Goal: Transaction & Acquisition: Book appointment/travel/reservation

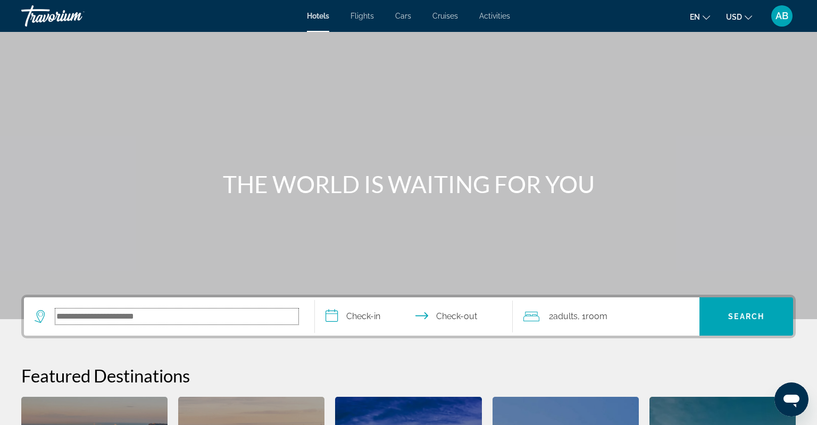
click at [99, 313] on input "Search hotel destination" at bounding box center [176, 316] width 243 height 16
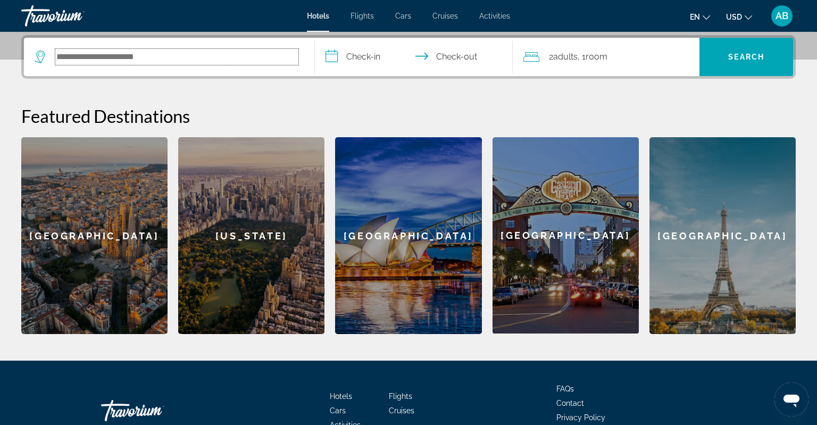
scroll to position [259, 0]
type input "*"
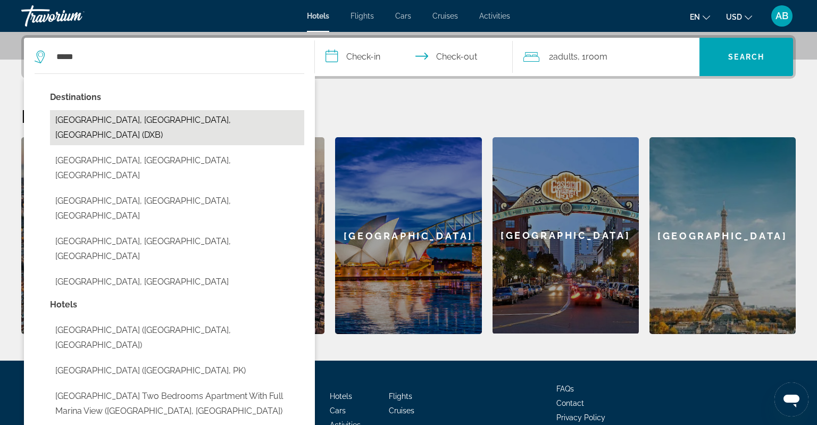
click at [120, 118] on button "[GEOGRAPHIC_DATA], [GEOGRAPHIC_DATA], [GEOGRAPHIC_DATA] (DXB)" at bounding box center [177, 127] width 254 height 35
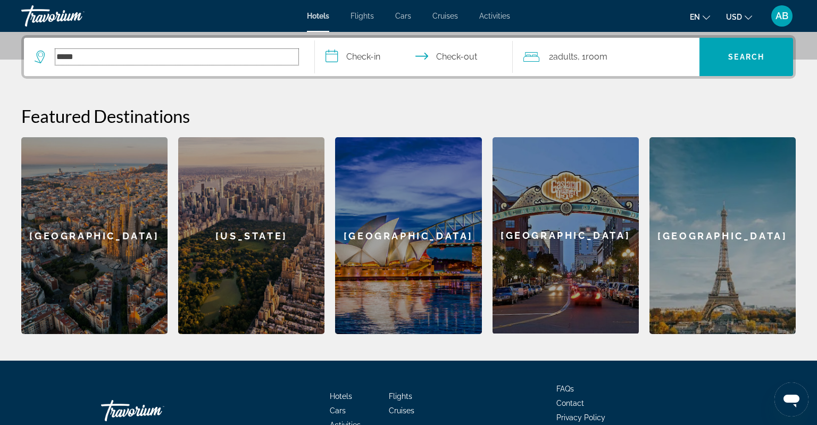
type input "**********"
click at [360, 55] on input "**********" at bounding box center [416, 58] width 202 height 41
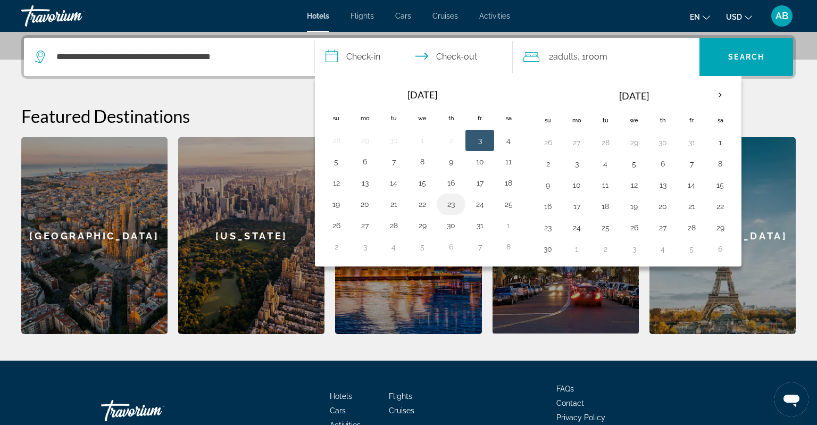
click at [450, 203] on button "23" at bounding box center [450, 204] width 17 height 15
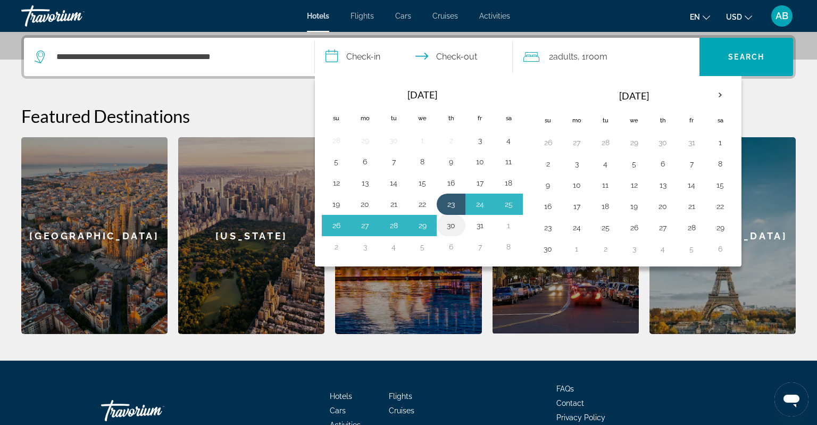
click at [450, 221] on button "30" at bounding box center [450, 225] width 17 height 15
type input "**********"
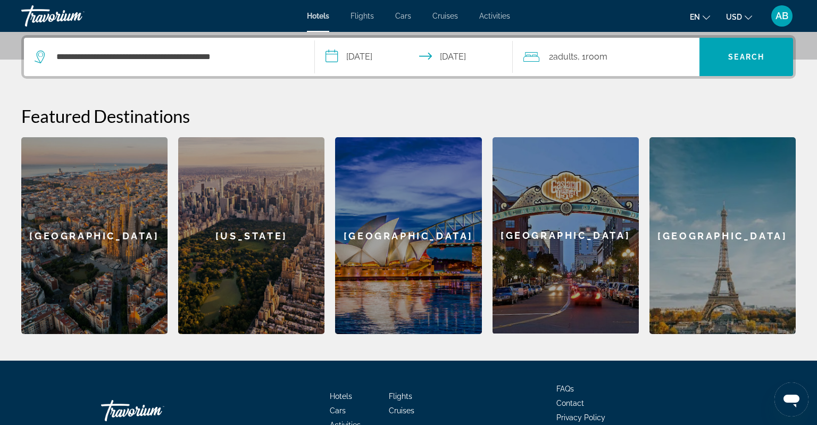
click at [592, 55] on span "Room" at bounding box center [596, 57] width 22 height 10
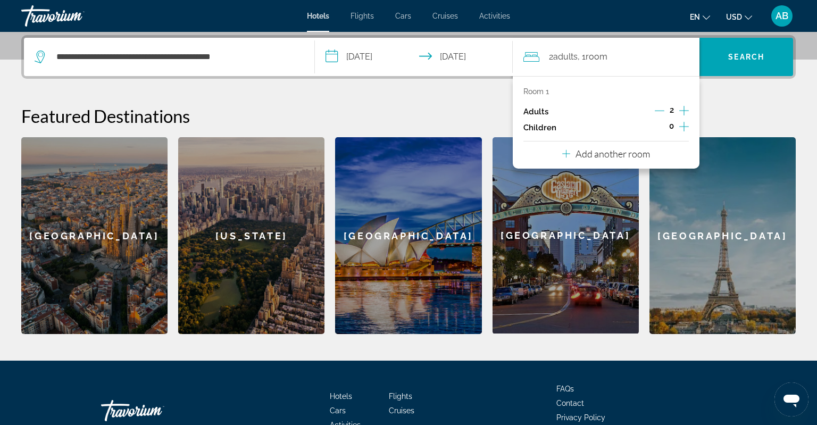
click at [565, 155] on icon "Travelers: 2 adults, 0 children" at bounding box center [566, 153] width 8 height 13
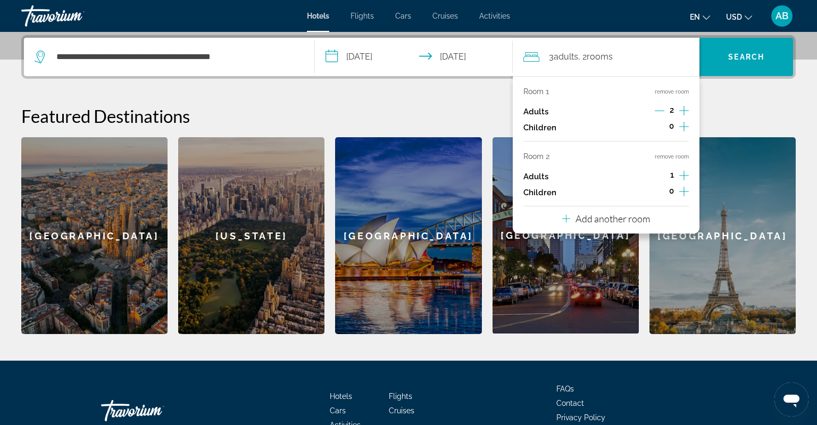
click at [684, 129] on icon "Increment children" at bounding box center [684, 126] width 10 height 13
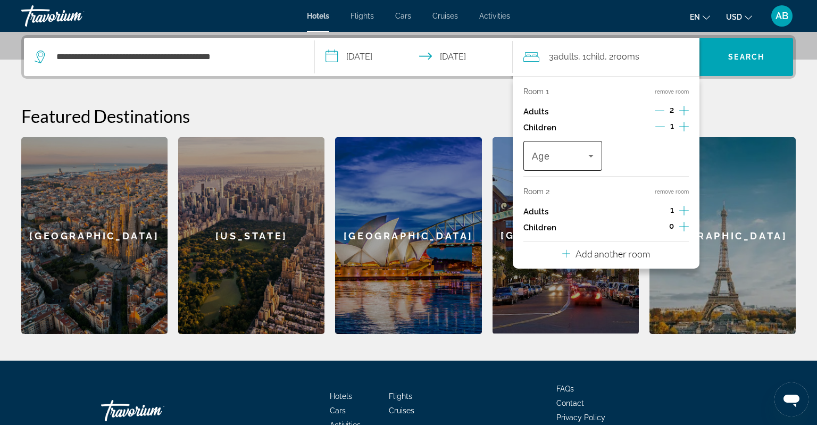
click at [592, 156] on icon "Travelers: 3 adults, 1 child" at bounding box center [590, 155] width 13 height 13
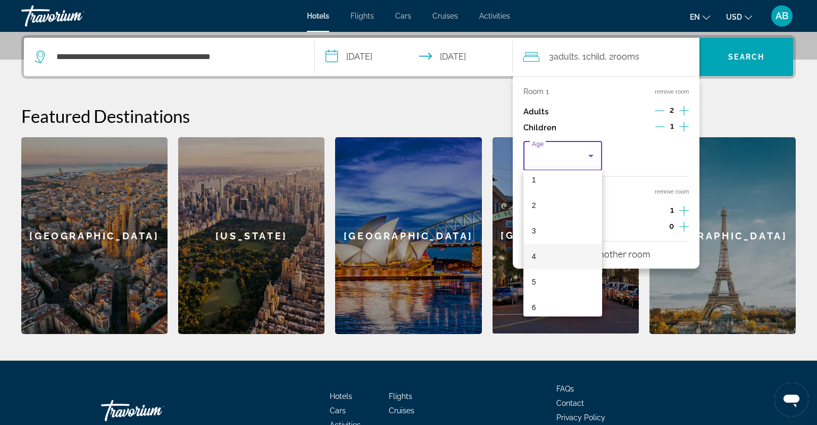
scroll to position [69, 0]
click at [568, 290] on mat-option "7" at bounding box center [562, 297] width 79 height 26
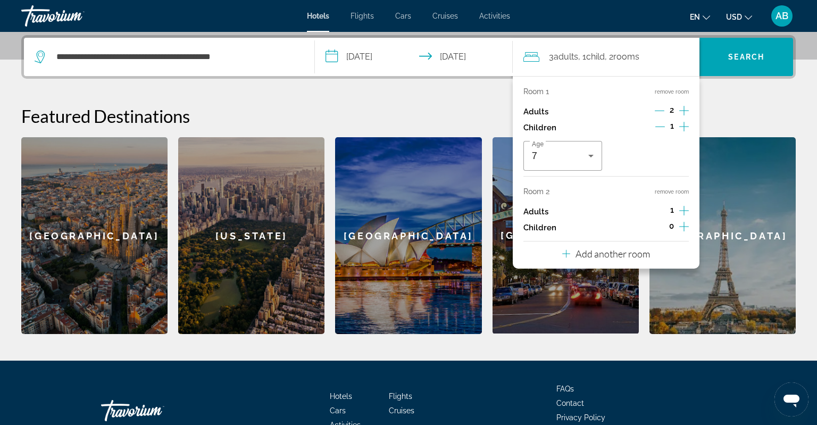
click at [684, 224] on icon "Increment children" at bounding box center [684, 227] width 10 height 10
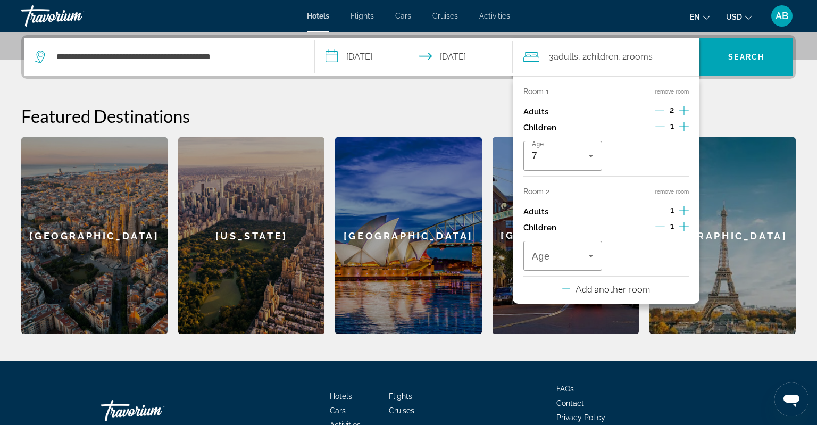
click at [684, 224] on icon "Increment children" at bounding box center [684, 227] width 10 height 10
click at [591, 256] on icon "Travelers: 3 adults, 3 children" at bounding box center [590, 256] width 5 height 3
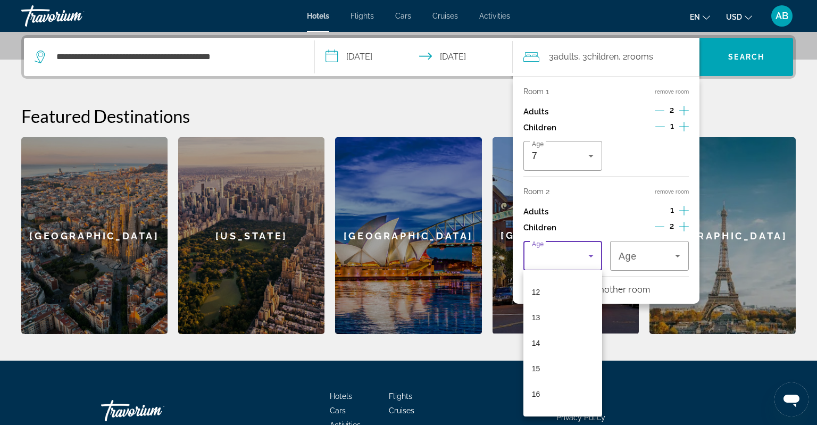
scroll to position [322, 0]
click at [567, 300] on mat-option "13" at bounding box center [562, 297] width 79 height 26
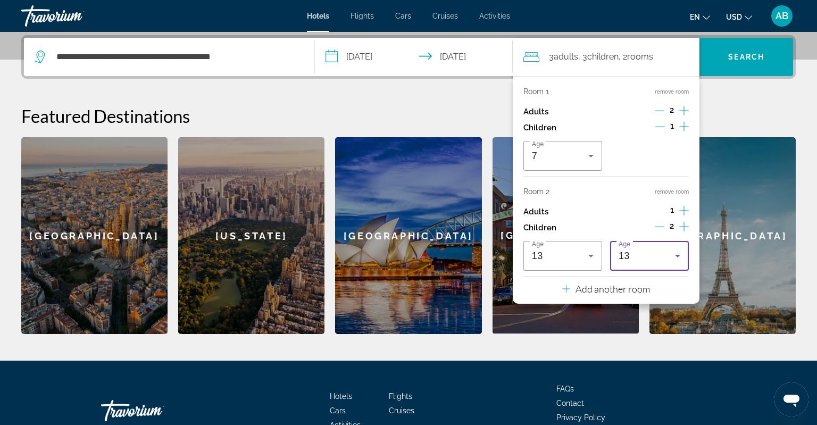
click at [675, 254] on icon "Travelers: 3 adults, 3 children" at bounding box center [677, 255] width 13 height 13
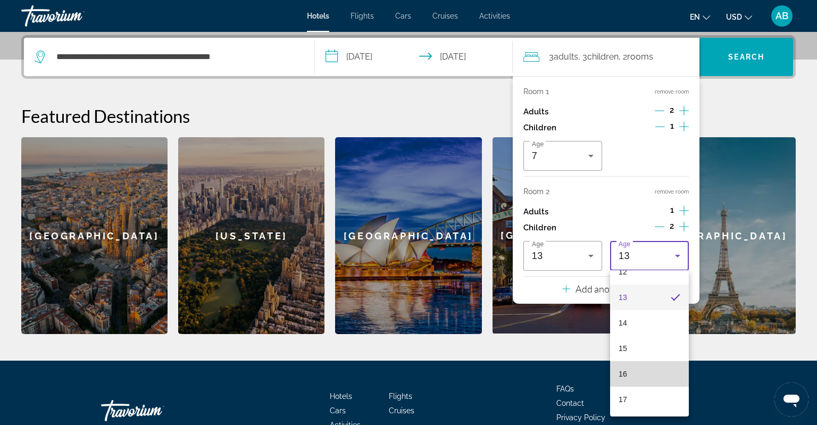
click at [642, 369] on mat-option "16" at bounding box center [649, 374] width 79 height 26
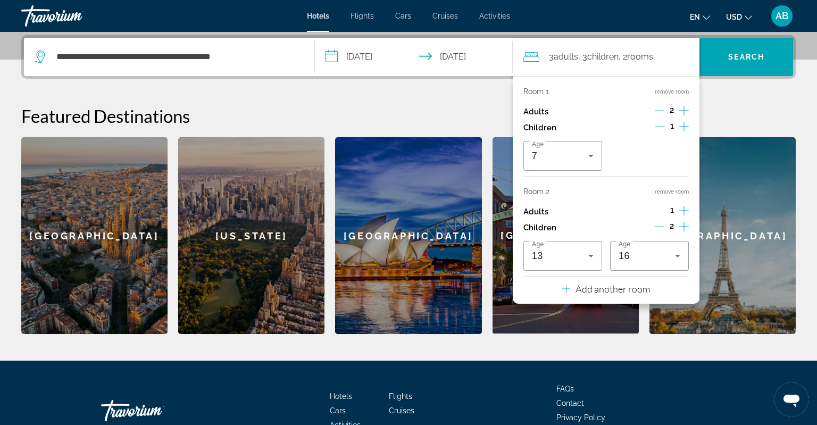
click at [481, 90] on div "**********" at bounding box center [408, 184] width 817 height 299
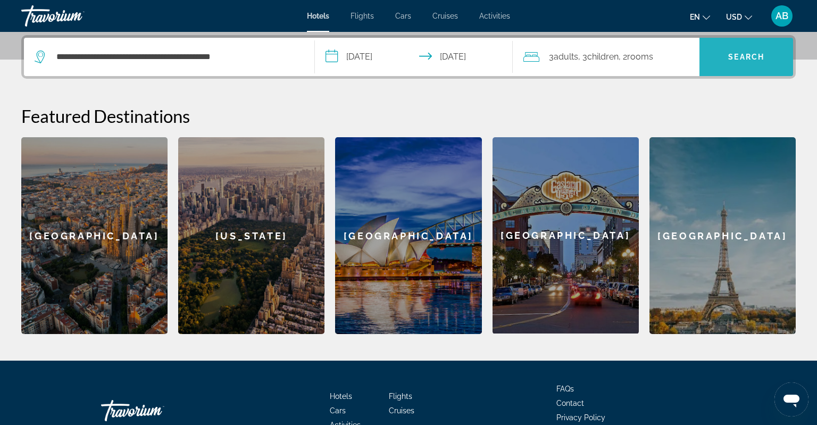
click at [754, 57] on span "Search" at bounding box center [746, 57] width 36 height 9
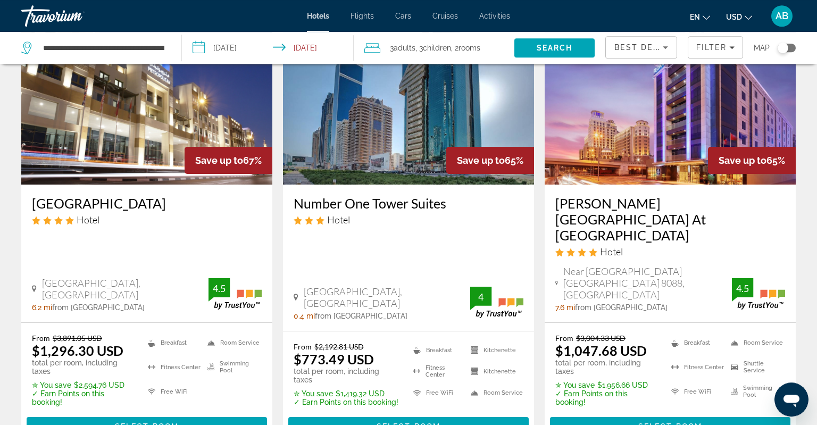
scroll to position [561, 0]
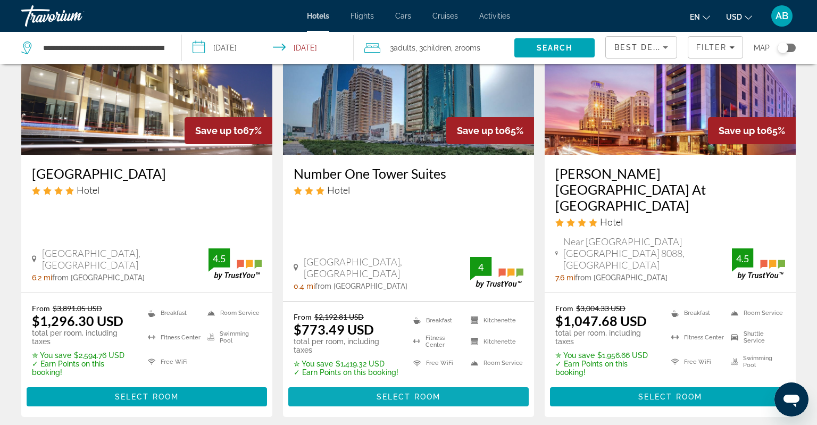
click at [397, 392] on span "Select Room" at bounding box center [408, 396] width 64 height 9
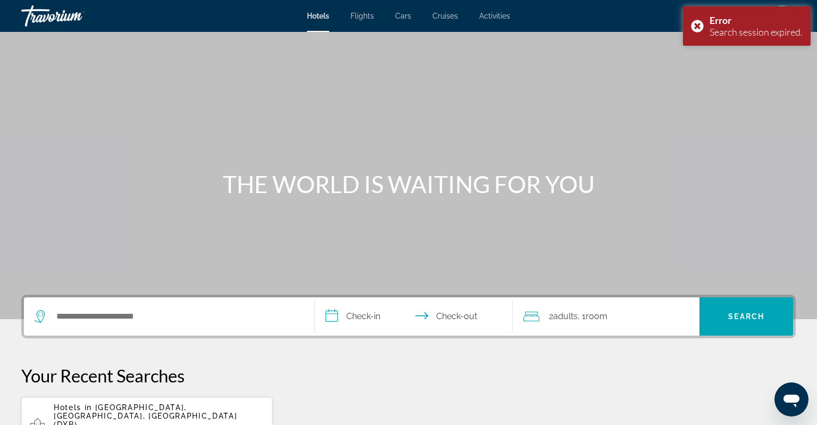
scroll to position [168, 0]
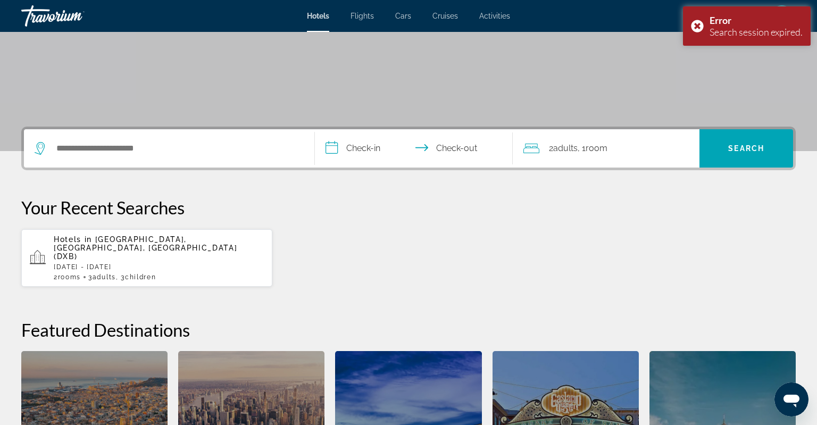
click at [142, 159] on div "Search widget" at bounding box center [169, 148] width 269 height 38
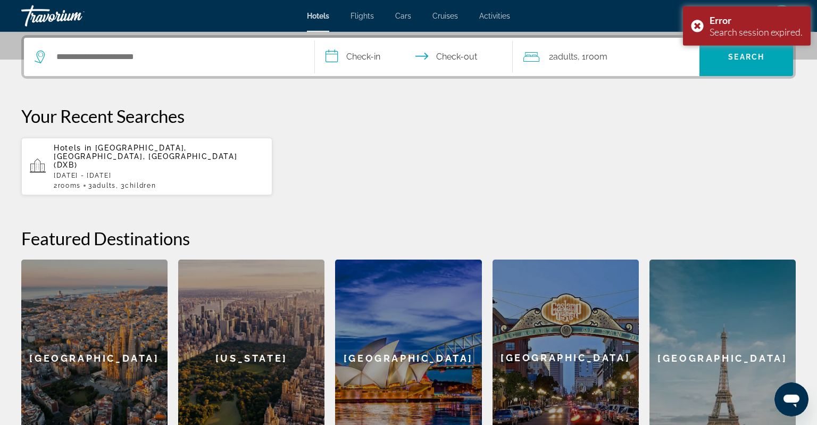
scroll to position [259, 0]
click at [90, 51] on input "Search hotel destination" at bounding box center [176, 57] width 243 height 16
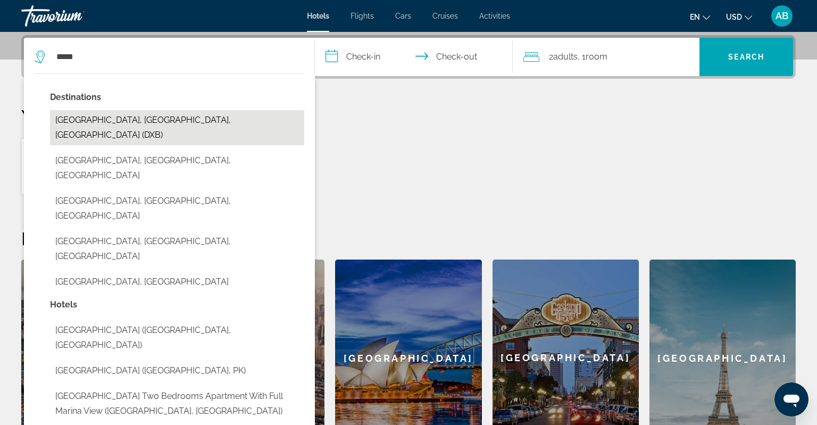
click at [185, 110] on button "[GEOGRAPHIC_DATA], [GEOGRAPHIC_DATA], [GEOGRAPHIC_DATA] (DXB)" at bounding box center [177, 127] width 254 height 35
type input "**********"
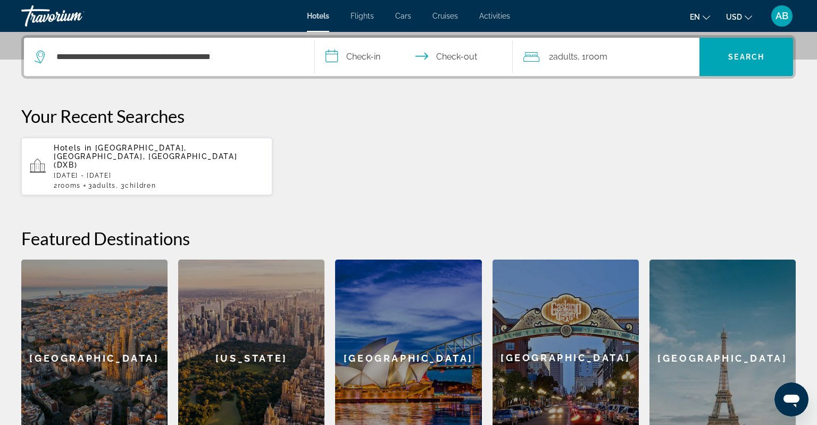
click at [333, 53] on input "**********" at bounding box center [416, 58] width 202 height 41
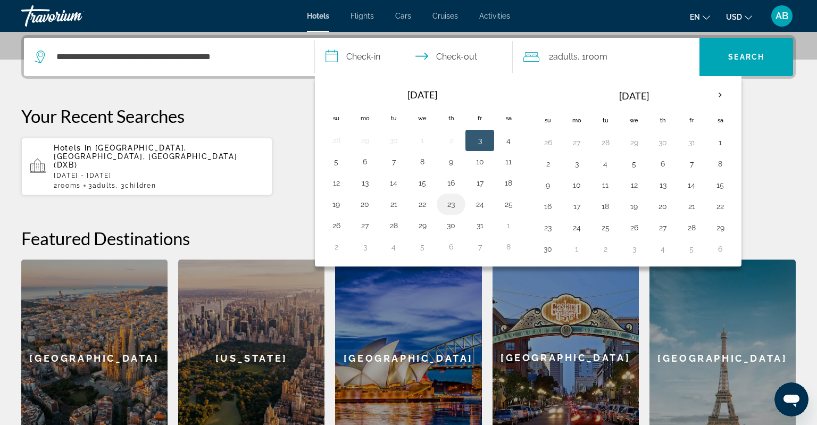
click at [452, 205] on button "23" at bounding box center [450, 204] width 17 height 15
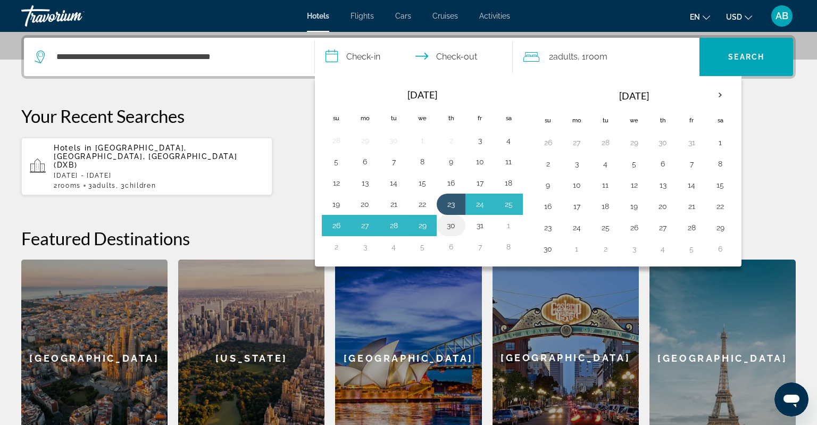
click at [448, 224] on button "30" at bounding box center [450, 225] width 17 height 15
type input "**********"
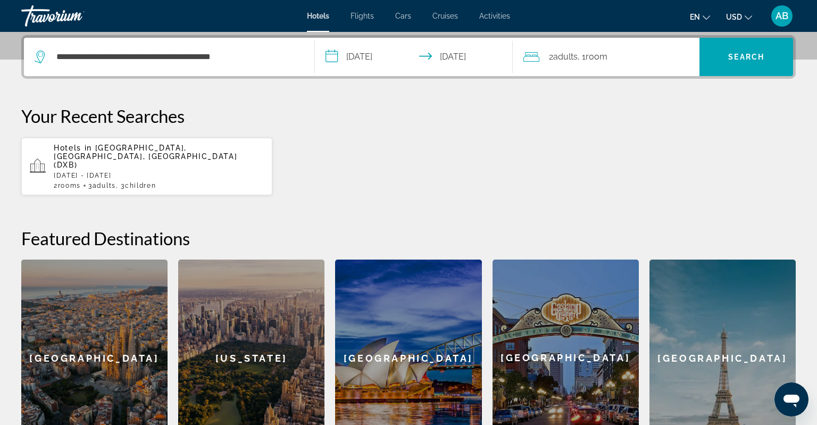
click at [582, 52] on span ", 1 Room rooms" at bounding box center [592, 56] width 30 height 15
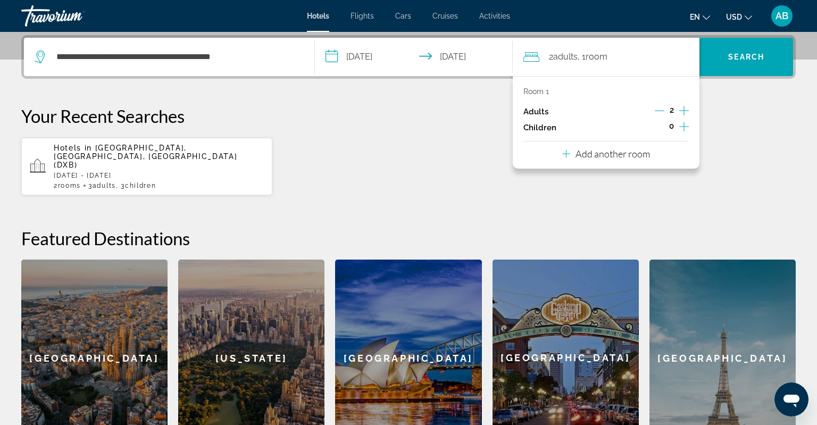
click at [684, 123] on icon "Increment children" at bounding box center [684, 126] width 10 height 13
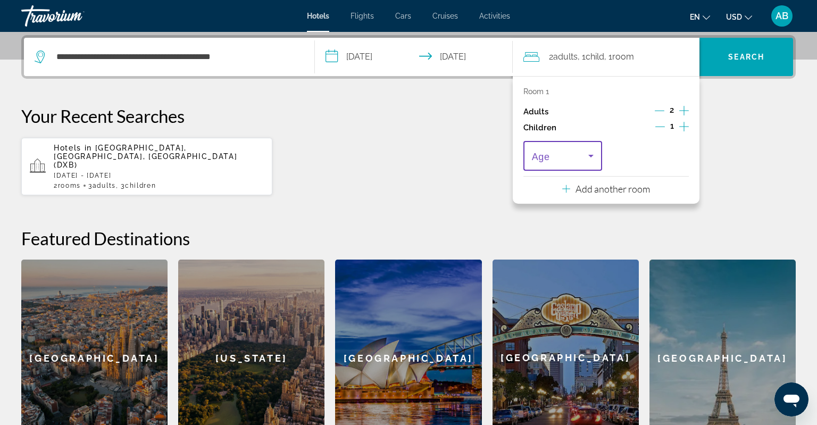
click at [592, 160] on icon "Travelers: 2 adults, 1 child" at bounding box center [590, 155] width 13 height 13
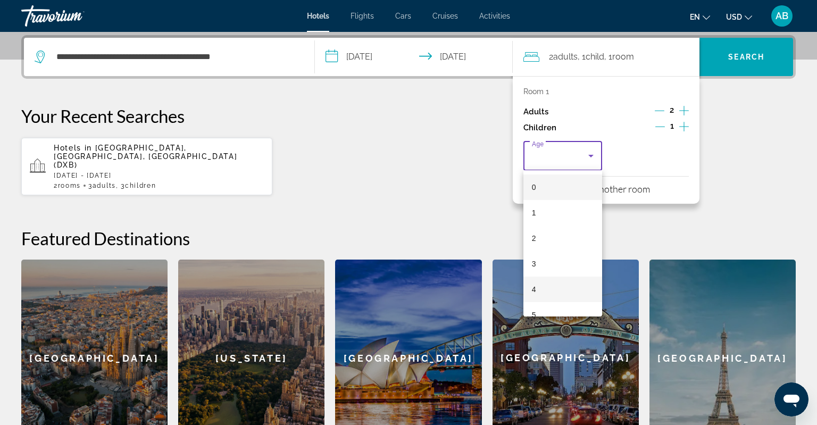
scroll to position [138, 0]
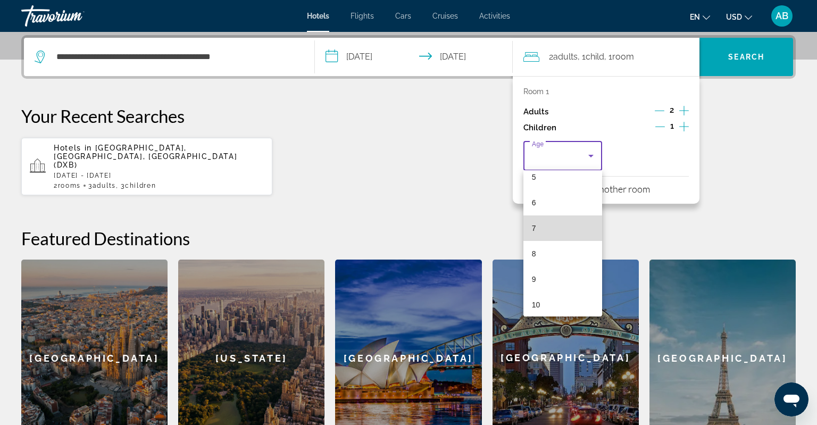
click at [565, 231] on mat-option "7" at bounding box center [562, 228] width 79 height 26
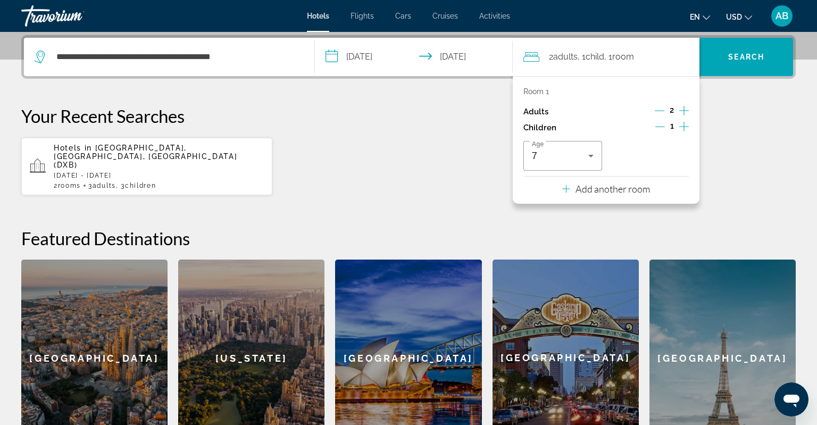
click at [568, 188] on icon "Travelers: 2 adults, 1 child" at bounding box center [566, 188] width 8 height 13
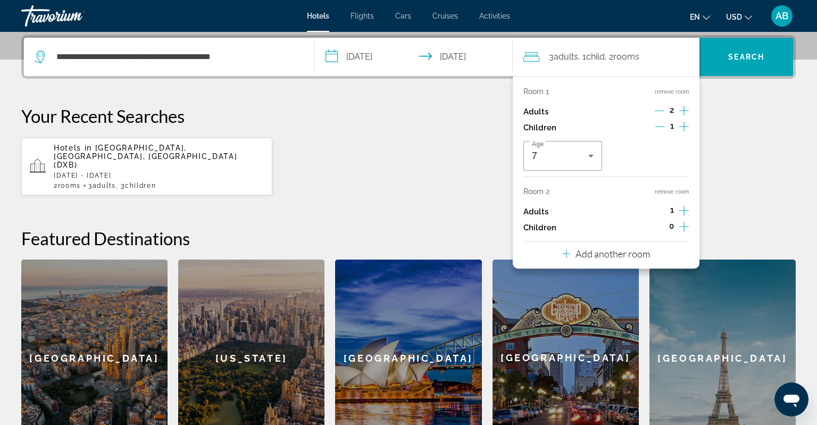
click at [684, 225] on icon "Increment children" at bounding box center [684, 227] width 10 height 10
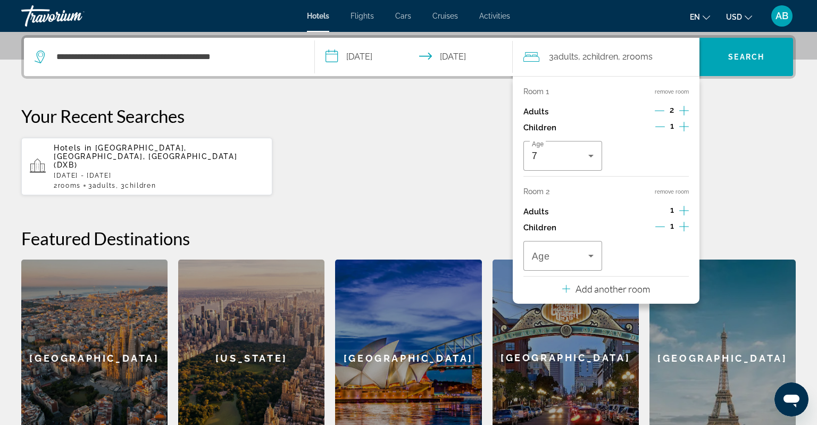
click at [684, 225] on icon "Increment children" at bounding box center [684, 227] width 10 height 10
click at [591, 250] on icon "Travelers: 3 adults, 3 children" at bounding box center [590, 255] width 13 height 13
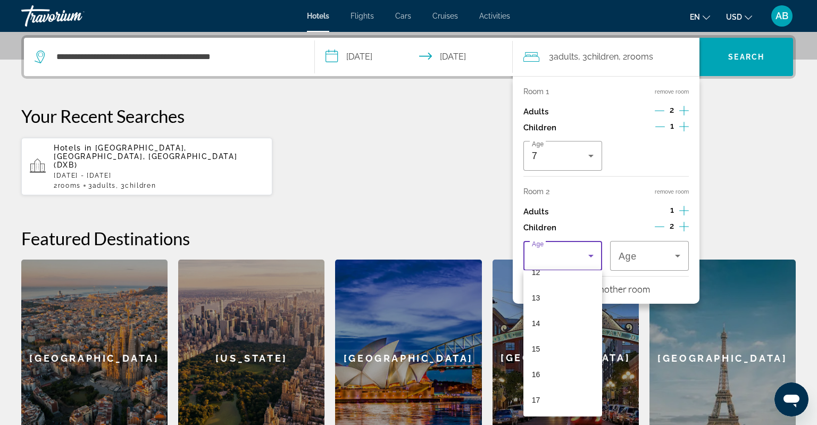
scroll to position [322, 0]
click at [570, 295] on mat-option "13" at bounding box center [562, 297] width 79 height 26
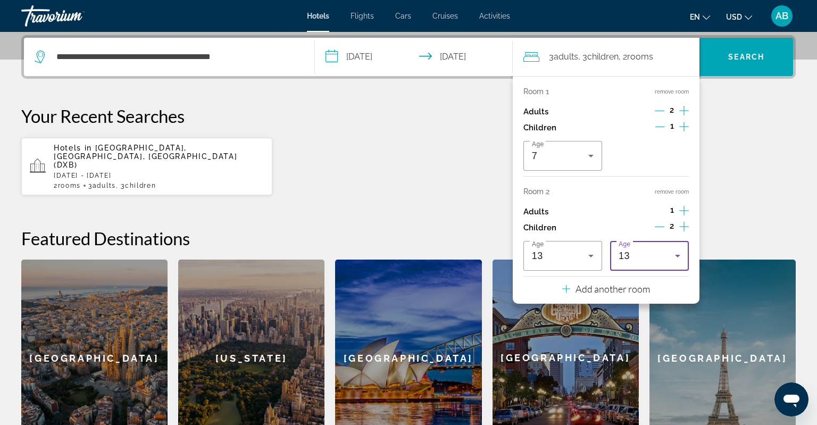
click at [663, 254] on div "13" at bounding box center [646, 255] width 56 height 13
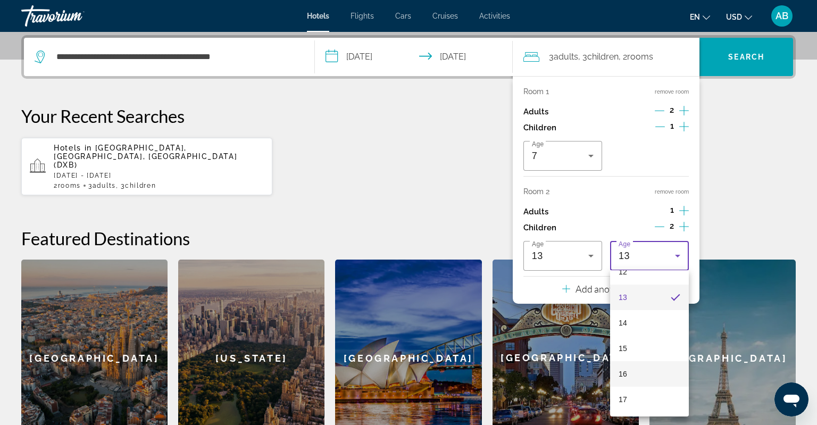
click at [621, 364] on mat-option "16" at bounding box center [649, 374] width 79 height 26
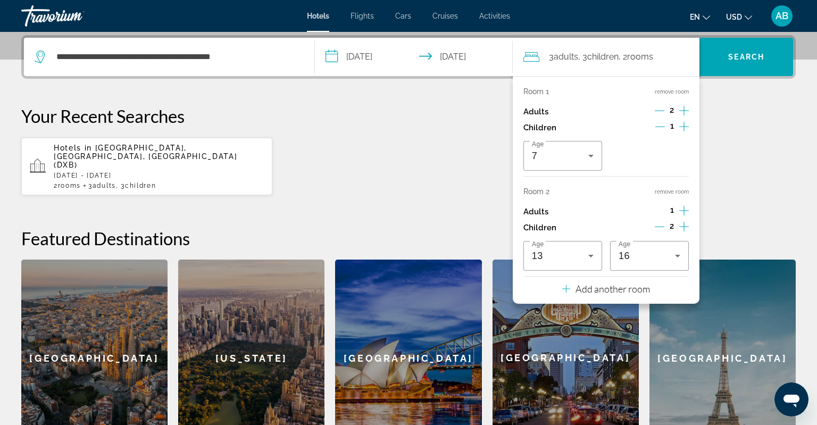
click at [470, 103] on div "**********" at bounding box center [408, 245] width 817 height 421
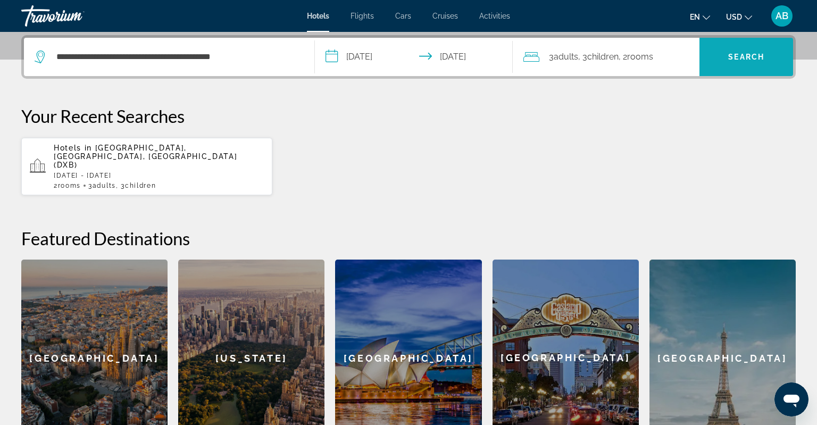
click at [733, 65] on span "Search" at bounding box center [746, 57] width 94 height 26
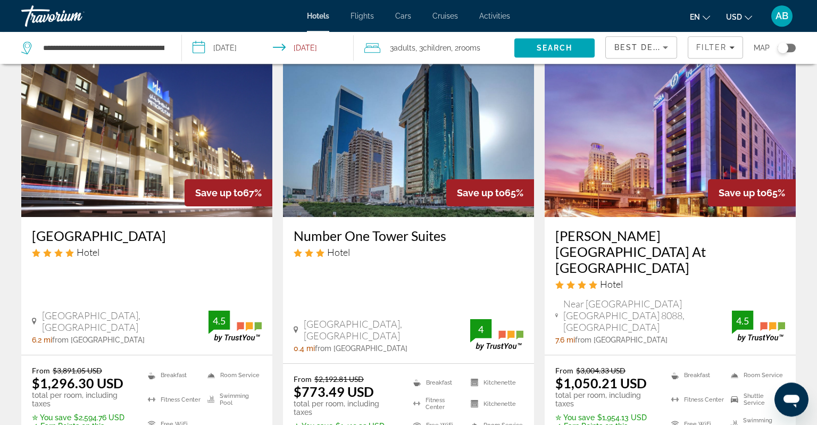
scroll to position [505, 0]
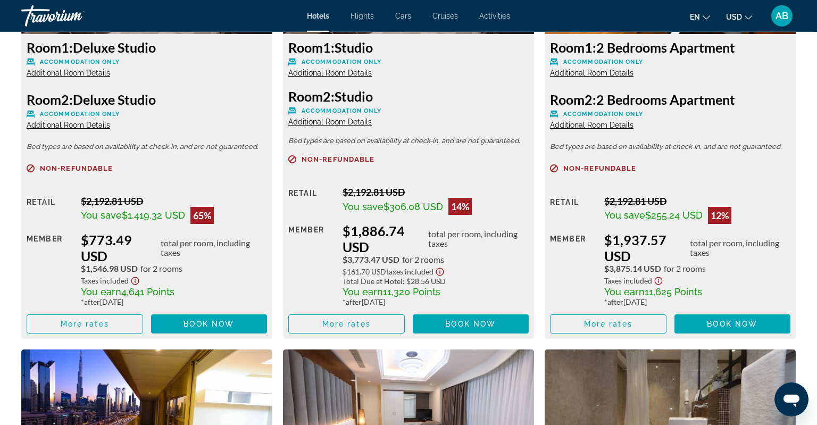
scroll to position [1516, 0]
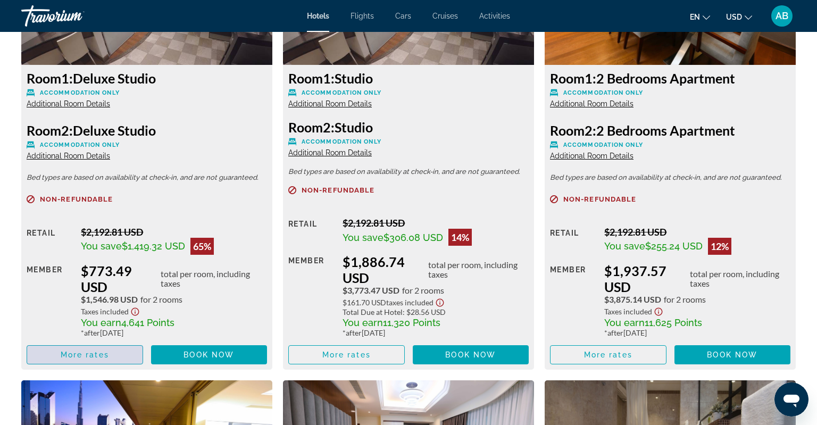
click at [111, 349] on span "Main content" at bounding box center [84, 355] width 115 height 26
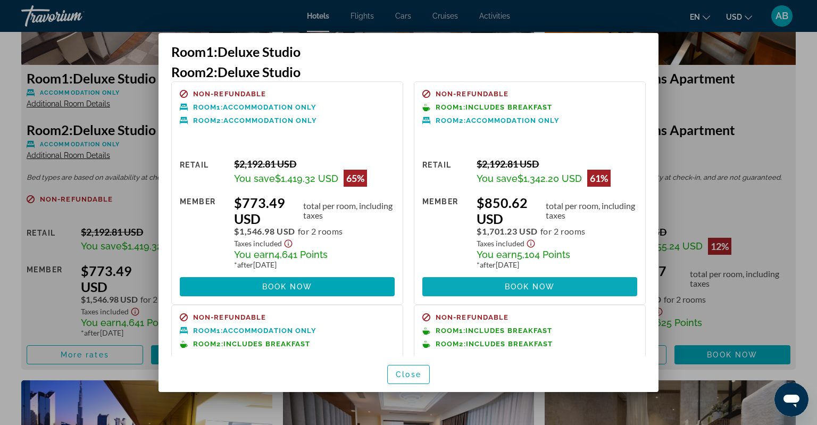
scroll to position [0, 0]
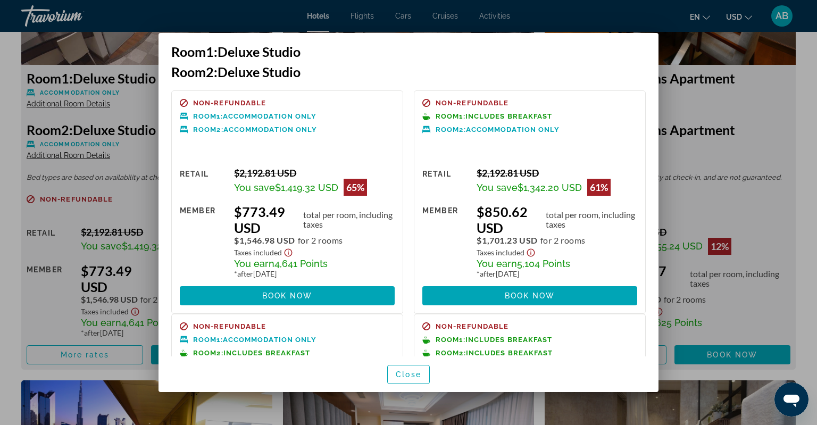
click at [131, 60] on div at bounding box center [408, 212] width 817 height 425
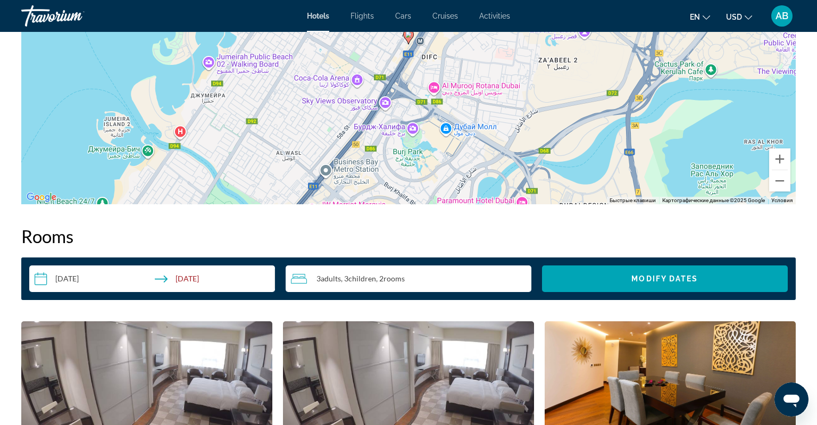
scroll to position [1010, 0]
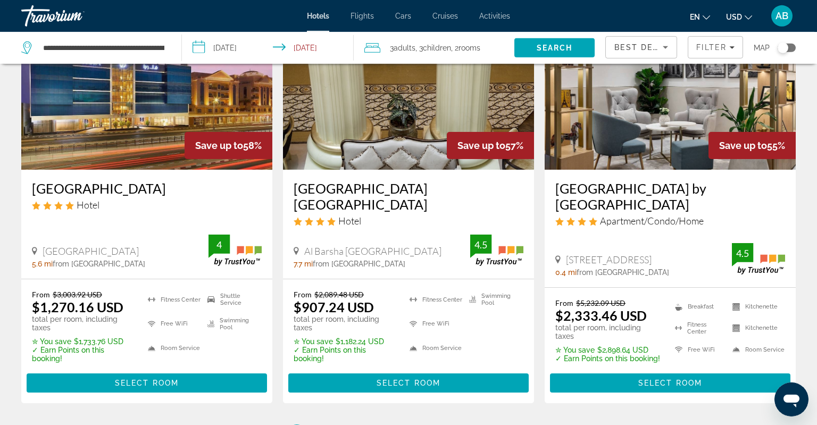
scroll to position [1497, 0]
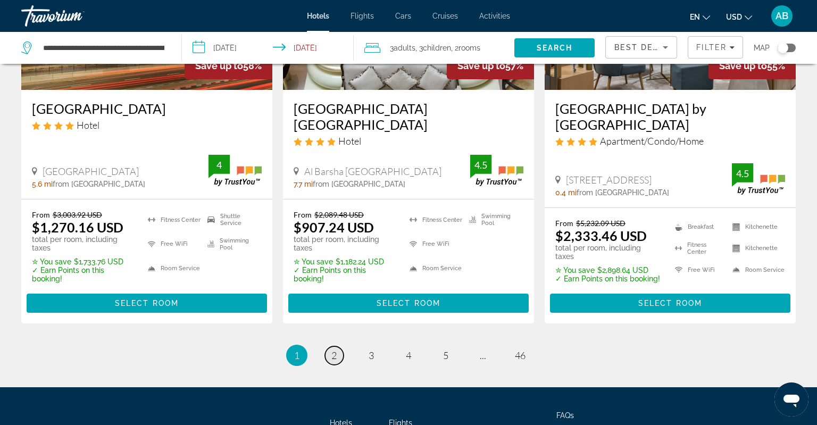
click at [333, 349] on span "2" at bounding box center [333, 355] width 5 height 12
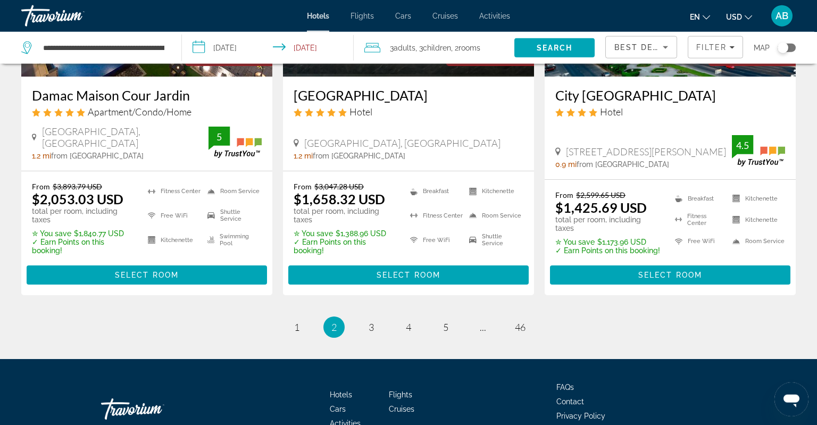
scroll to position [1475, 0]
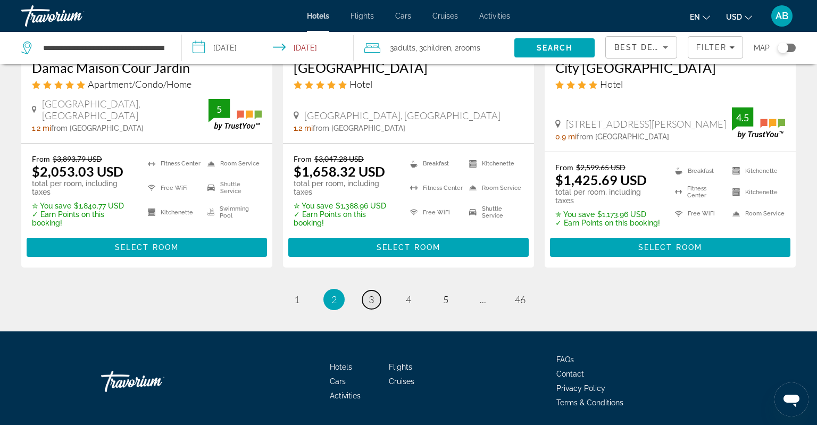
click at [375, 290] on link "page 3" at bounding box center [371, 299] width 19 height 19
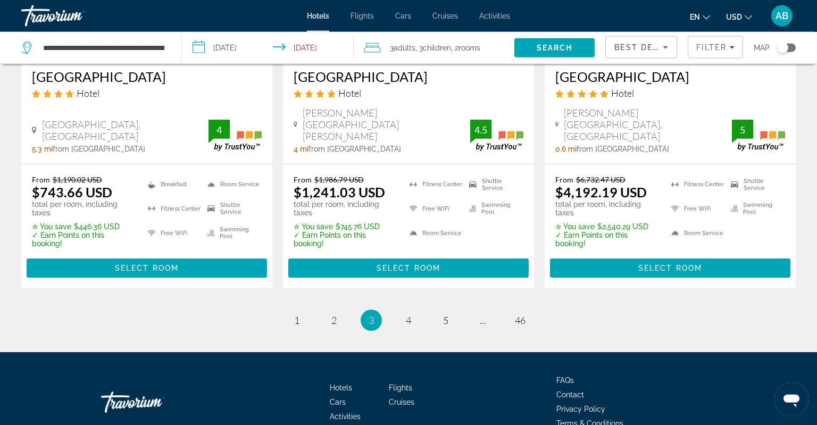
scroll to position [1459, 0]
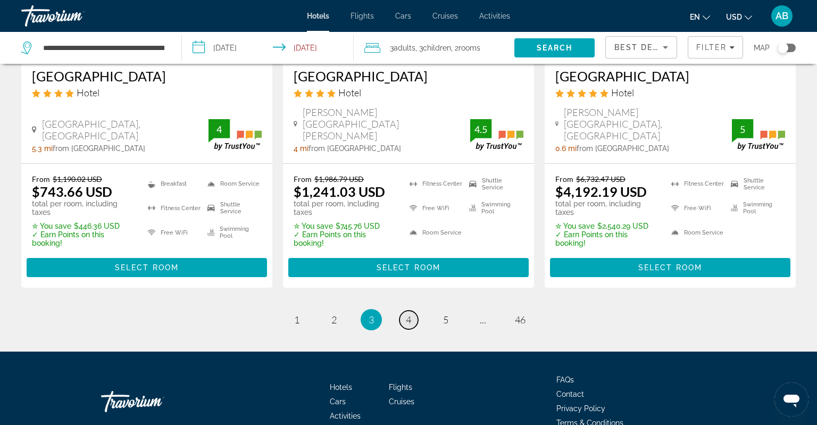
click at [414, 310] on link "page 4" at bounding box center [408, 319] width 19 height 19
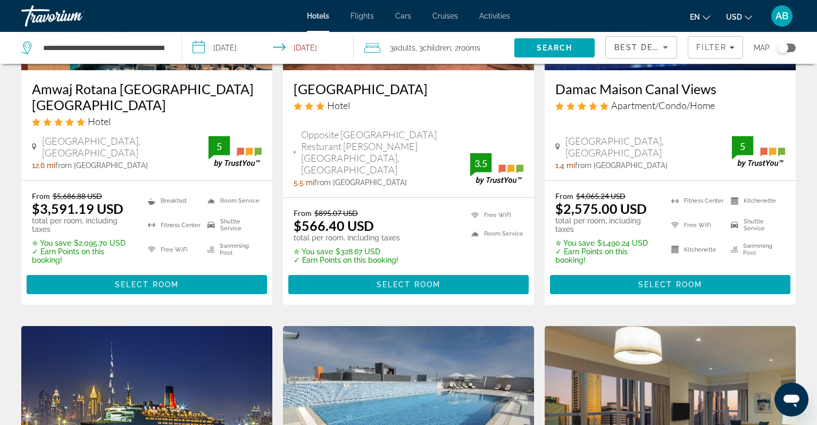
scroll to position [617, 0]
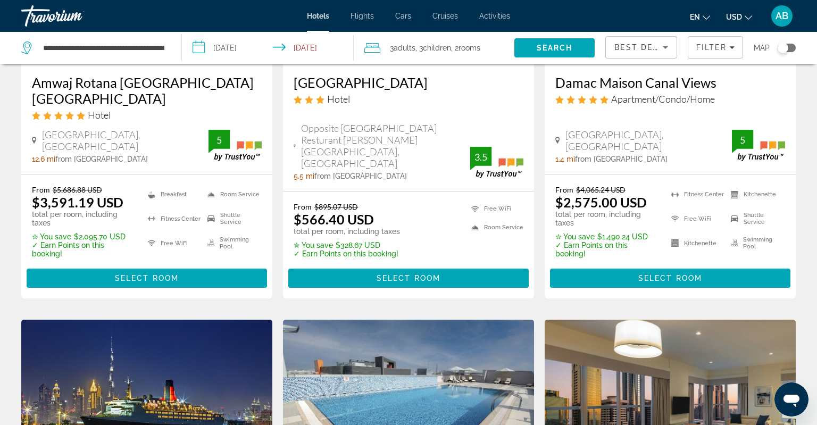
click at [631, 50] on span "Best Deals" at bounding box center [641, 47] width 55 height 9
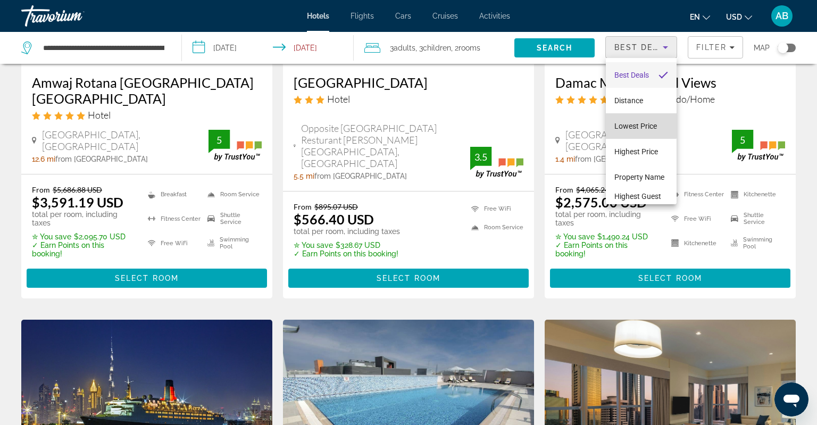
click at [631, 121] on span "Lowest Price" at bounding box center [635, 126] width 43 height 13
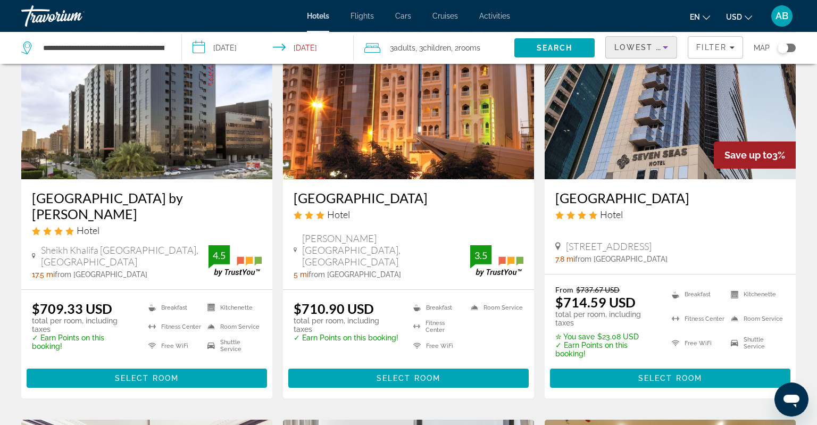
scroll to position [112, 0]
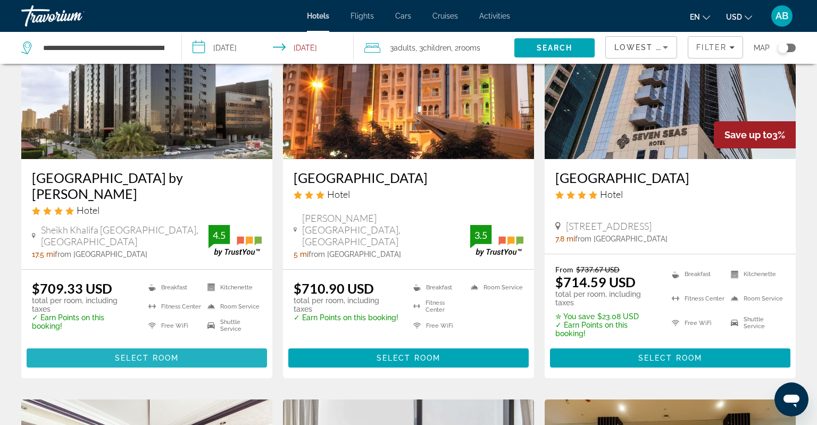
click at [95, 358] on span "Main content" at bounding box center [147, 358] width 240 height 26
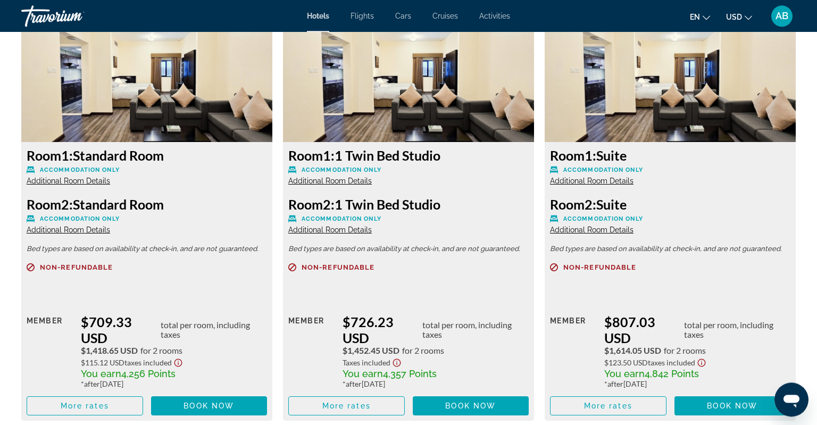
scroll to position [1516, 0]
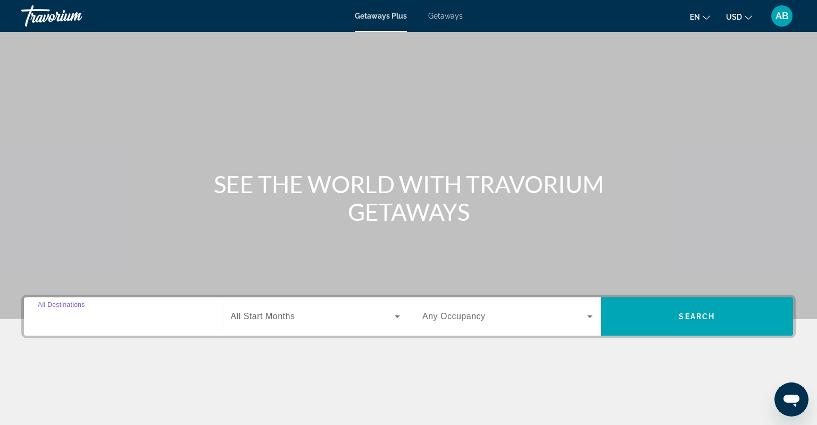
click at [104, 320] on input "Destination All Destinations" at bounding box center [123, 316] width 170 height 13
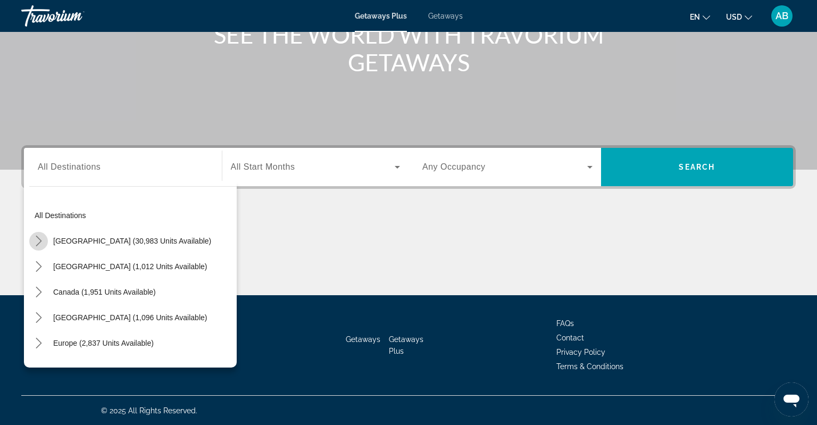
click at [32, 240] on mat-icon "Toggle United States (30,983 units available) submenu" at bounding box center [38, 241] width 19 height 19
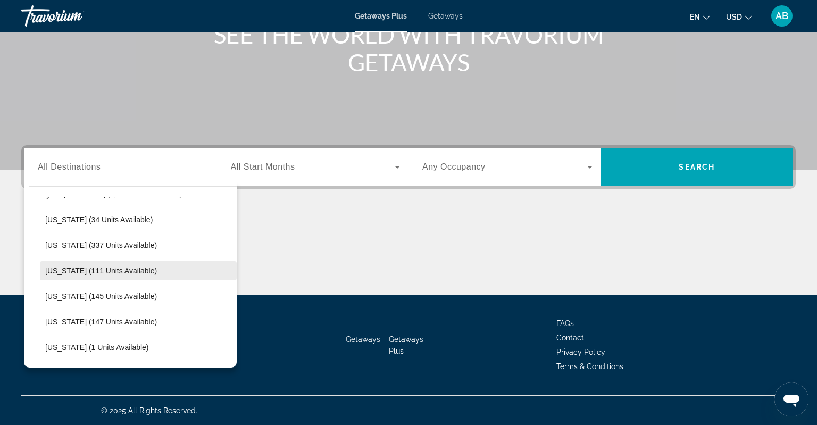
scroll to position [245, 0]
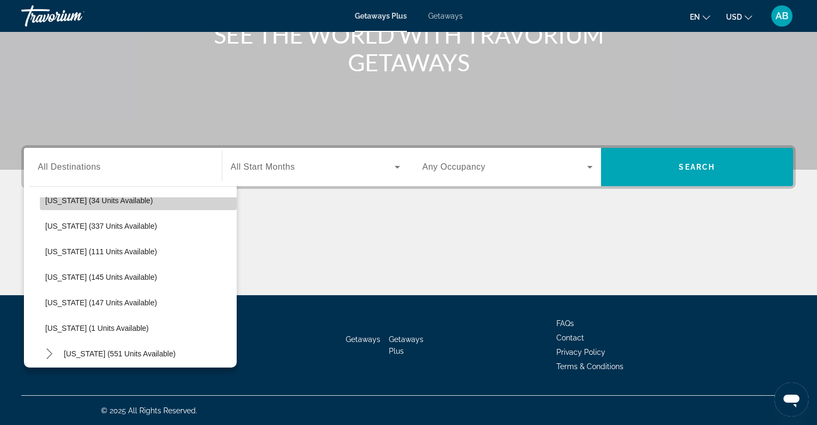
click at [49, 201] on span "Georgia (34 units available)" at bounding box center [98, 200] width 107 height 9
type input "**********"
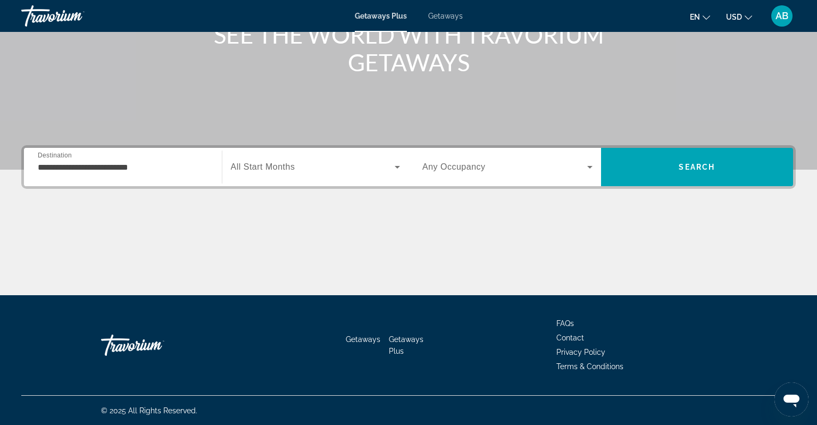
click at [285, 175] on div "Search widget" at bounding box center [316, 167] width 170 height 30
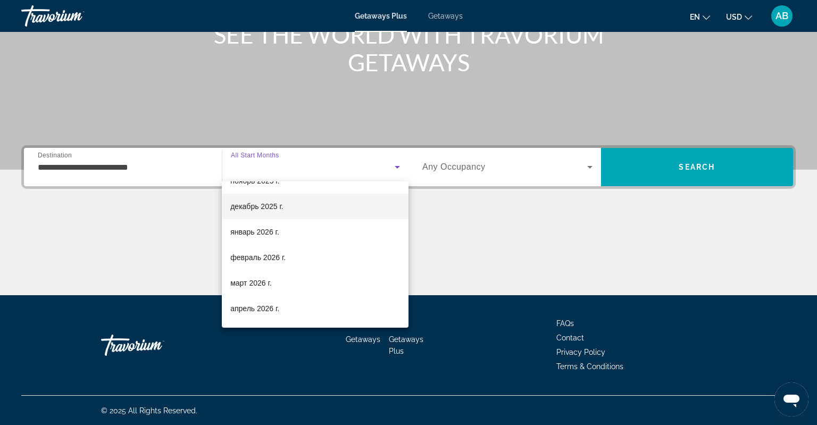
scroll to position [138, 0]
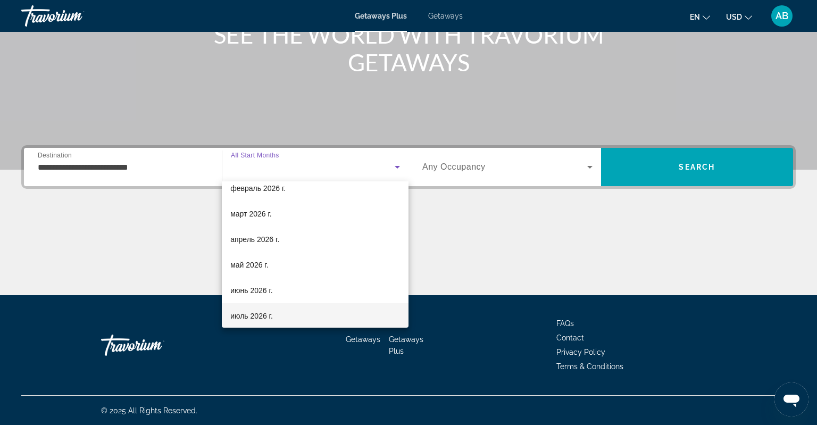
click at [275, 309] on mat-option "июль 2026 г." at bounding box center [315, 316] width 187 height 26
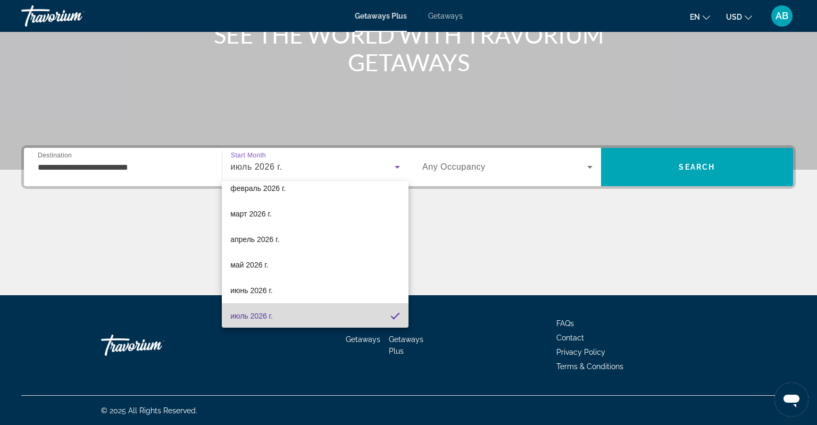
scroll to position [0, 0]
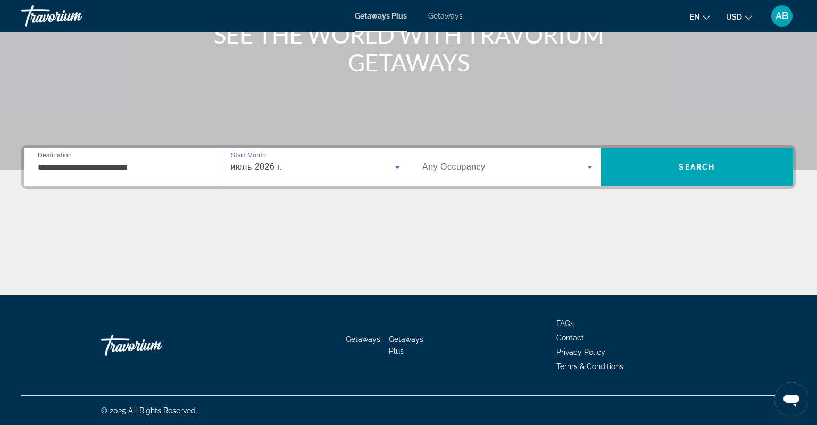
click at [589, 169] on icon "Search widget" at bounding box center [589, 167] width 13 height 13
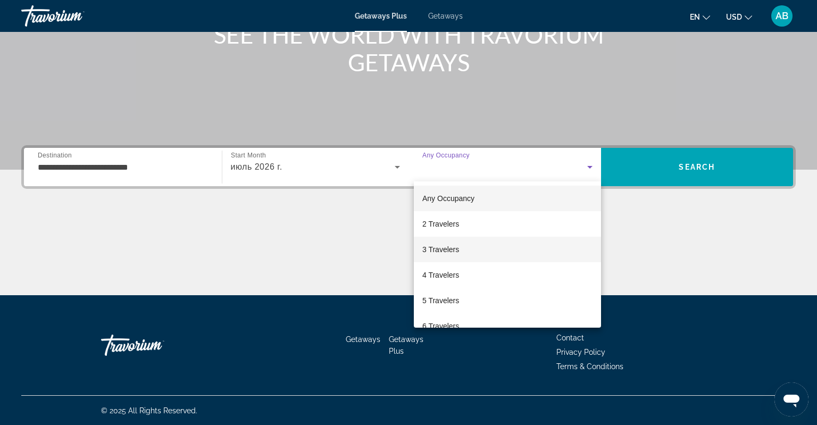
scroll to position [117, 0]
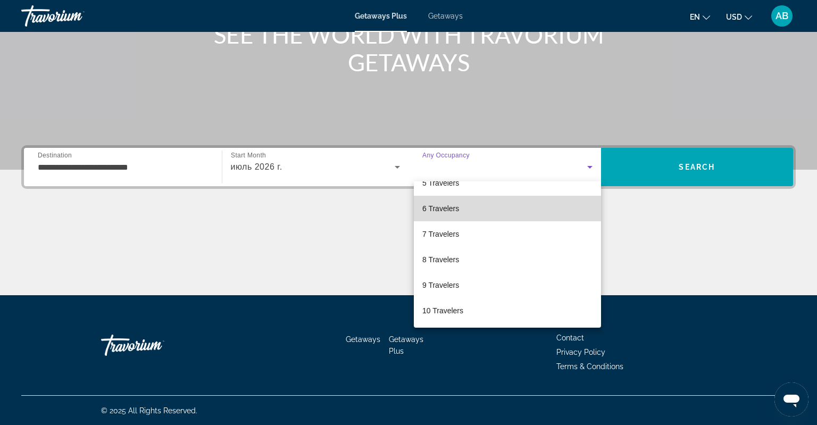
click at [504, 218] on mat-option "6 Travelers" at bounding box center [507, 209] width 187 height 26
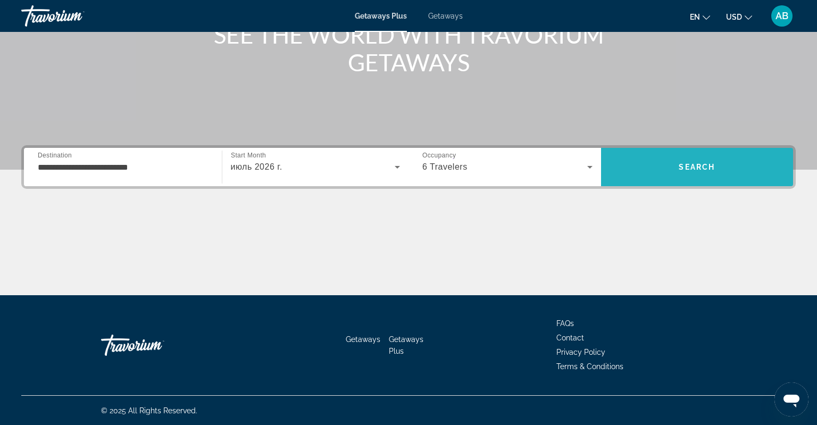
click at [701, 175] on span "Search" at bounding box center [697, 167] width 192 height 26
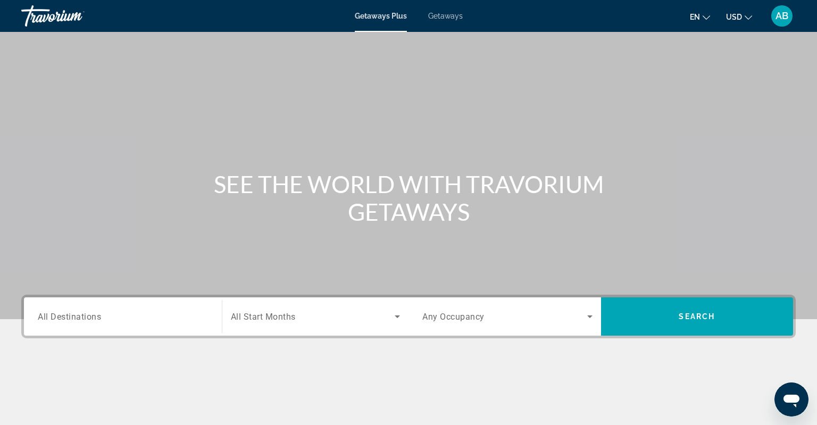
click at [95, 316] on span "All Destinations" at bounding box center [69, 316] width 63 height 10
click at [95, 316] on input "Destination All Destinations" at bounding box center [123, 316] width 170 height 13
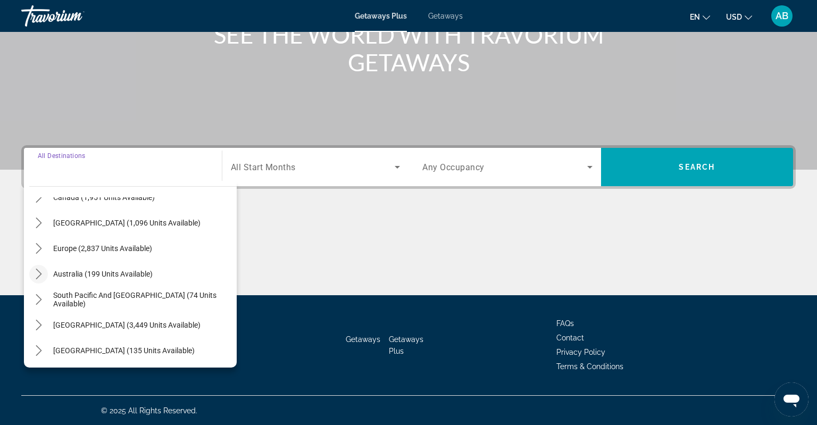
scroll to position [122, 0]
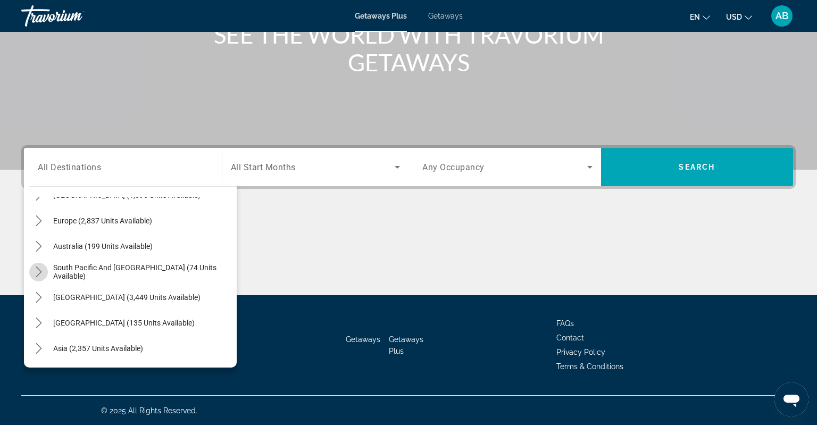
click at [41, 267] on icon "Toggle South Pacific and Oceania (74 units available) submenu" at bounding box center [38, 271] width 11 height 11
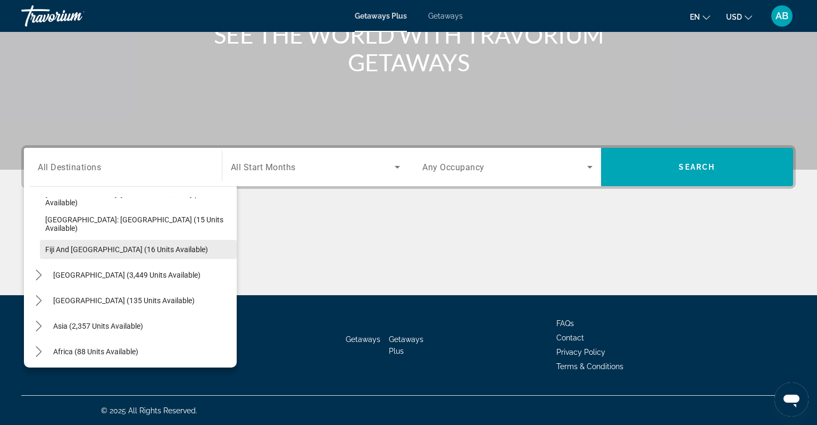
scroll to position [245, 0]
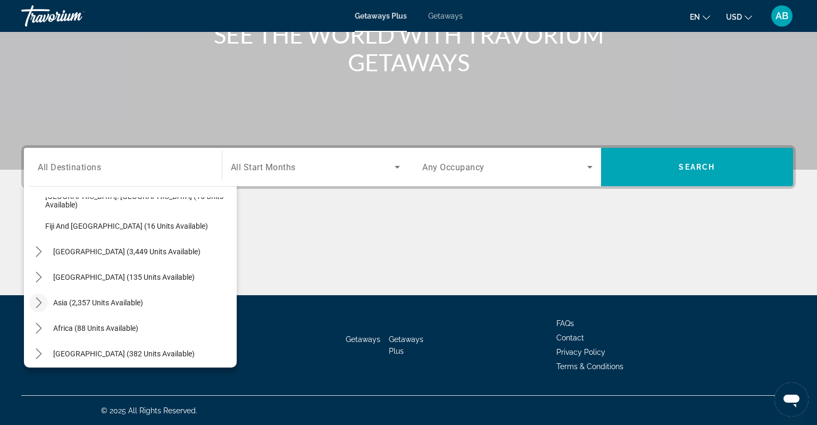
click at [40, 302] on icon "Toggle Asia (2,357 units available) submenu" at bounding box center [39, 302] width 6 height 11
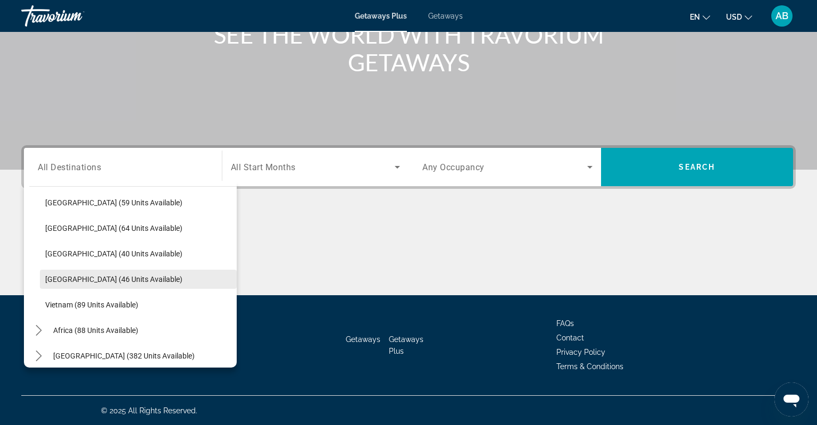
scroll to position [504, 0]
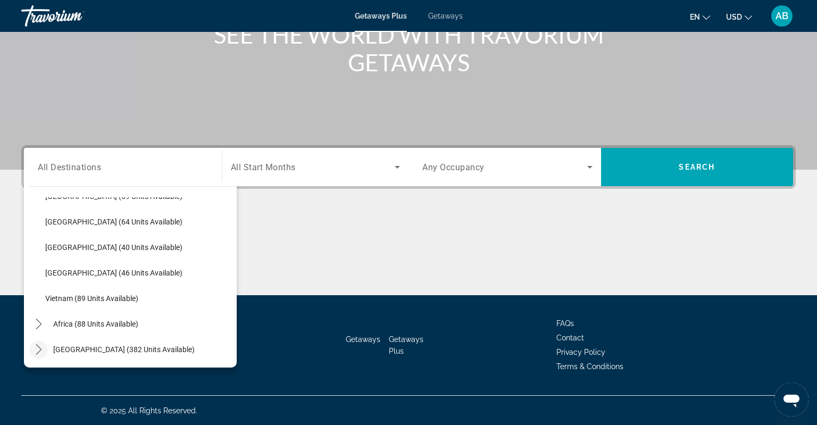
click at [36, 349] on icon "Toggle Middle East (382 units available) submenu" at bounding box center [38, 349] width 11 height 11
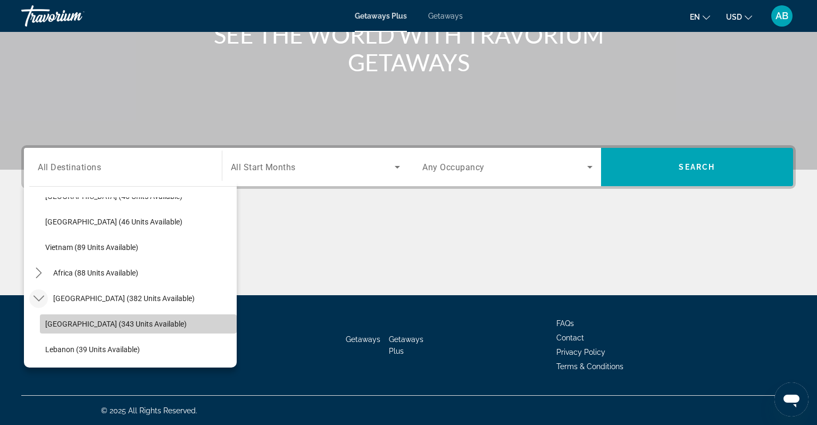
click at [68, 326] on span "Egypt (343 units available)" at bounding box center [115, 323] width 141 height 9
type input "**********"
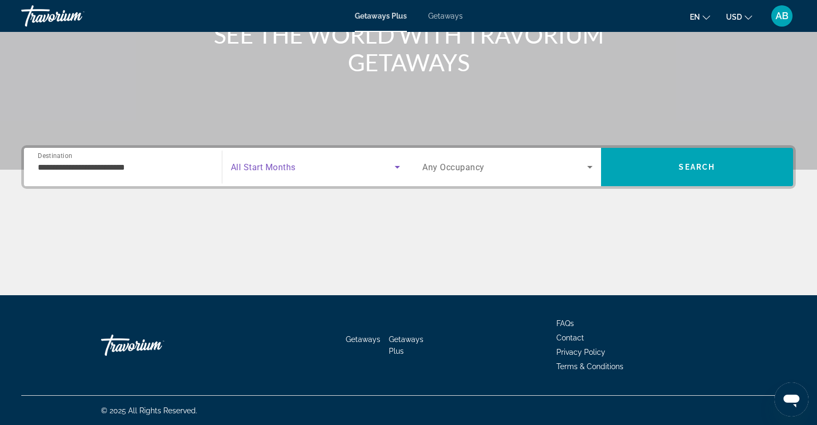
click at [363, 165] on span "Search widget" at bounding box center [313, 167] width 164 height 13
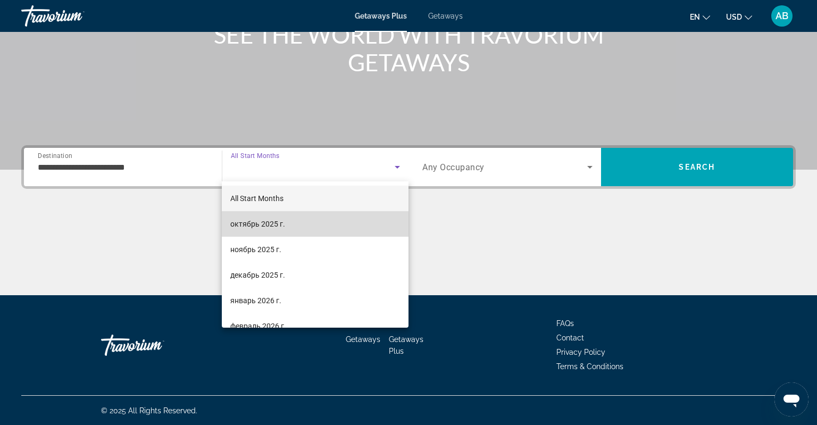
click at [295, 230] on mat-option "октябрь 2025 г." at bounding box center [315, 224] width 187 height 26
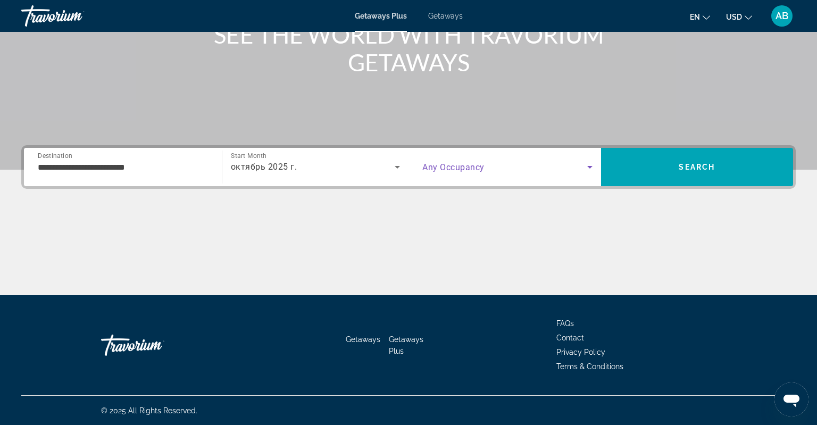
click at [580, 167] on span "Search widget" at bounding box center [504, 167] width 165 height 13
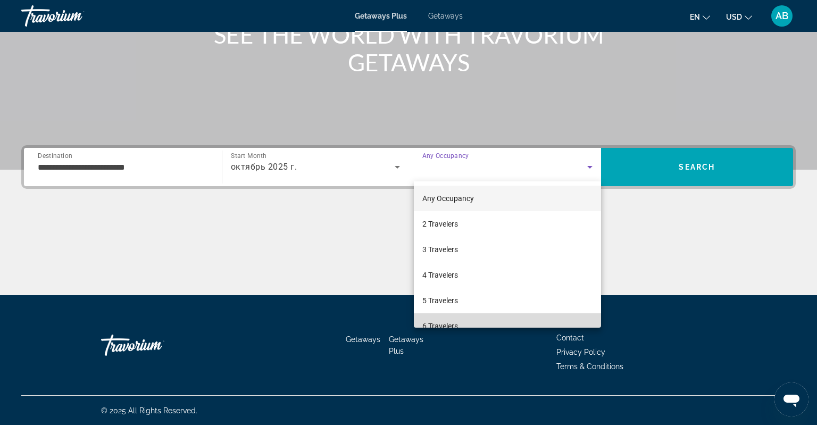
click at [513, 321] on mat-option "6 Travelers" at bounding box center [507, 326] width 187 height 26
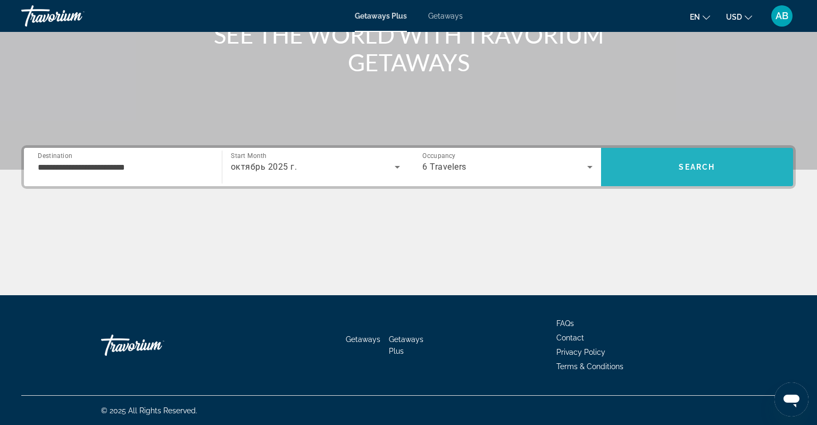
click at [709, 161] on span "Search" at bounding box center [697, 167] width 192 height 26
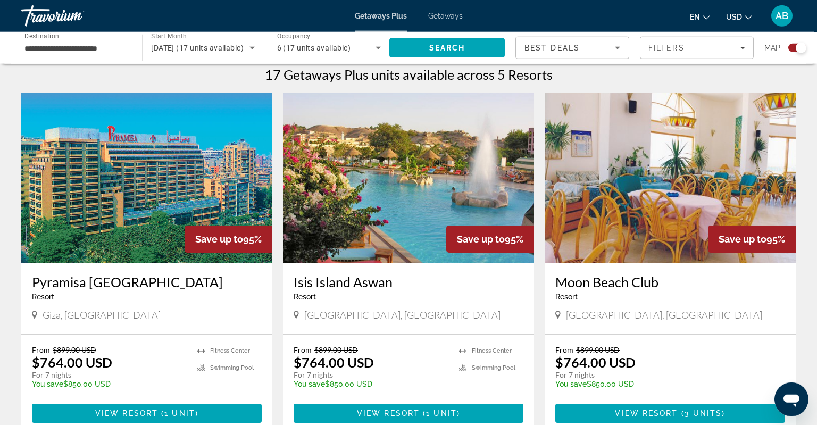
scroll to position [336, 0]
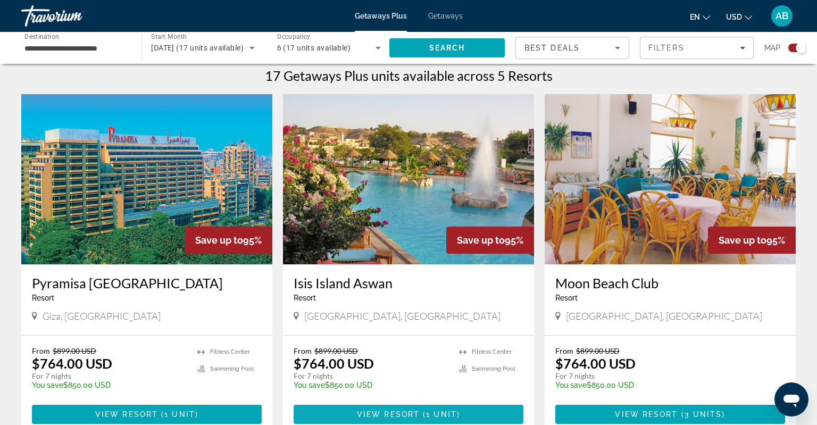
click at [430, 410] on span "1 unit" at bounding box center [441, 414] width 31 height 9
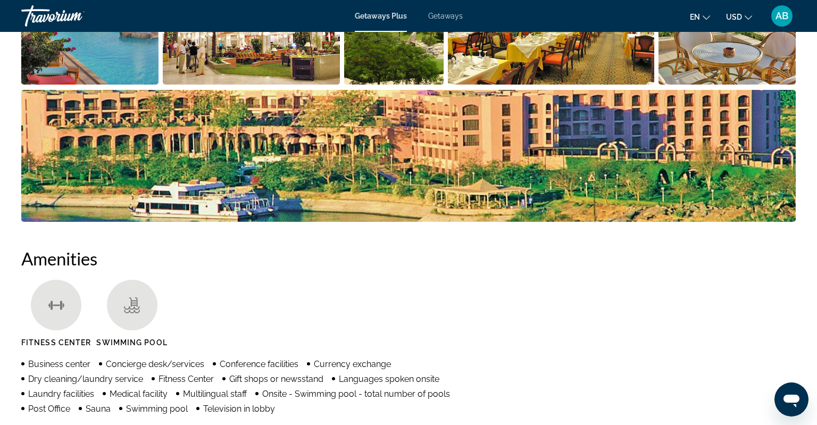
scroll to position [786, 0]
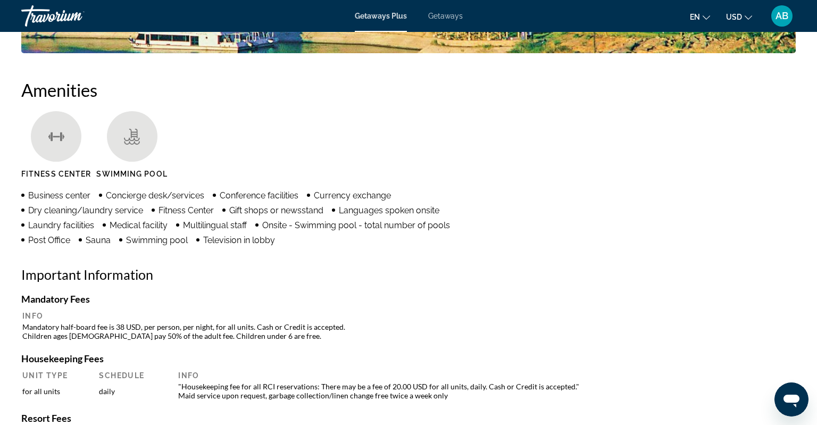
click at [703, 21] on button "en English Español Français Italiano Português русский" at bounding box center [699, 16] width 20 height 15
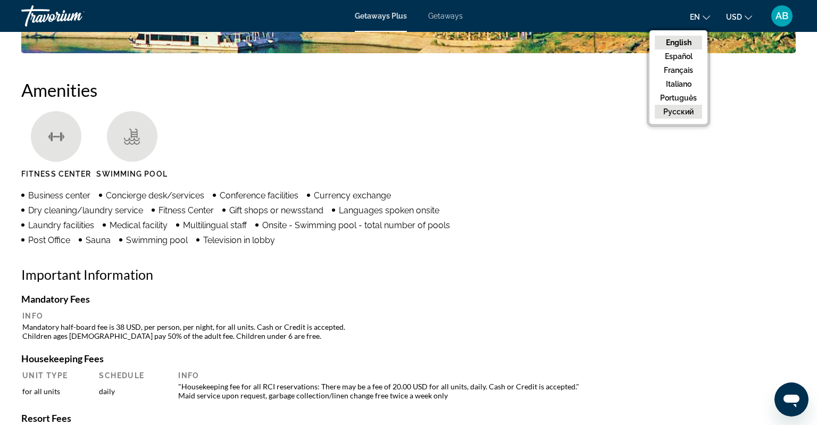
click at [677, 116] on button "русский" at bounding box center [677, 112] width 47 height 14
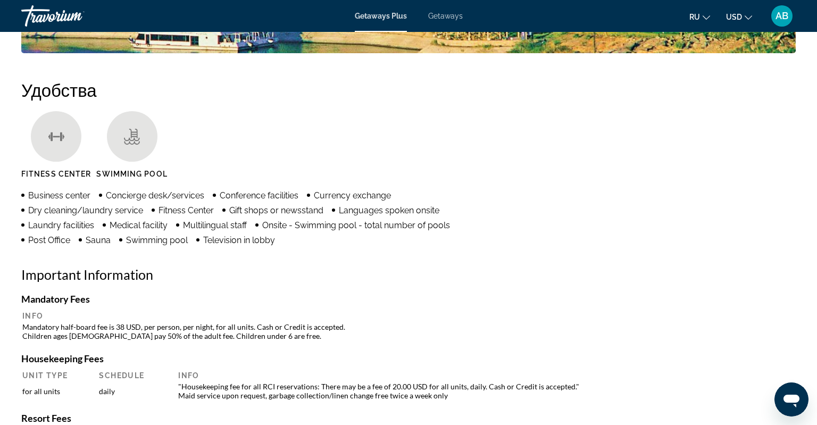
click at [704, 15] on button "ru English Español Français Italiano Português русский" at bounding box center [699, 16] width 21 height 15
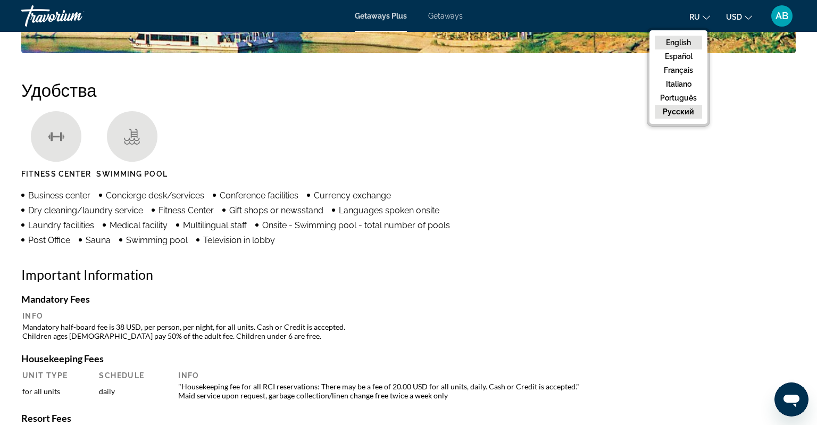
click at [676, 42] on button "English" at bounding box center [677, 43] width 47 height 14
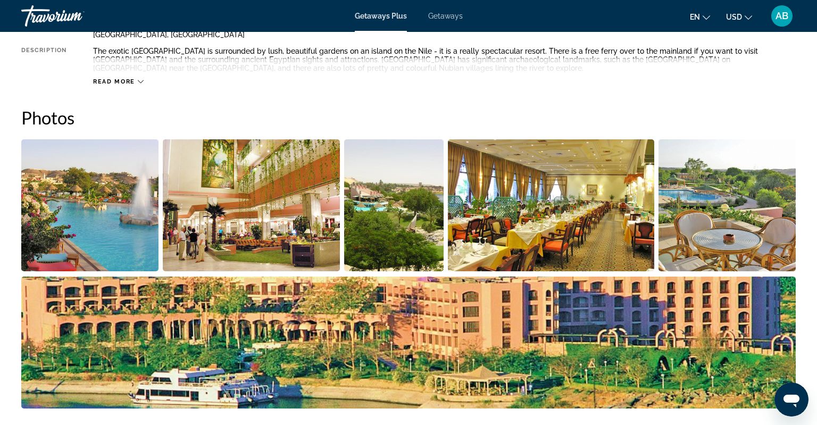
scroll to position [393, 0]
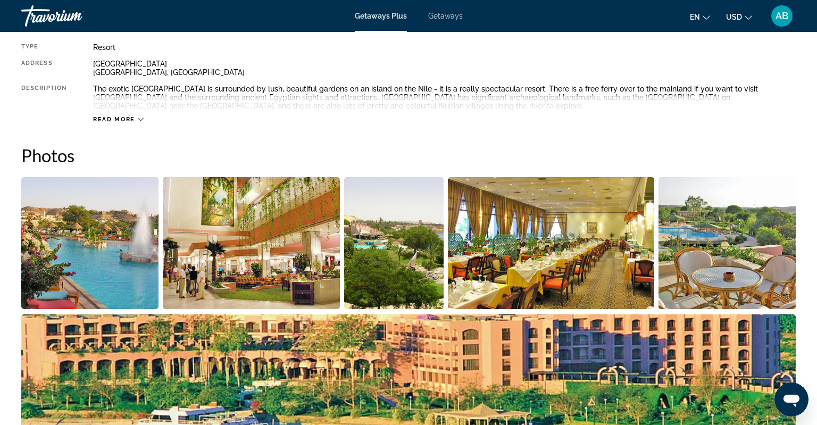
click at [277, 280] on img "Open full-screen image slider" at bounding box center [251, 243] width 177 height 132
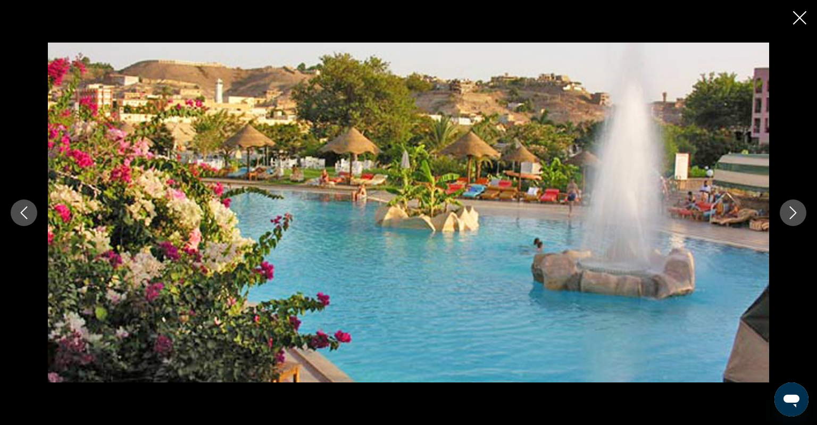
click at [784, 214] on button "Next image" at bounding box center [792, 212] width 27 height 27
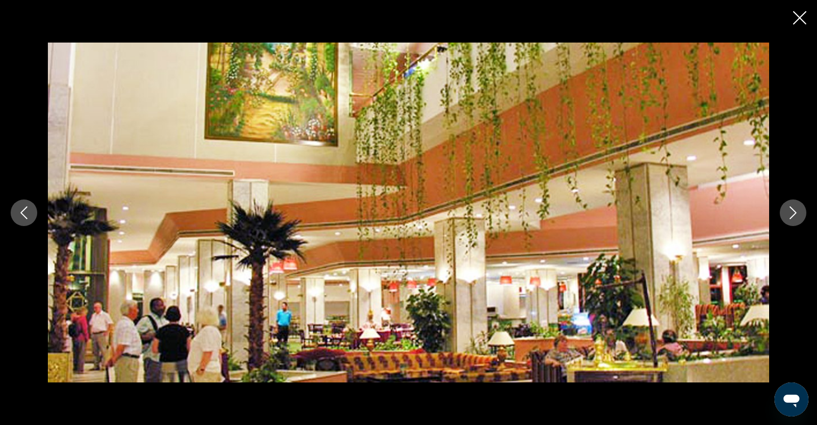
click at [784, 214] on button "Next image" at bounding box center [792, 212] width 27 height 27
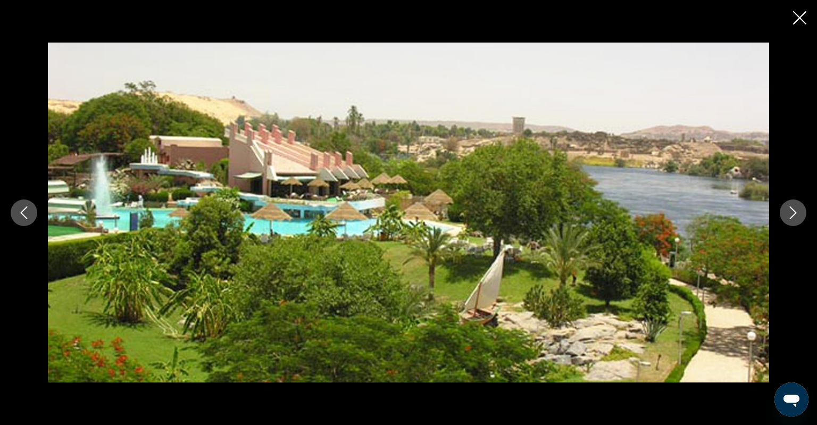
click at [784, 214] on button "Next image" at bounding box center [792, 212] width 27 height 27
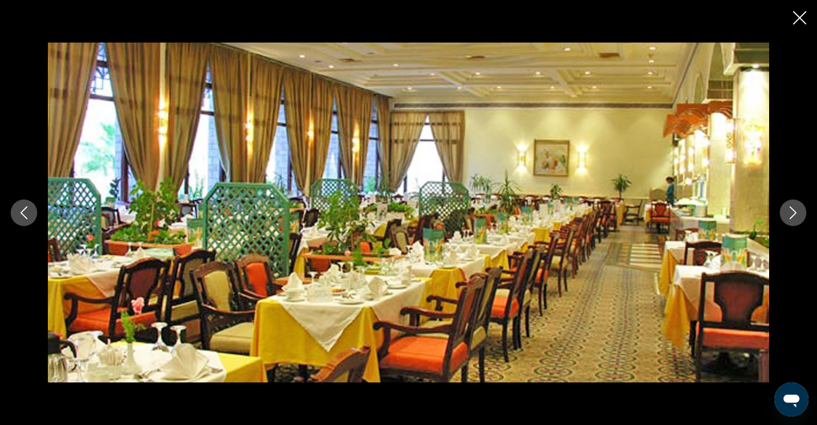
click at [784, 214] on button "Next image" at bounding box center [792, 212] width 27 height 27
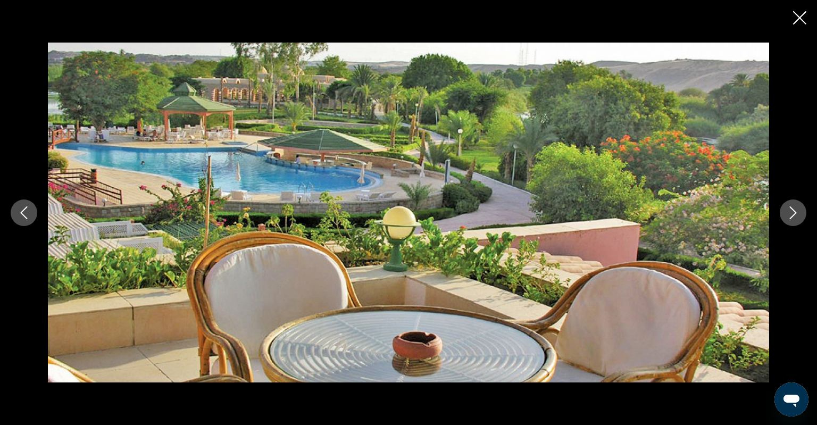
click at [784, 214] on button "Next image" at bounding box center [792, 212] width 27 height 27
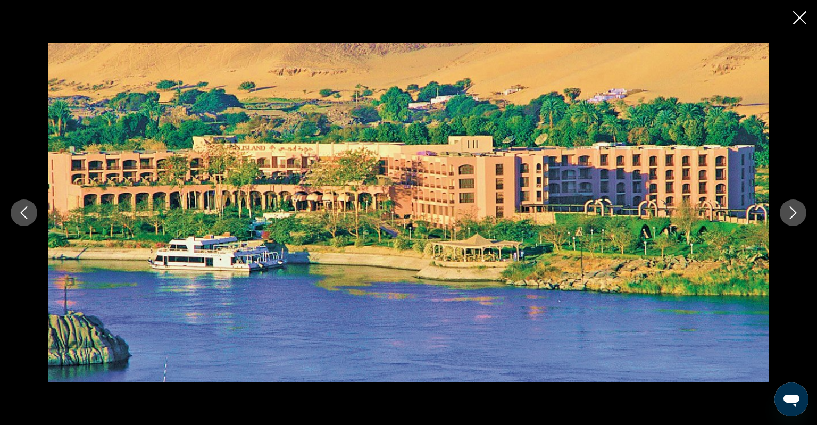
click at [784, 214] on button "Next image" at bounding box center [792, 212] width 27 height 27
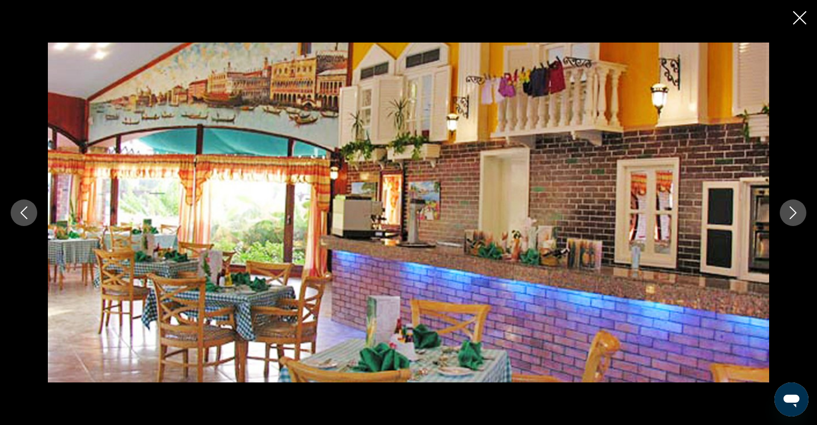
click at [784, 214] on button "Next image" at bounding box center [792, 212] width 27 height 27
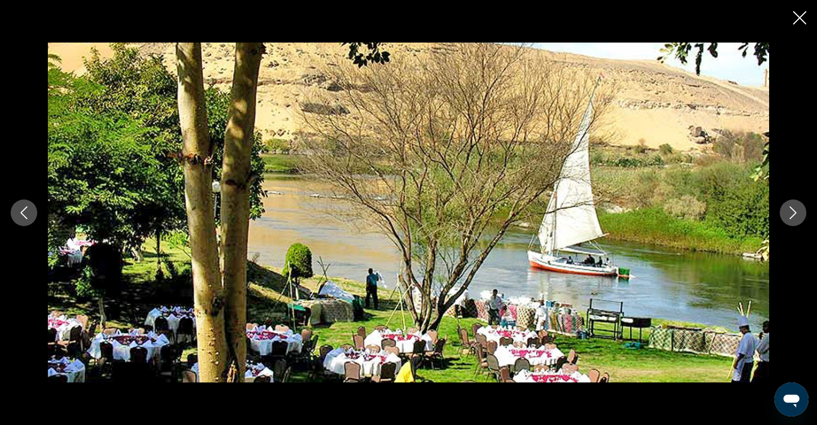
click at [784, 214] on button "Next image" at bounding box center [792, 212] width 27 height 27
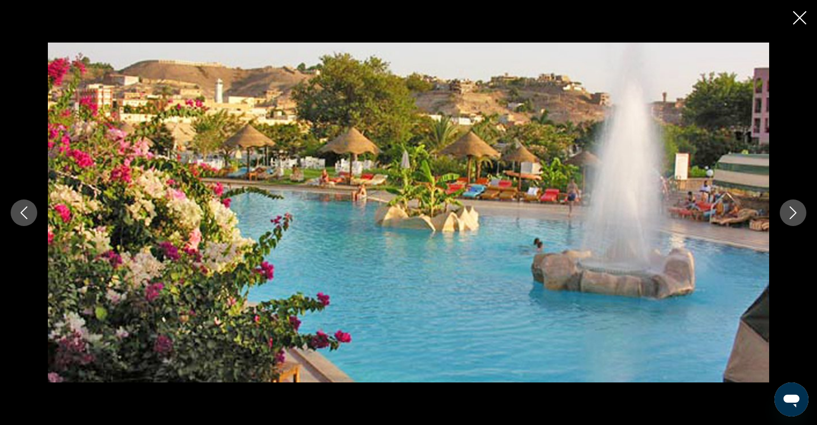
click at [784, 214] on button "Next image" at bounding box center [792, 212] width 27 height 27
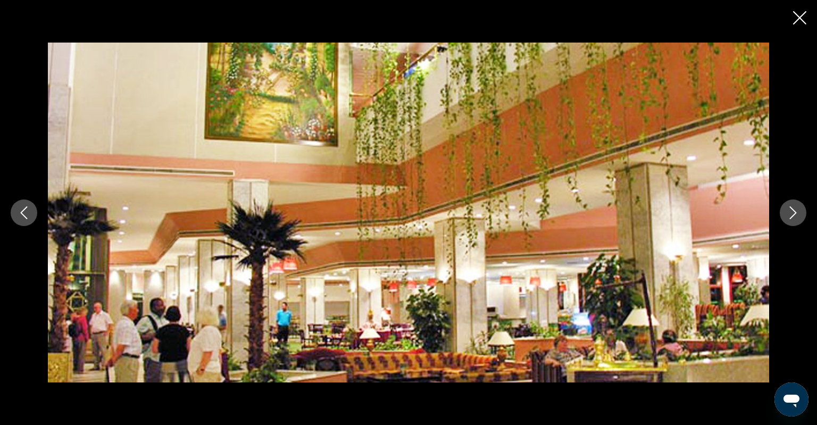
click at [795, 24] on icon "Close slideshow" at bounding box center [799, 17] width 13 height 13
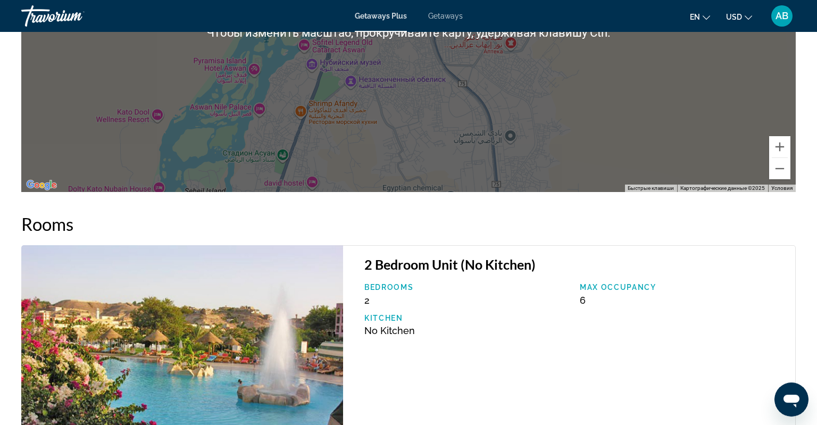
scroll to position [1628, 0]
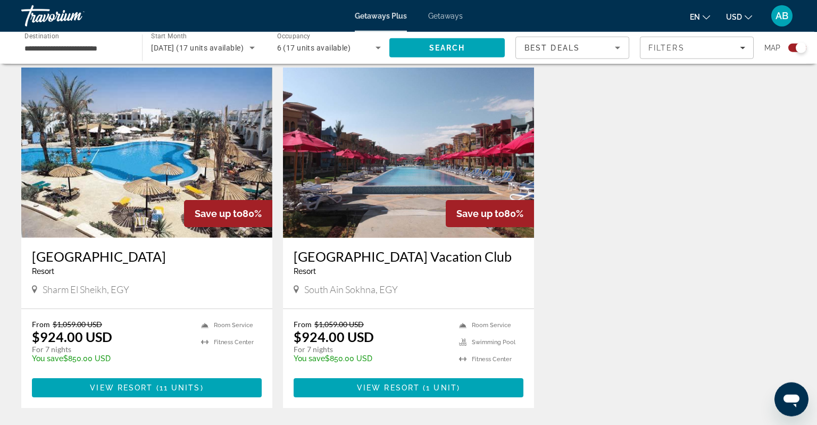
scroll to position [729, 0]
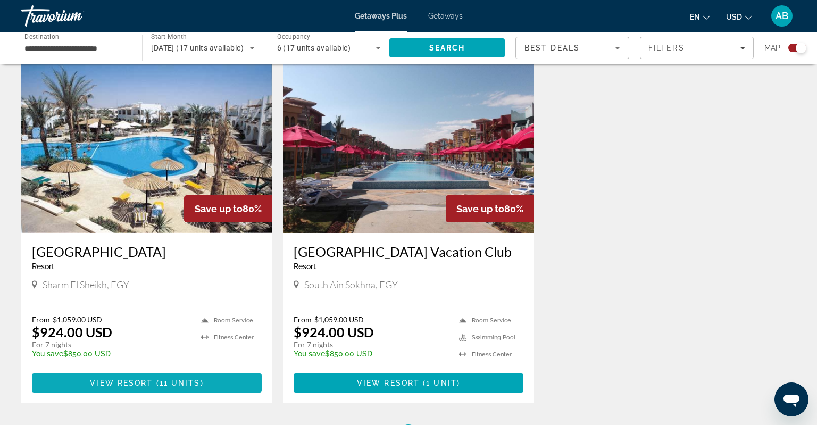
click at [128, 375] on span "Main content" at bounding box center [147, 383] width 230 height 26
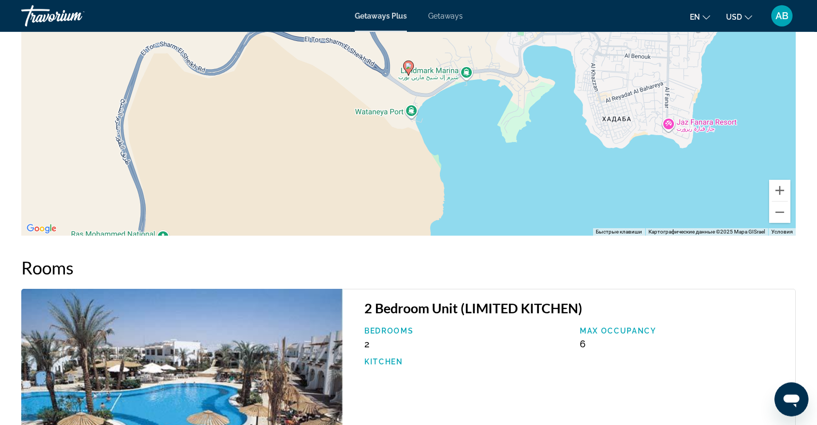
scroll to position [1206, 0]
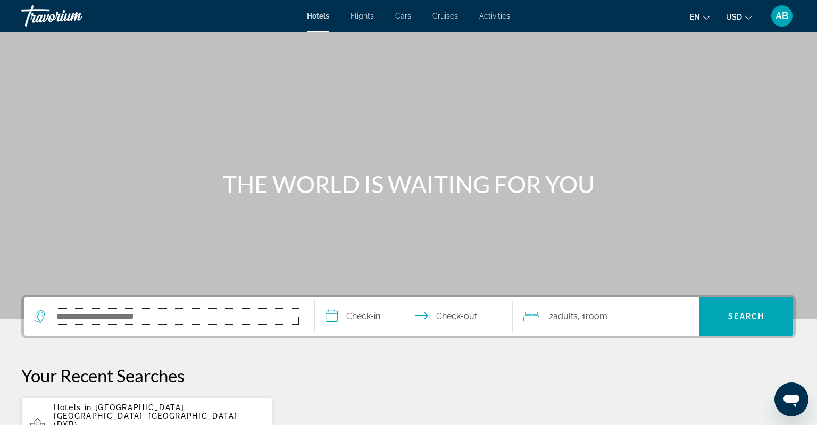
click at [158, 315] on input "Search hotel destination" at bounding box center [176, 316] width 243 height 16
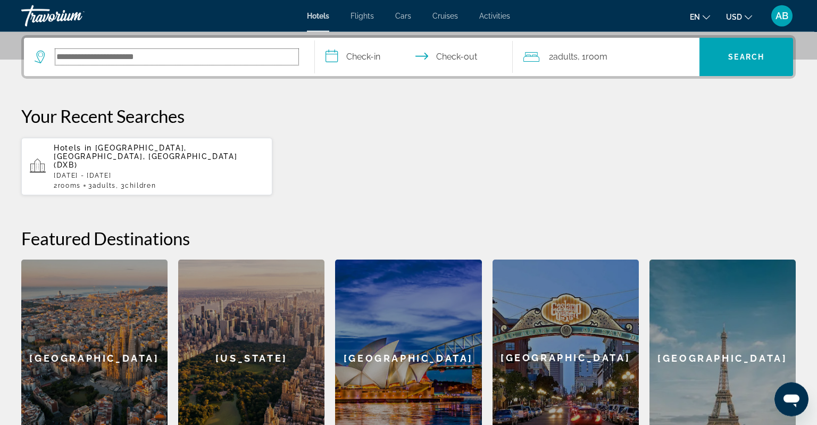
scroll to position [259, 0]
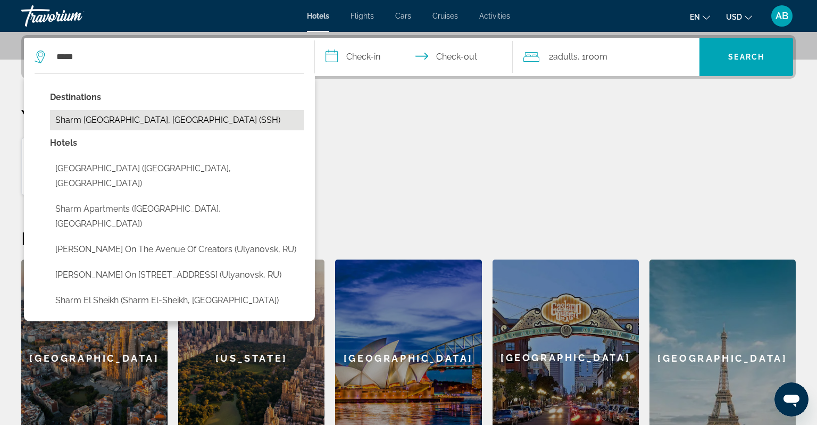
click at [171, 117] on button "Sharm El Sheikh, Egypt (SSH)" at bounding box center [177, 120] width 254 height 20
type input "**********"
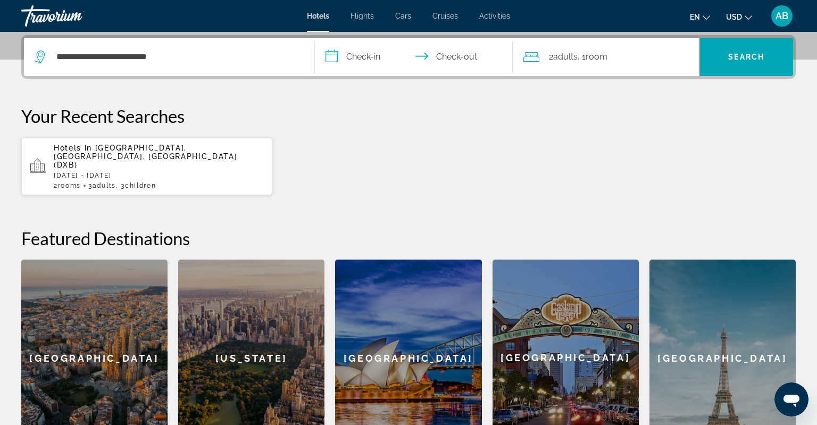
click at [363, 60] on input "**********" at bounding box center [416, 58] width 202 height 41
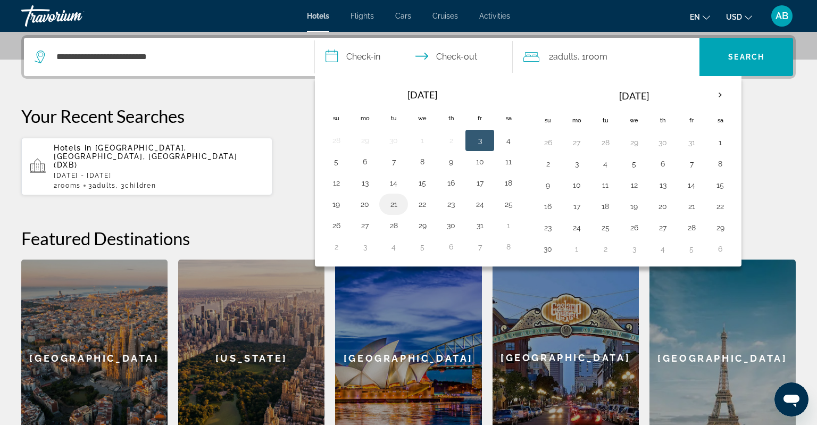
click at [394, 207] on button "21" at bounding box center [393, 204] width 17 height 15
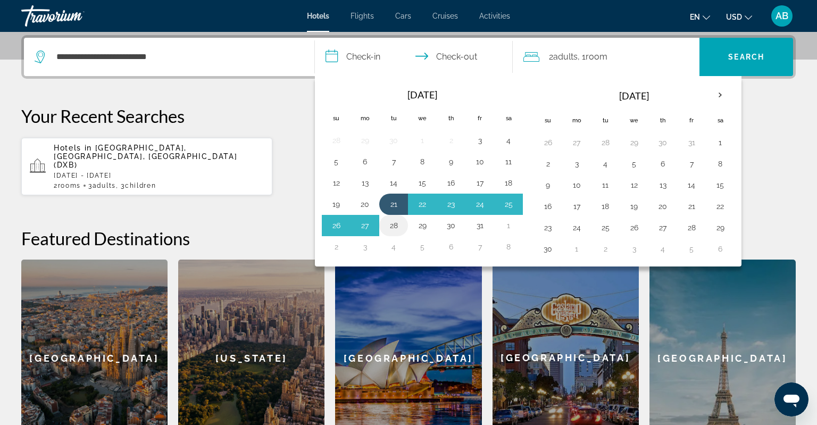
click at [392, 224] on button "28" at bounding box center [393, 225] width 17 height 15
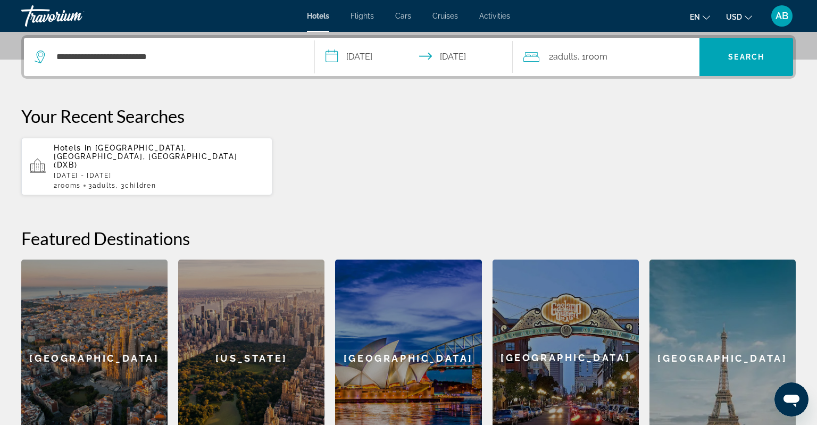
type input "**********"
click at [572, 58] on span "Adults" at bounding box center [565, 57] width 24 height 10
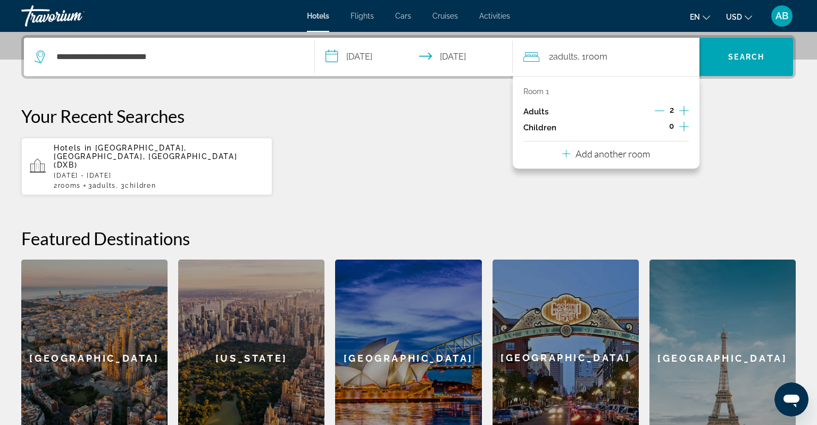
click at [686, 127] on icon "Increment children" at bounding box center [684, 126] width 10 height 13
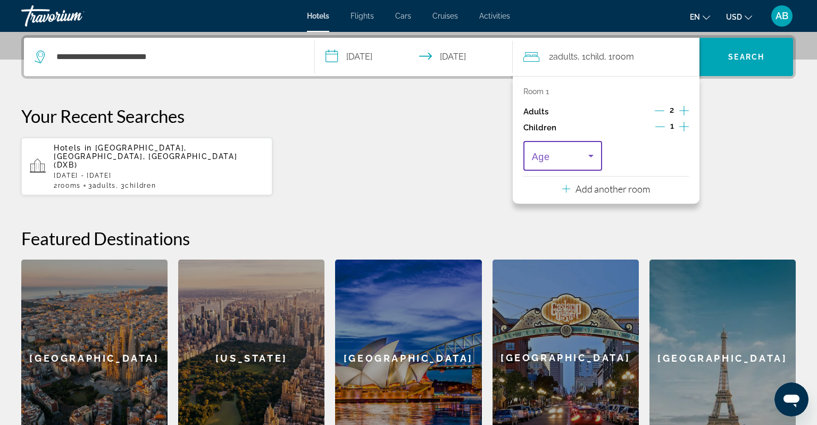
click at [567, 156] on span "Travelers: 2 adults, 1 child" at bounding box center [560, 155] width 56 height 13
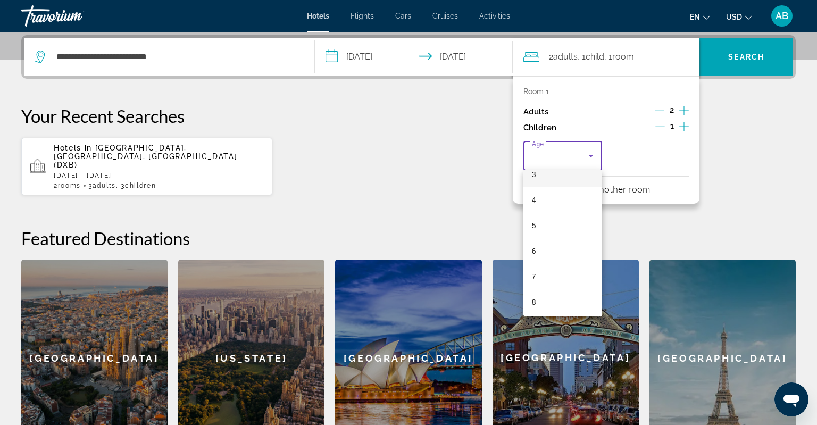
scroll to position [138, 0]
click at [553, 231] on mat-option "7" at bounding box center [562, 228] width 79 height 26
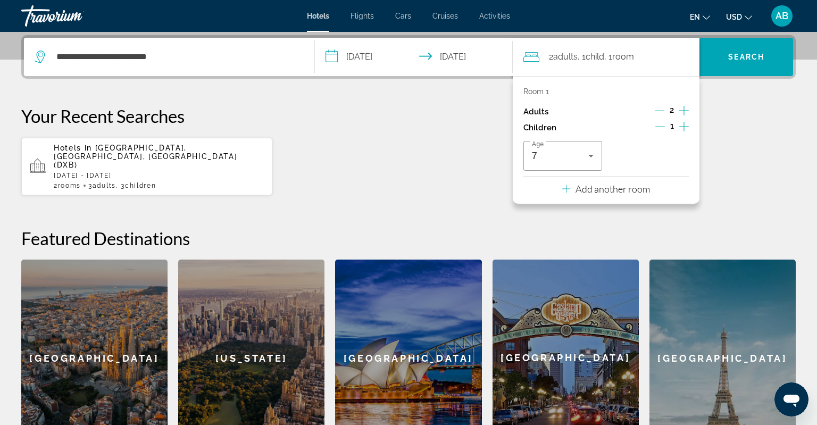
click at [609, 190] on p "Add another room" at bounding box center [612, 189] width 74 height 12
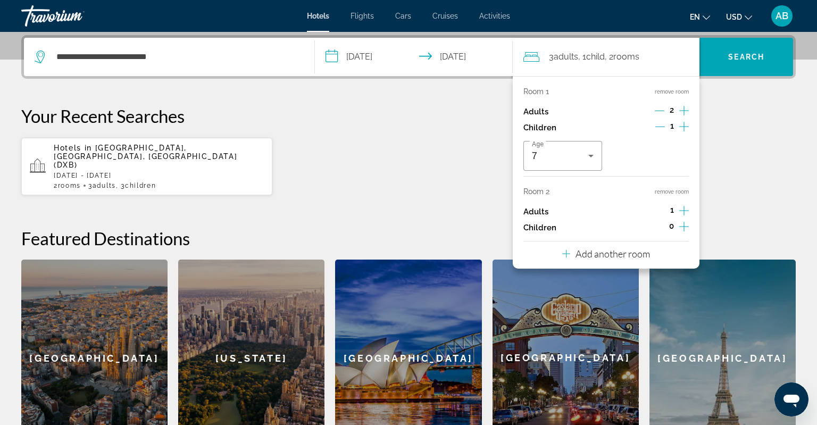
click at [688, 228] on icon "Increment children" at bounding box center [684, 226] width 10 height 13
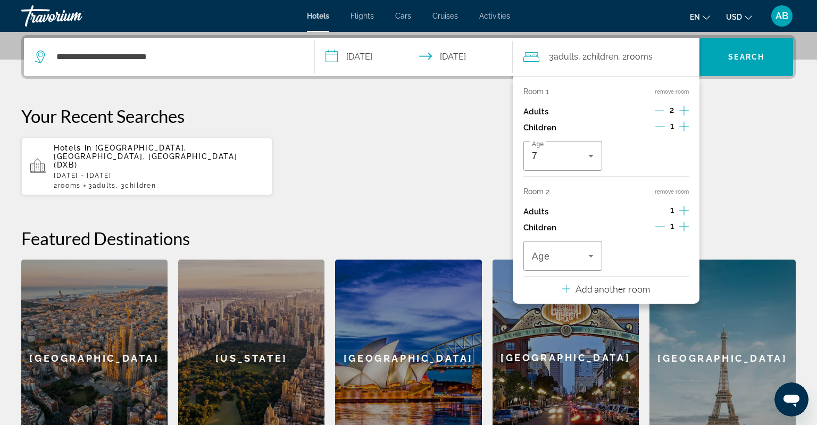
click at [688, 228] on icon "Increment children" at bounding box center [684, 226] width 10 height 13
click at [588, 266] on div "Travelers: 3 adults, 3 children" at bounding box center [563, 256] width 62 height 30
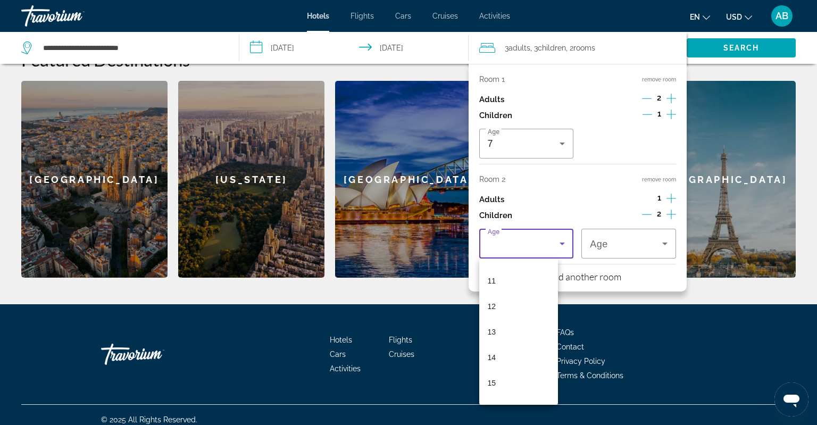
scroll to position [321, 0]
click at [511, 284] on mat-option "13" at bounding box center [518, 286] width 79 height 26
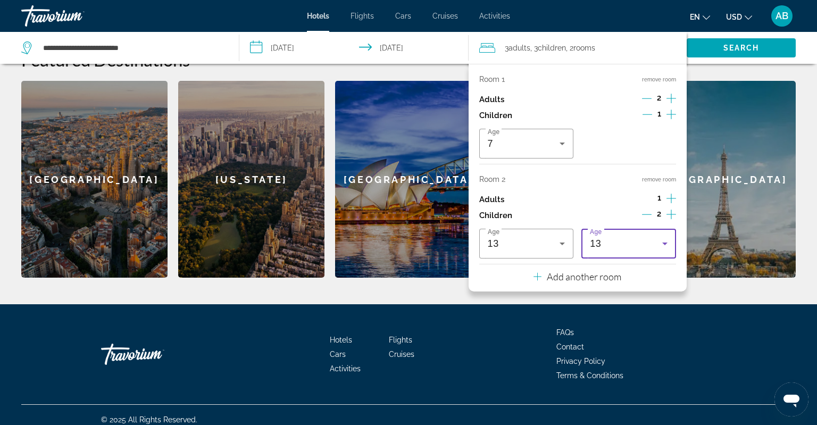
click at [604, 245] on div "13" at bounding box center [626, 243] width 72 height 13
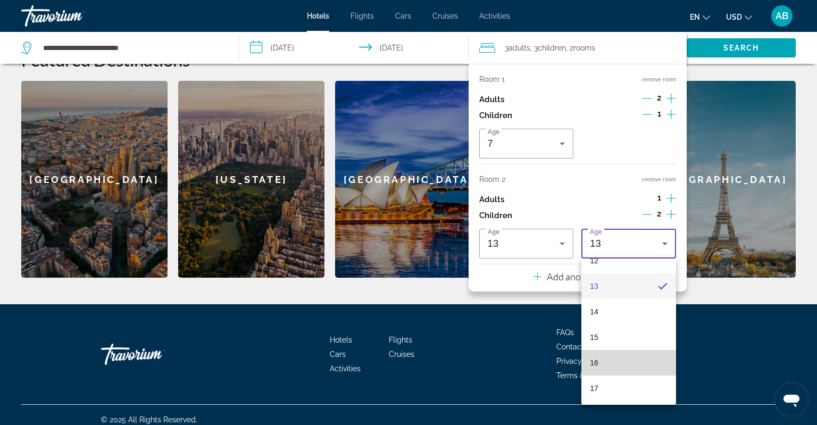
click at [603, 366] on mat-option "16" at bounding box center [628, 363] width 95 height 26
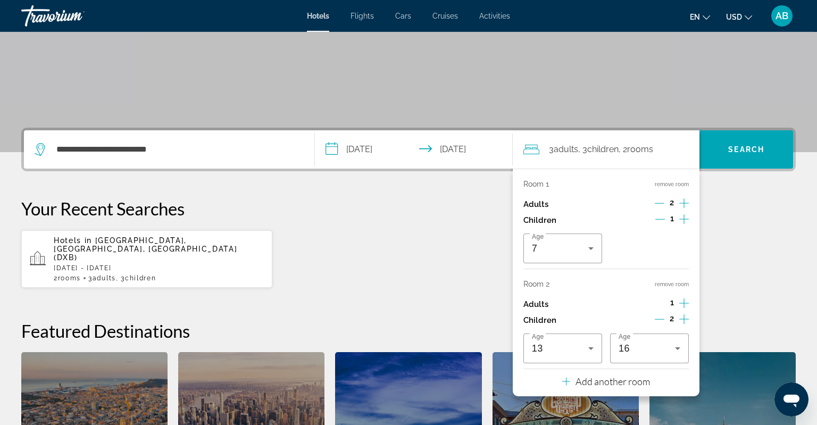
scroll to position [157, 0]
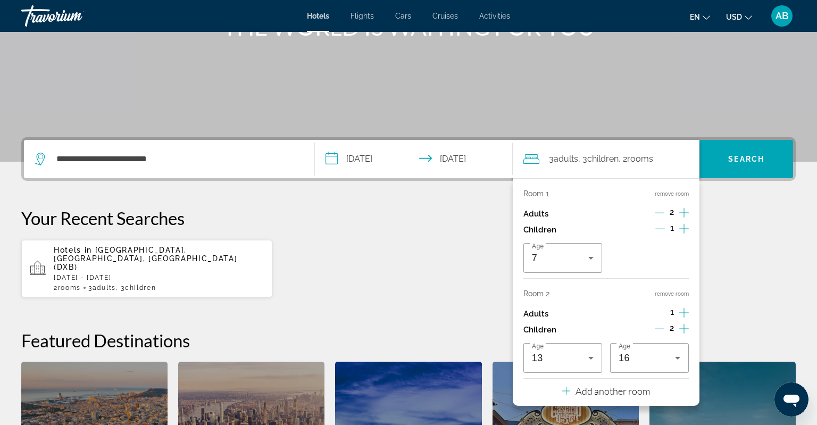
click at [268, 19] on div "Hotels Flights Cars Cruises Activities Hotels Flights Cars Cruises Activities e…" at bounding box center [408, 16] width 817 height 28
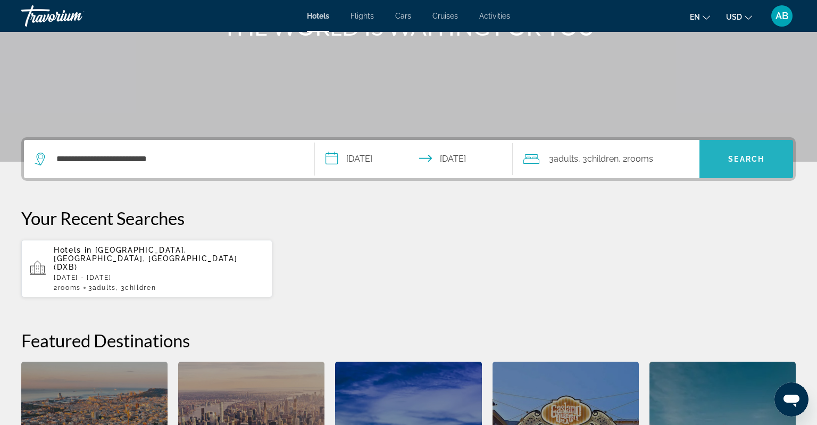
click at [758, 154] on span "Search" at bounding box center [746, 159] width 94 height 26
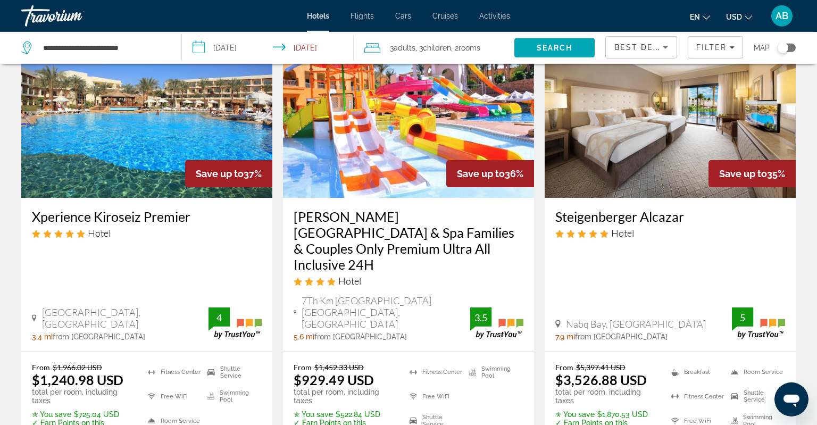
scroll to position [1347, 0]
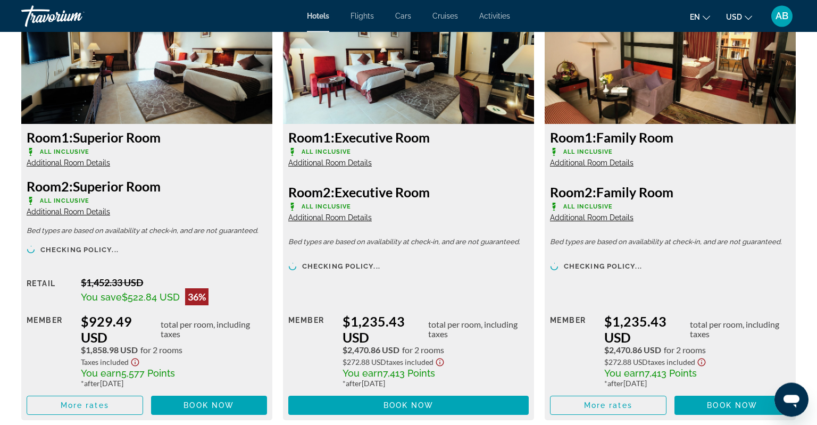
scroll to position [1516, 0]
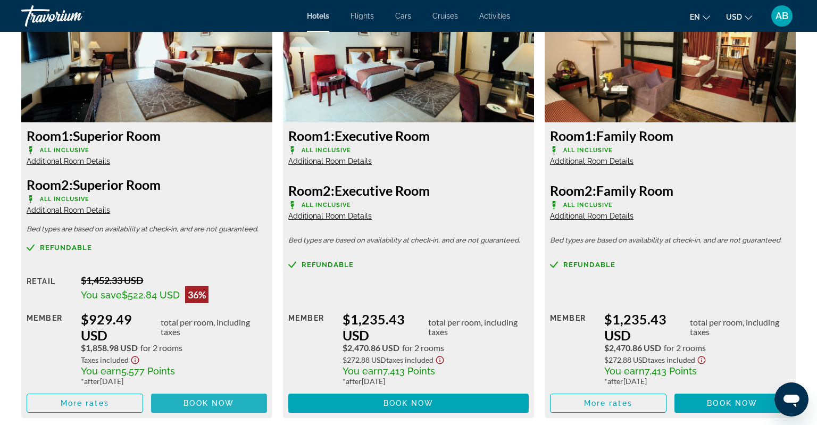
click at [190, 401] on span "Book now" at bounding box center [208, 403] width 51 height 9
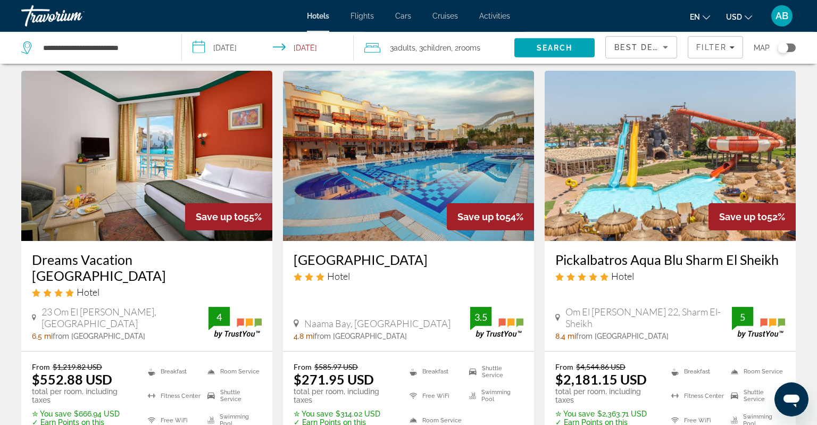
scroll to position [56, 0]
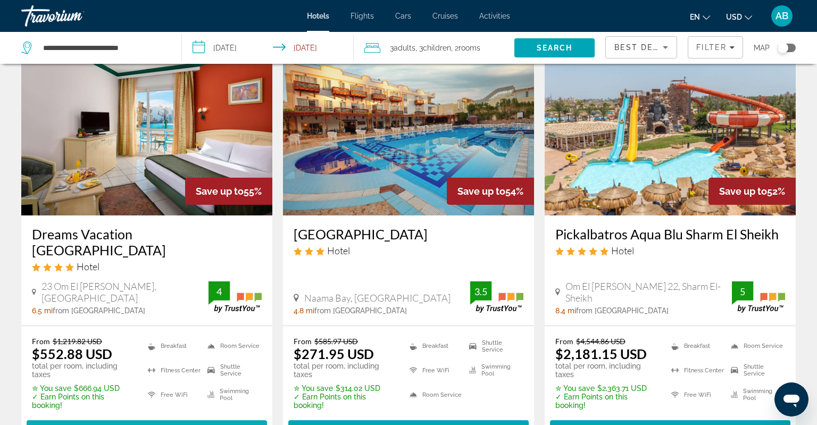
click at [129, 417] on span "Main content" at bounding box center [147, 430] width 240 height 26
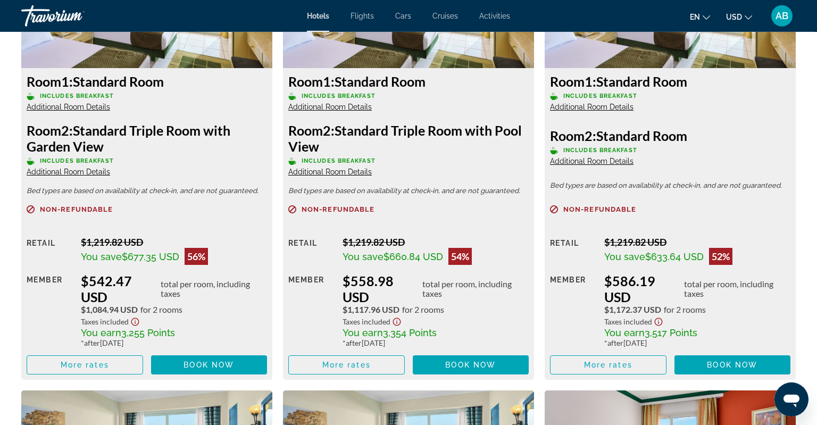
scroll to position [1571, 0]
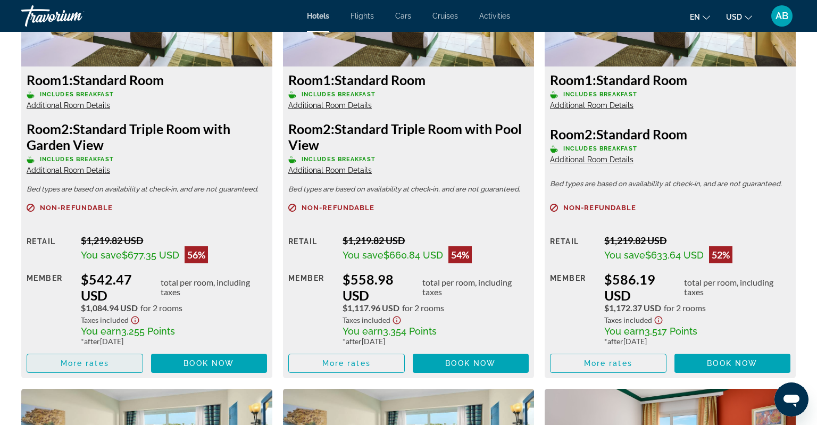
click at [91, 356] on span "Main content" at bounding box center [84, 363] width 115 height 26
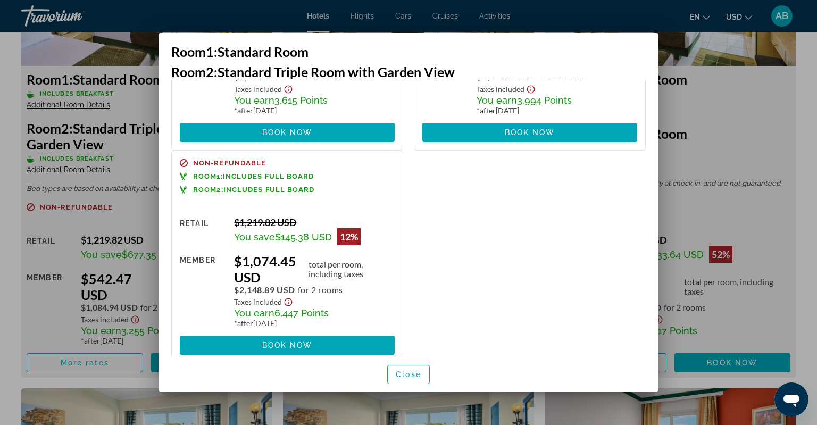
scroll to position [404, 0]
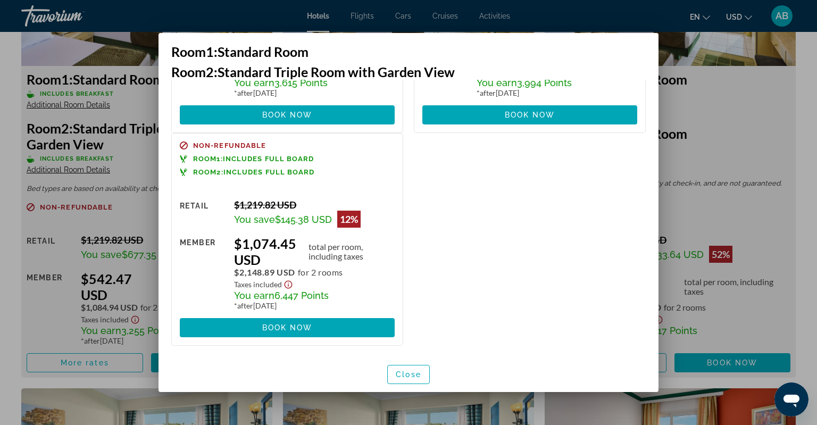
click at [744, 134] on div at bounding box center [408, 212] width 817 height 425
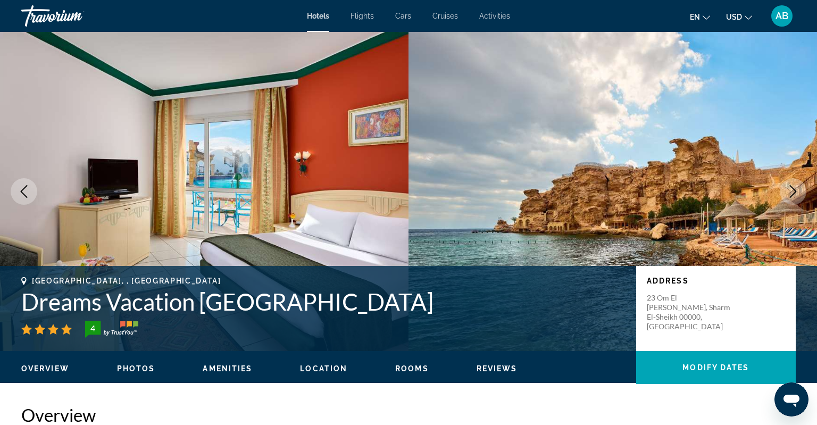
scroll to position [1571, 0]
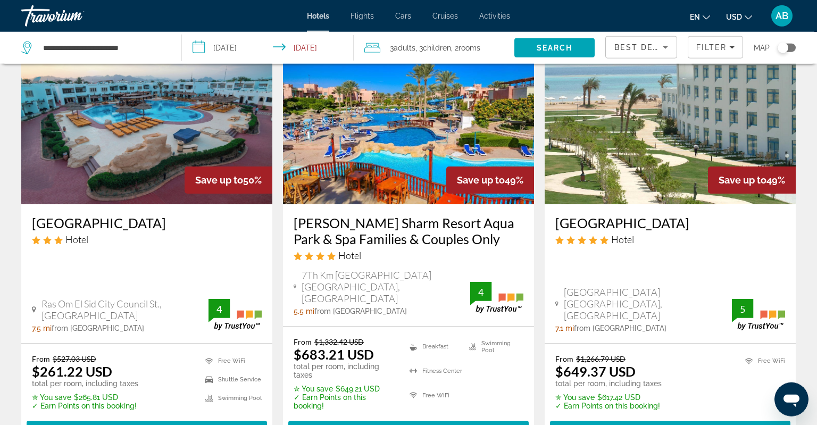
scroll to position [505, 0]
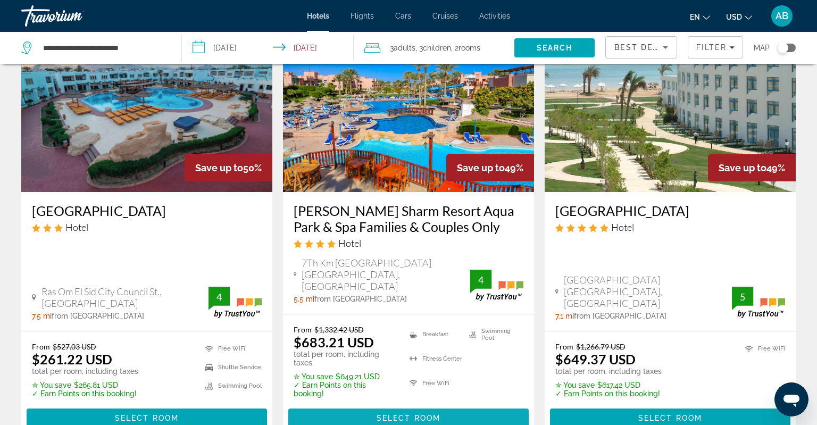
click at [347, 405] on span "Main content" at bounding box center [408, 418] width 240 height 26
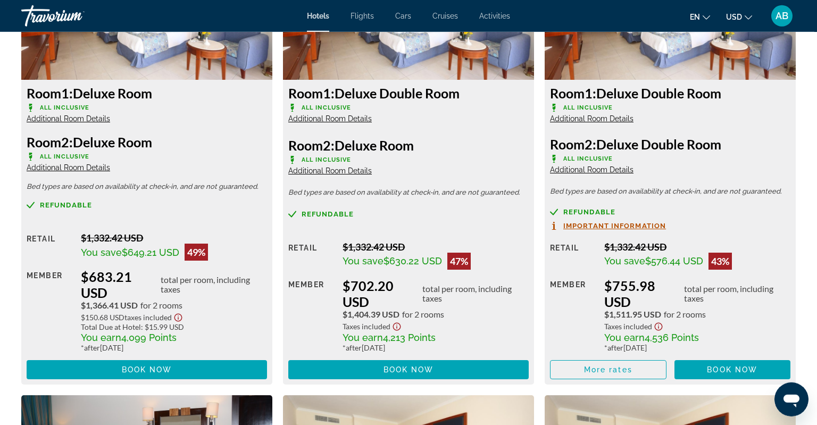
scroll to position [1571, 0]
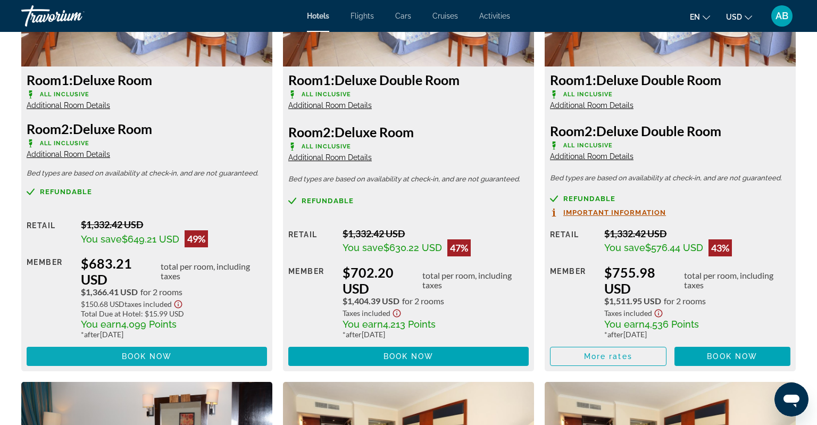
click at [136, 355] on span "Book now" at bounding box center [147, 356] width 51 height 9
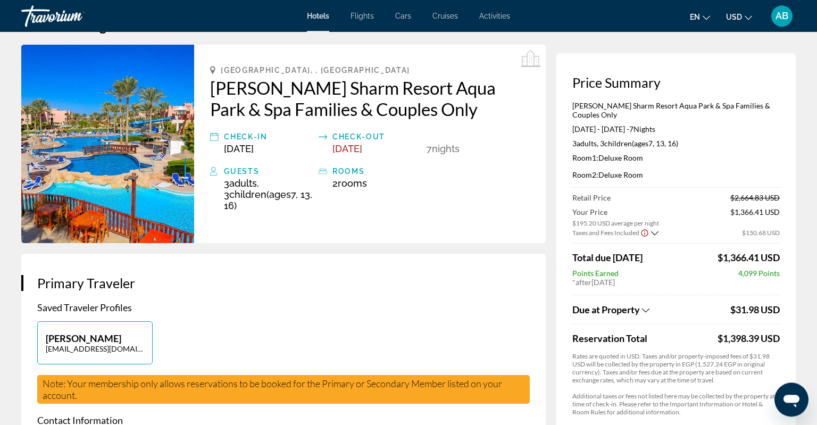
scroll to position [56, 0]
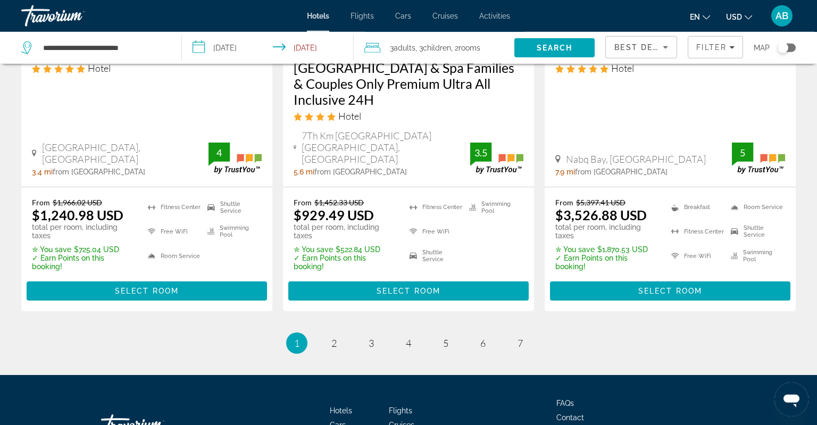
scroll to position [1535, 0]
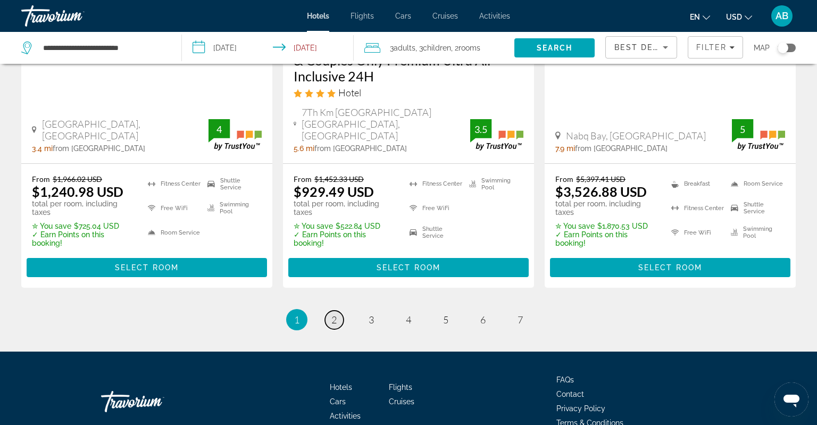
click at [333, 314] on span "2" at bounding box center [333, 320] width 5 height 12
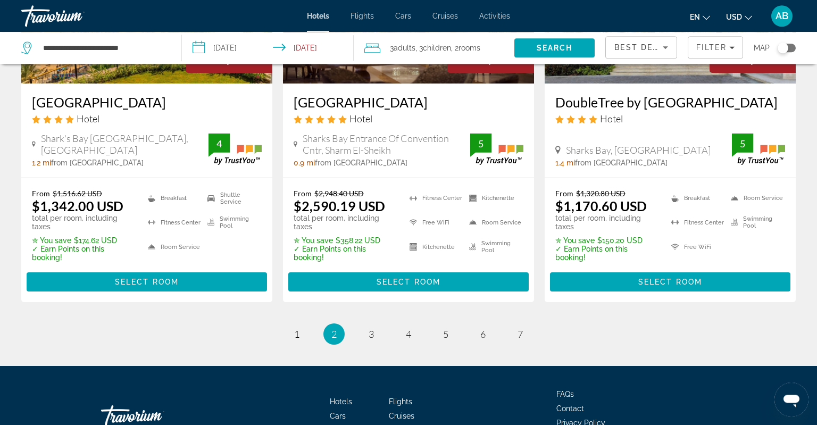
scroll to position [1459, 0]
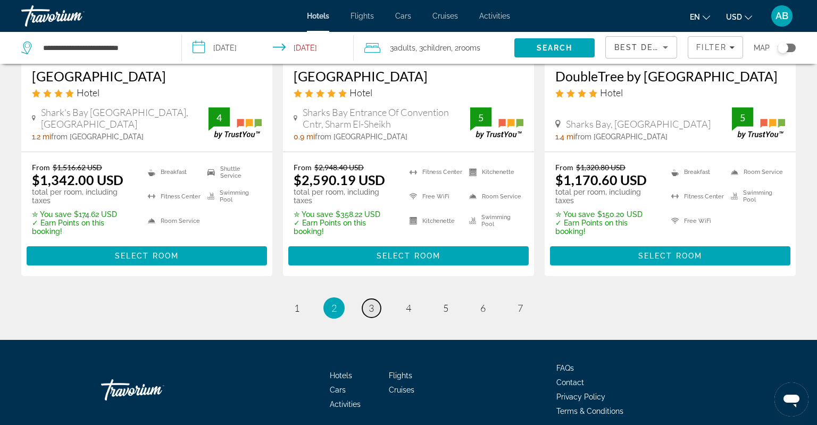
click at [372, 314] on span "3" at bounding box center [370, 308] width 5 height 12
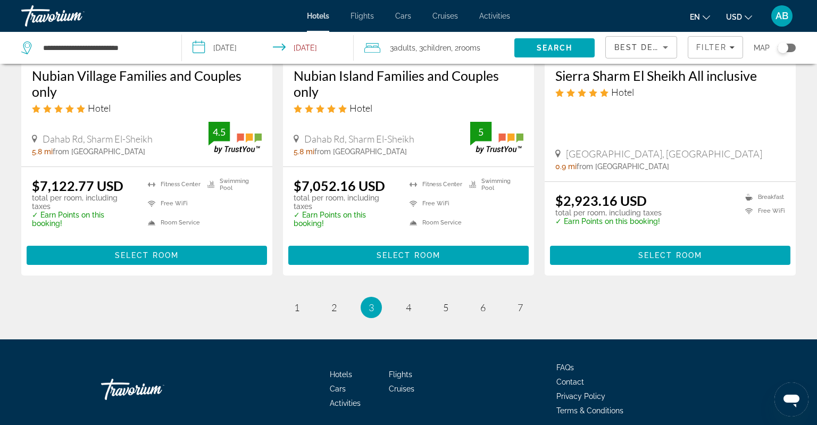
scroll to position [1516, 0]
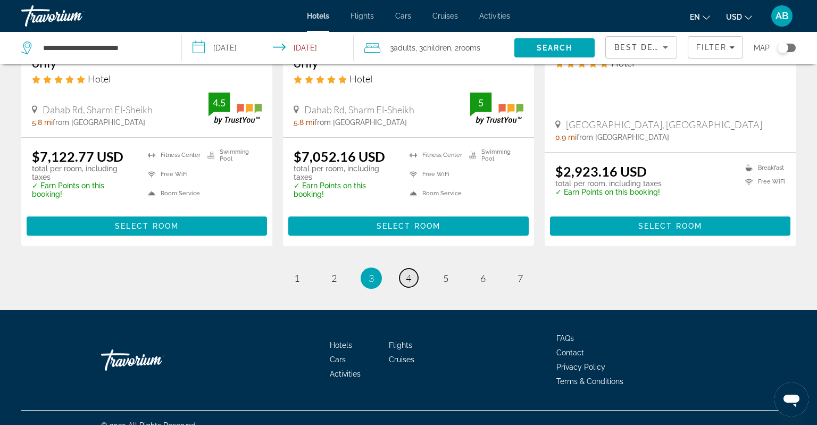
click at [408, 272] on span "4" at bounding box center [408, 278] width 5 height 12
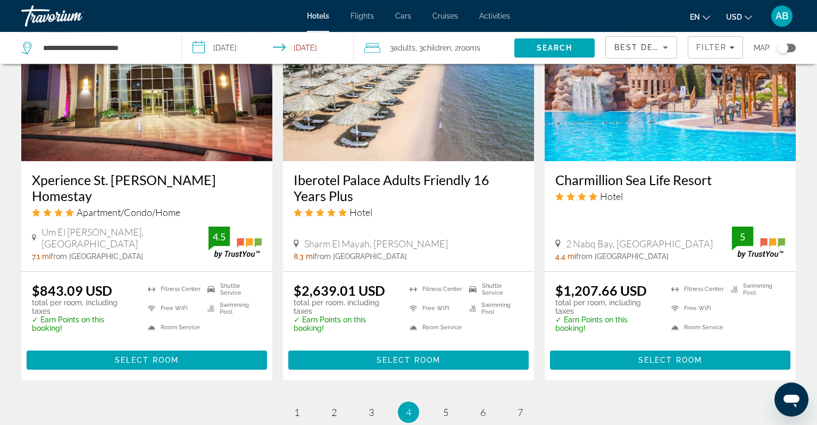
scroll to position [1347, 0]
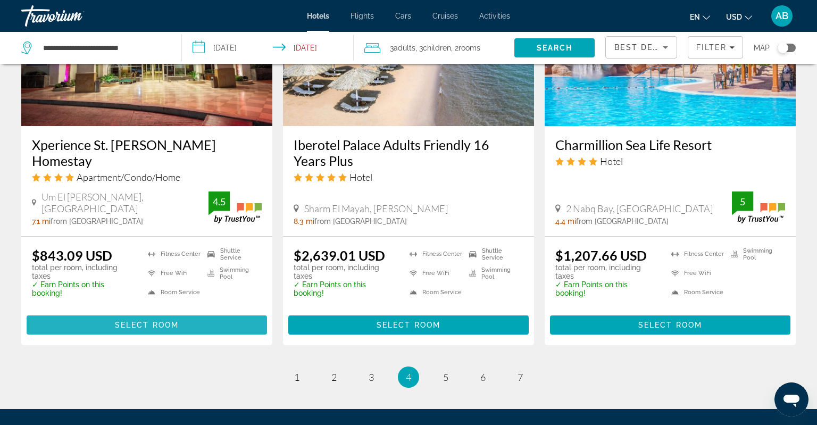
click at [164, 321] on span "Select Room" at bounding box center [147, 325] width 64 height 9
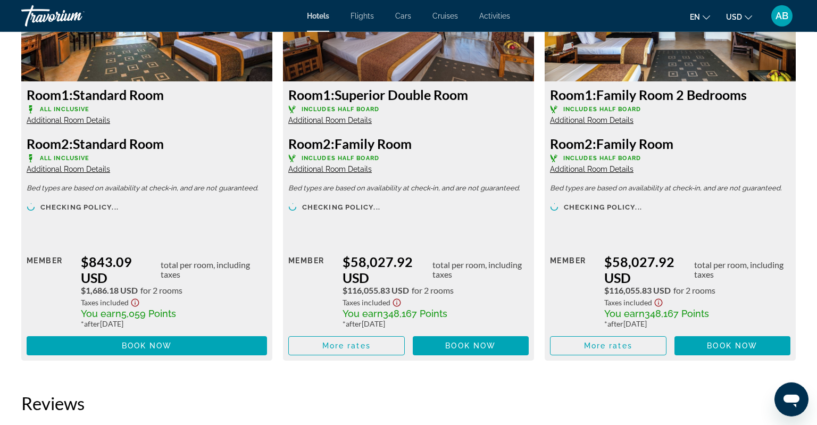
scroll to position [1571, 0]
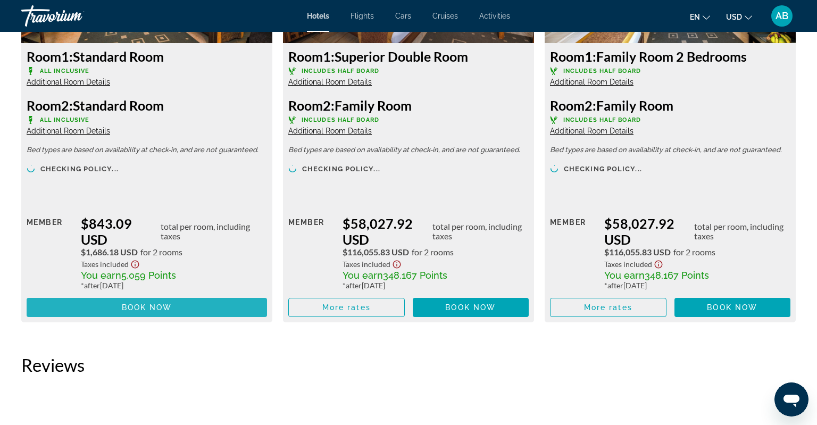
click at [174, 305] on span "Main content" at bounding box center [147, 307] width 240 height 26
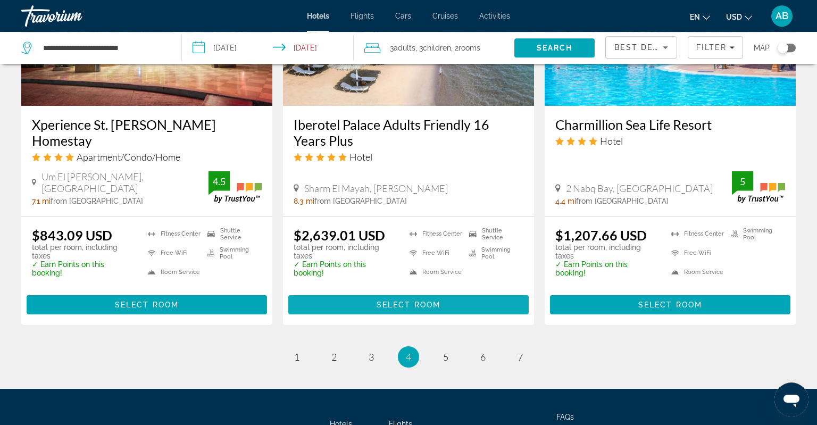
scroll to position [1445, 0]
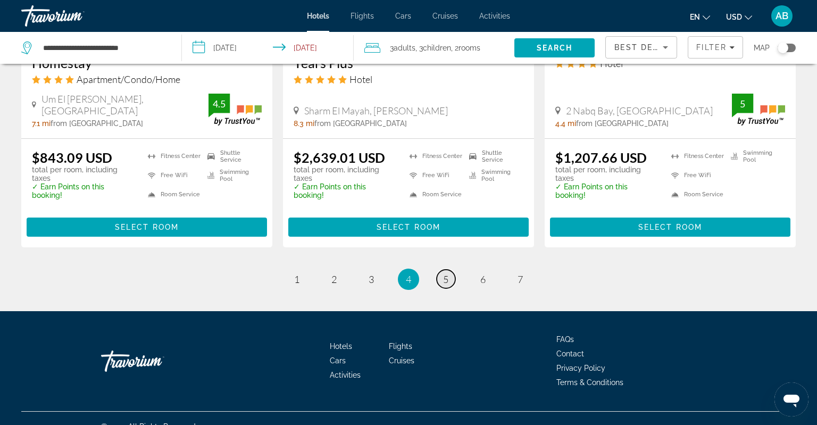
click at [440, 270] on link "page 5" at bounding box center [445, 279] width 19 height 19
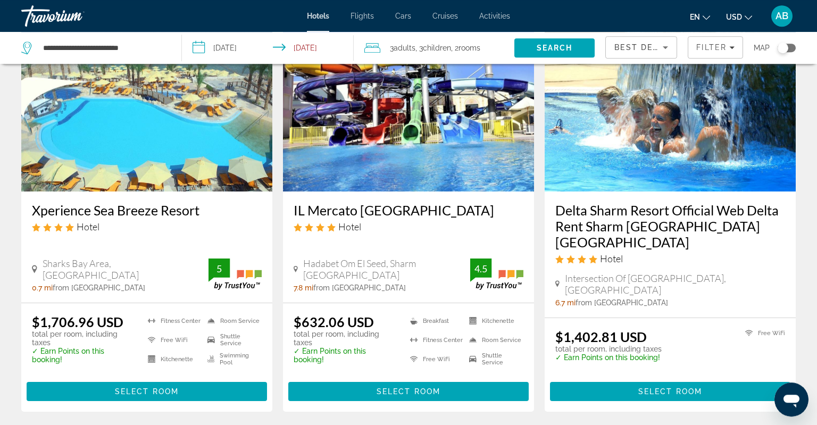
scroll to position [112, 0]
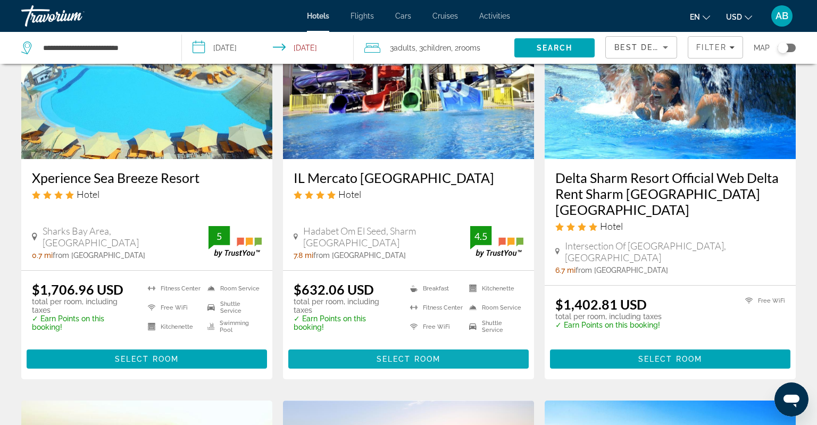
click at [446, 346] on span "Main content" at bounding box center [408, 359] width 240 height 26
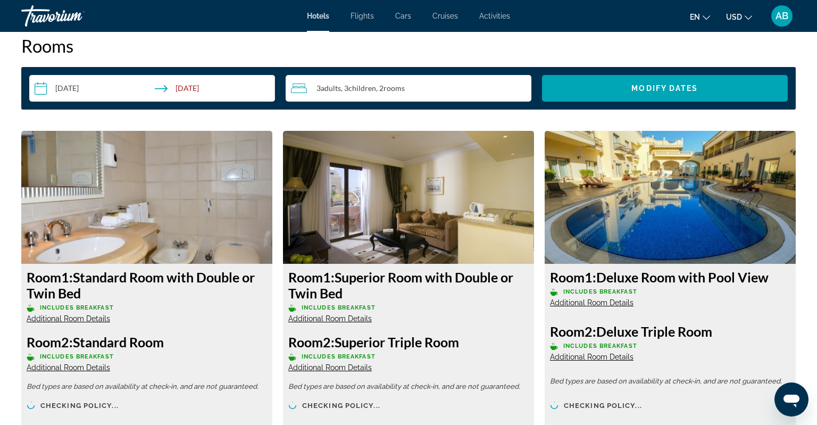
scroll to position [1403, 0]
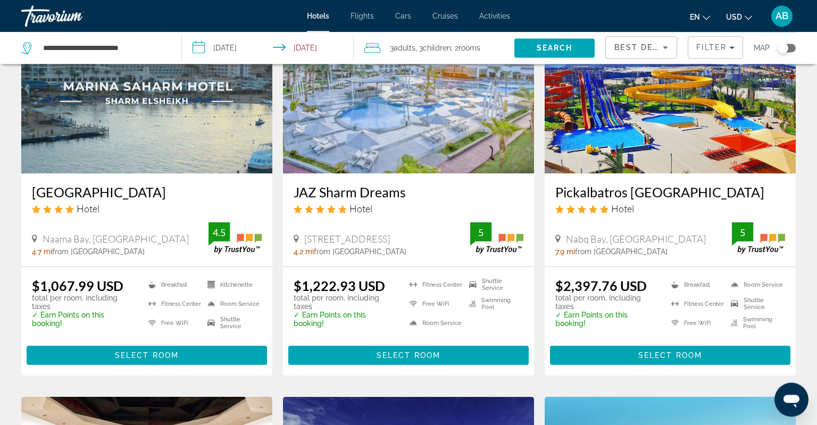
scroll to position [561, 0]
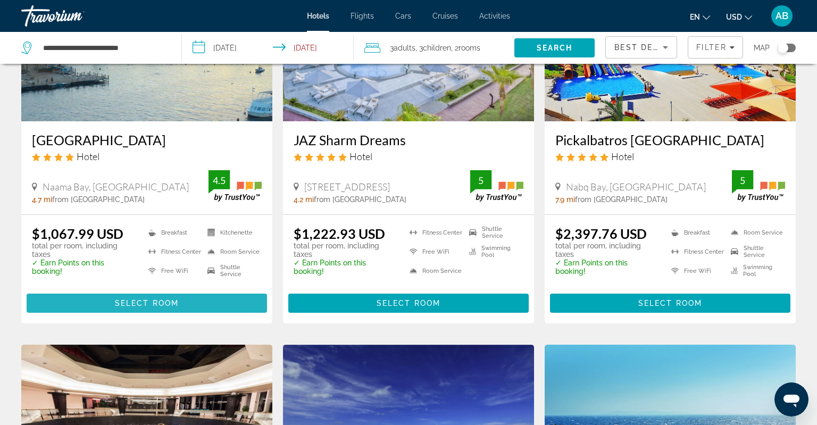
click at [163, 299] on span "Select Room" at bounding box center [147, 303] width 64 height 9
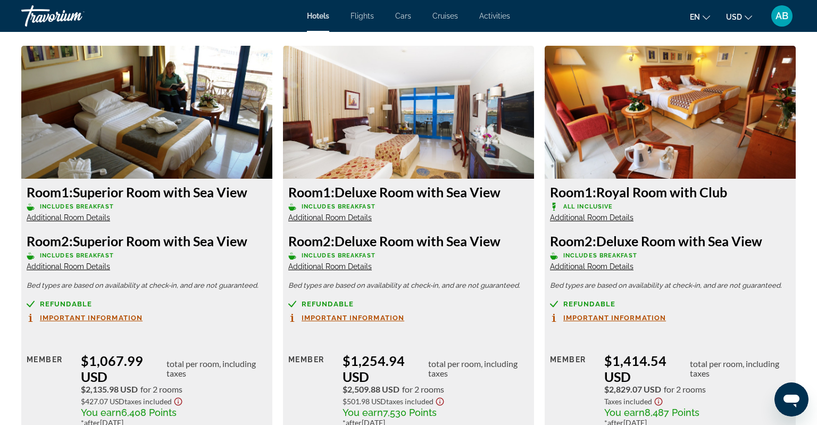
scroll to position [1571, 0]
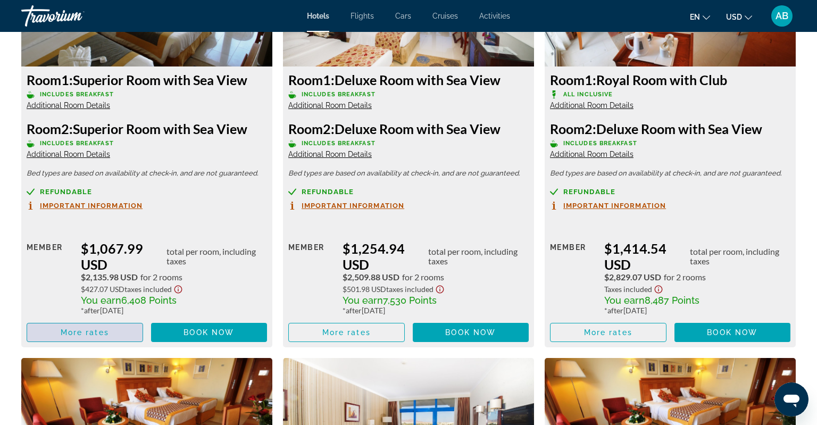
click at [114, 329] on span "Main content" at bounding box center [84, 332] width 115 height 26
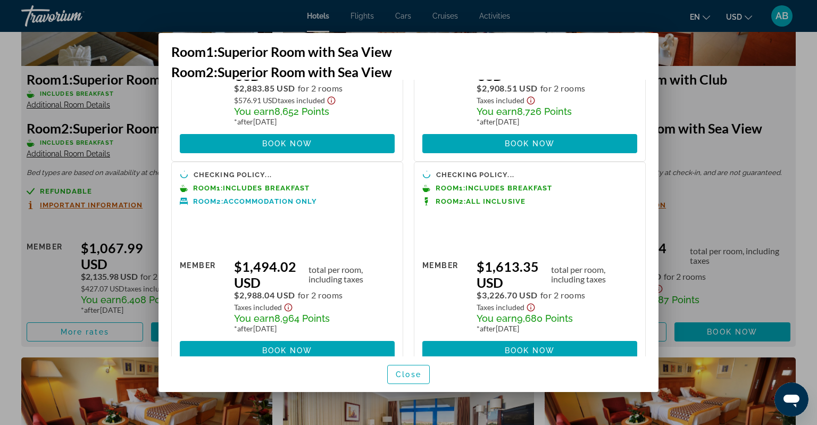
scroll to position [758, 0]
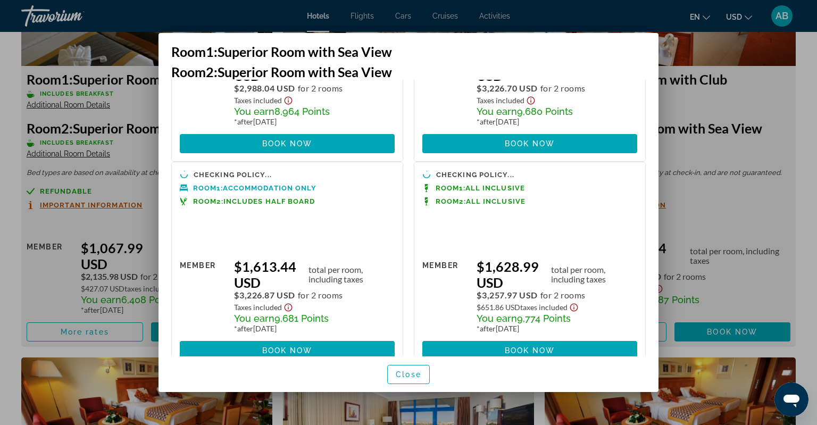
click at [150, 14] on div at bounding box center [408, 212] width 817 height 425
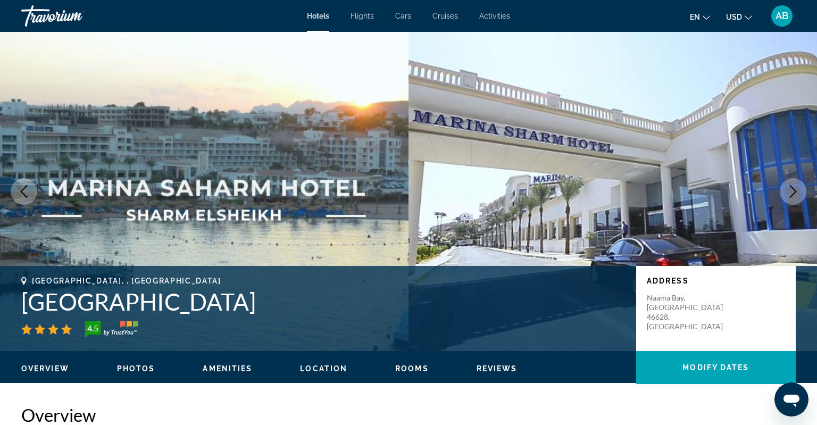
scroll to position [1571, 0]
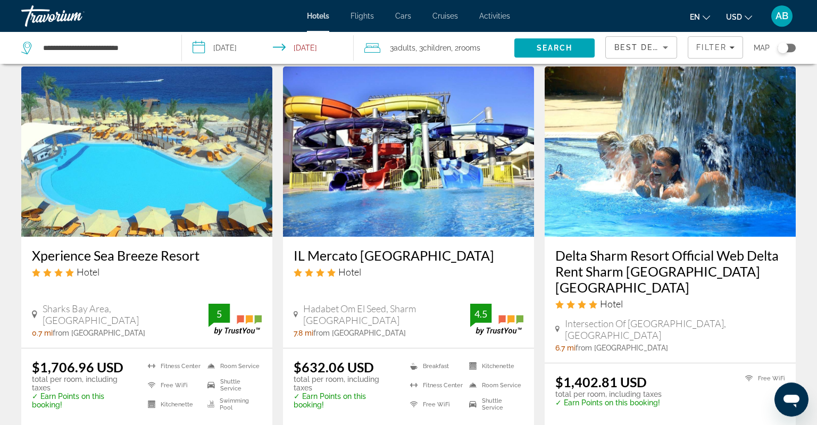
scroll to position [56, 0]
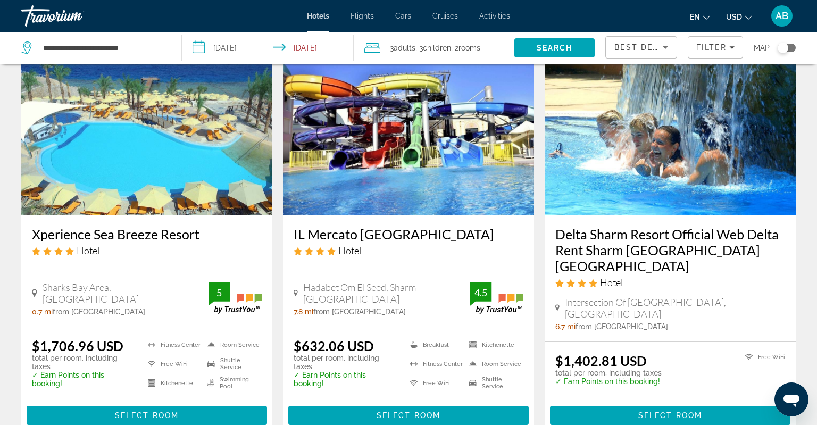
click at [396, 411] on span "Select Room" at bounding box center [408, 415] width 64 height 9
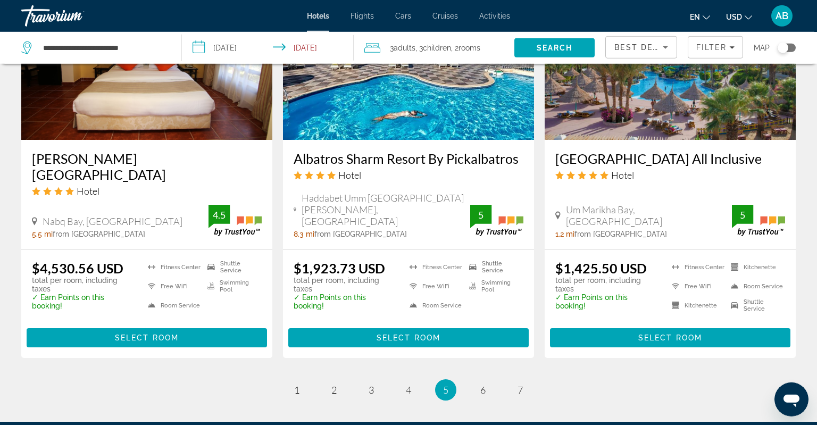
scroll to position [1347, 0]
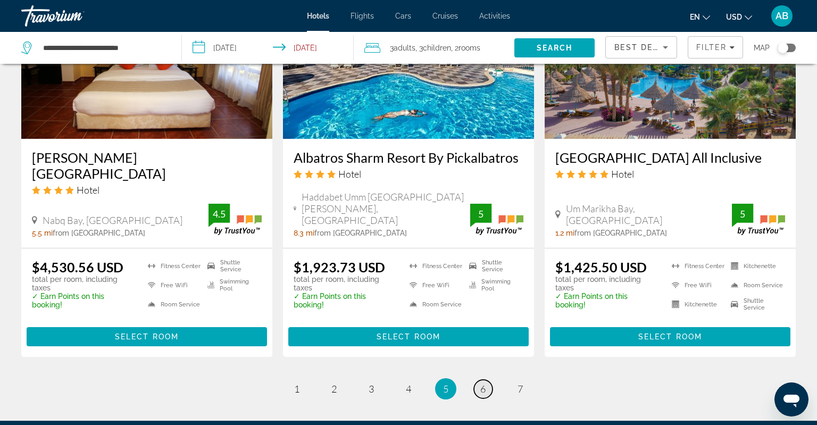
click at [483, 390] on span "6" at bounding box center [482, 389] width 5 height 12
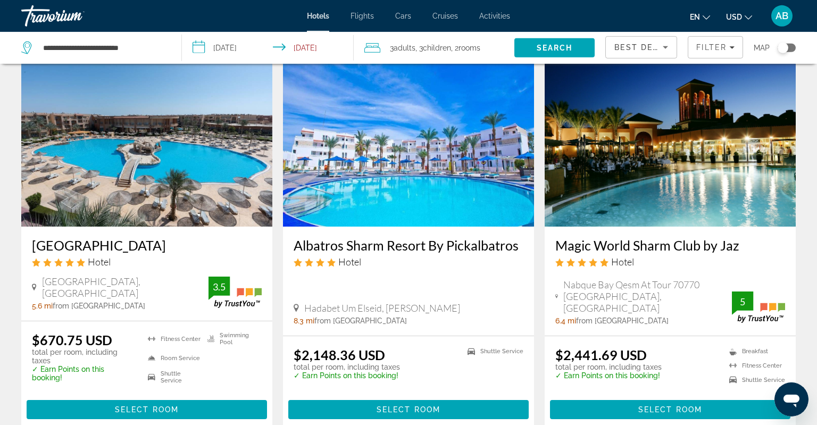
scroll to position [1291, 0]
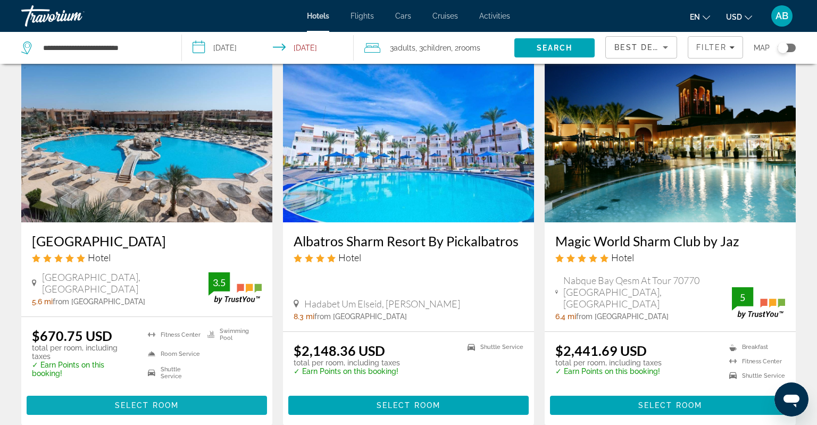
click at [116, 401] on span "Select Room" at bounding box center [147, 405] width 64 height 9
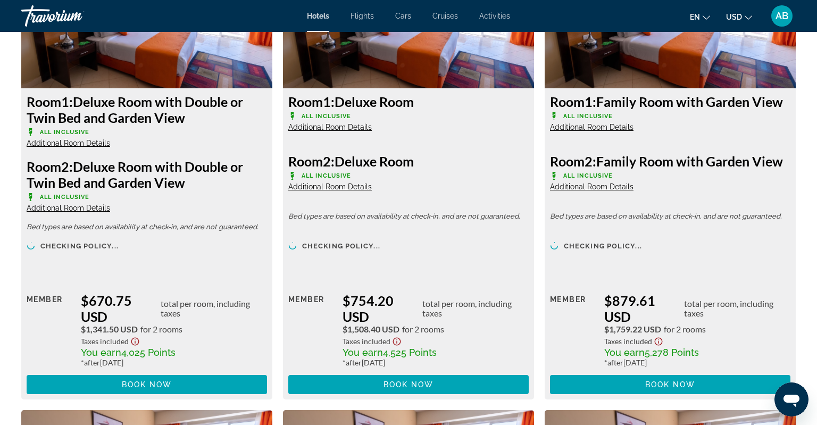
scroll to position [1571, 0]
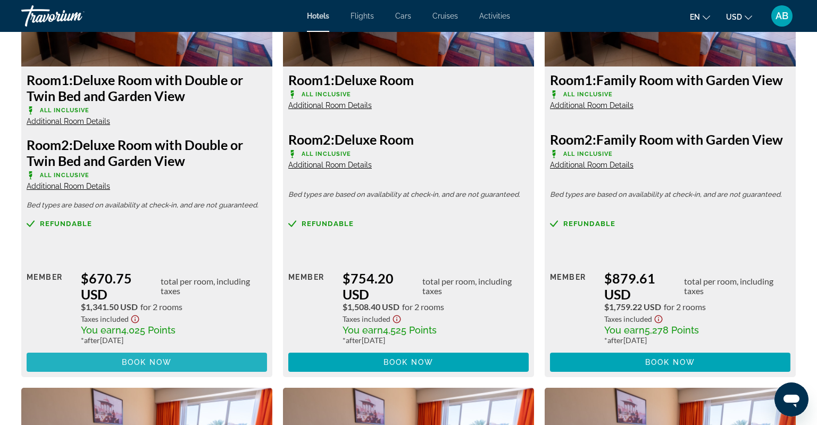
click at [154, 363] on span "Book now" at bounding box center [147, 362] width 51 height 9
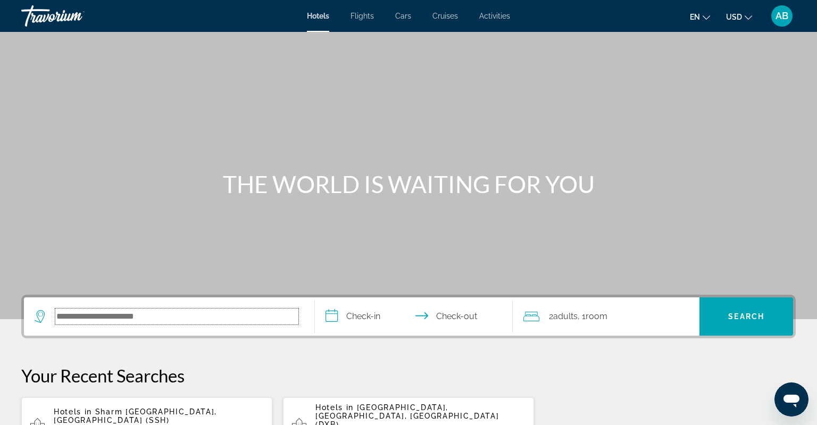
click at [138, 318] on input "Search hotel destination" at bounding box center [176, 316] width 243 height 16
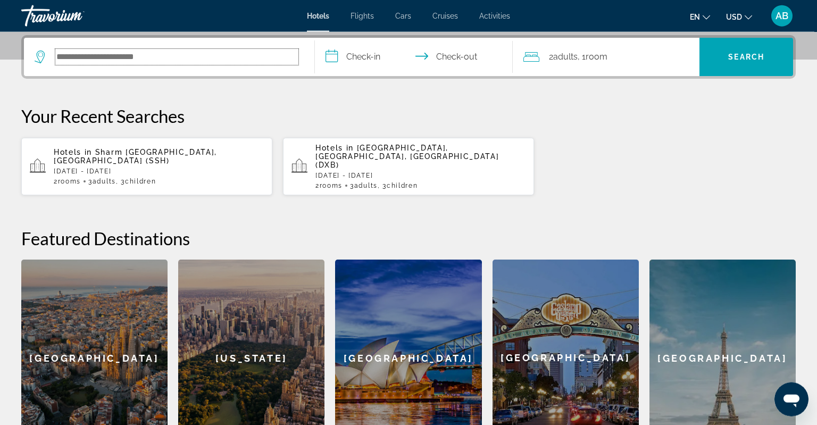
scroll to position [259, 0]
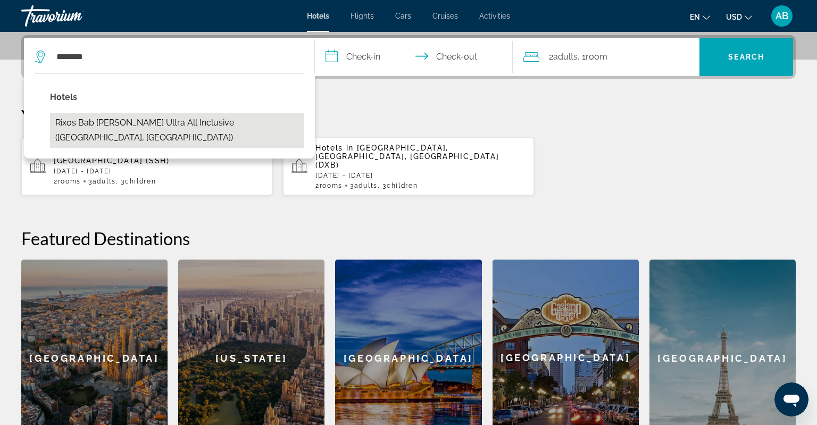
click at [154, 119] on button "Rixos Bab [PERSON_NAME] Ultra All Inclusive ([GEOGRAPHIC_DATA], [GEOGRAPHIC_DAT…" at bounding box center [177, 130] width 254 height 35
type input "**********"
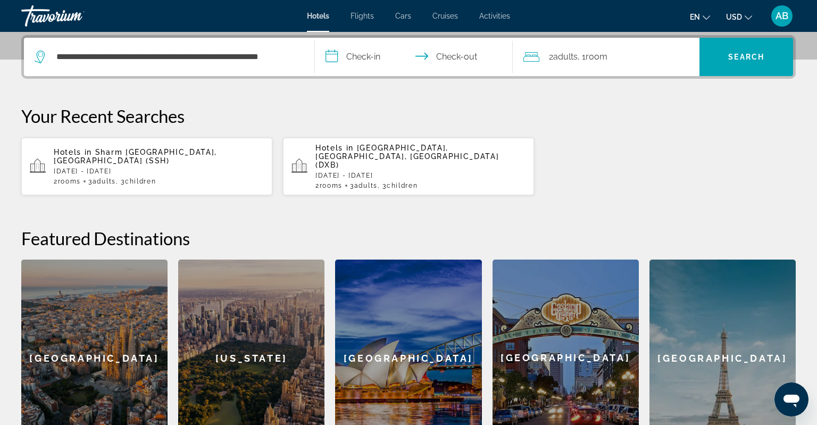
click at [366, 54] on input "**********" at bounding box center [416, 58] width 202 height 41
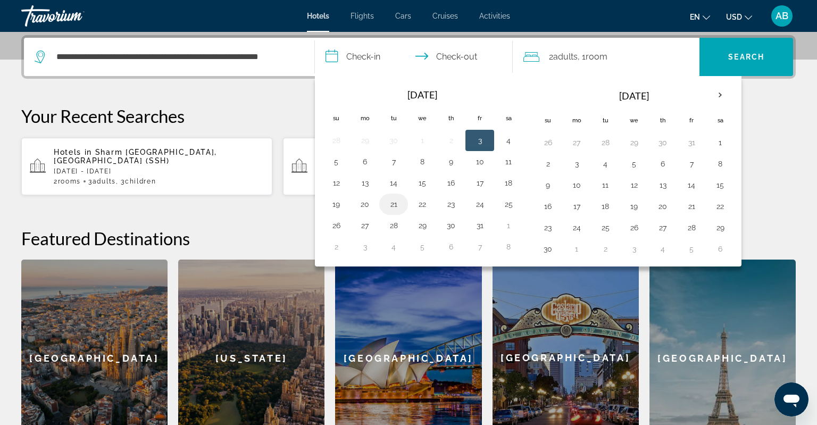
click at [388, 203] on button "21" at bounding box center [393, 204] width 17 height 15
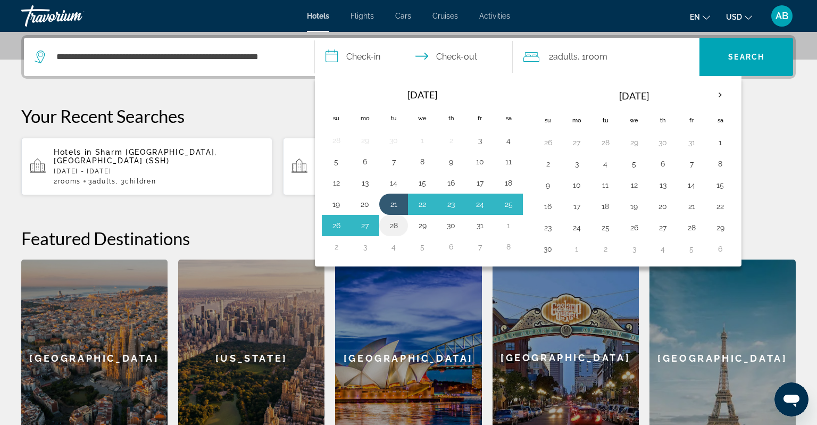
click at [389, 220] on button "28" at bounding box center [393, 225] width 17 height 15
type input "**********"
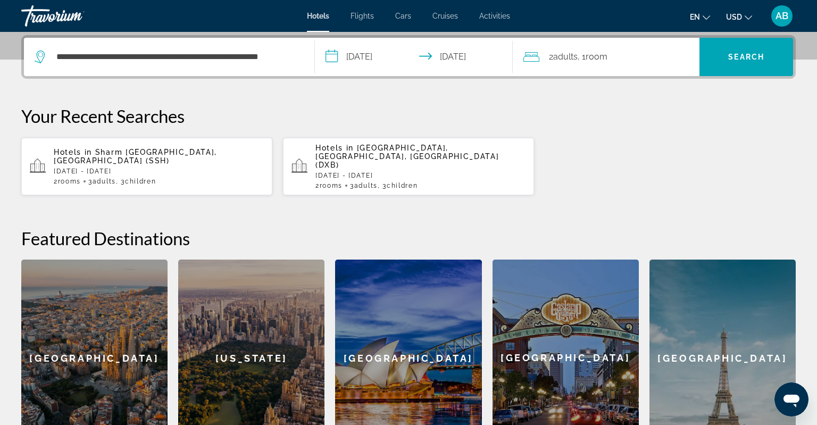
click at [607, 60] on span "Room" at bounding box center [596, 57] width 22 height 10
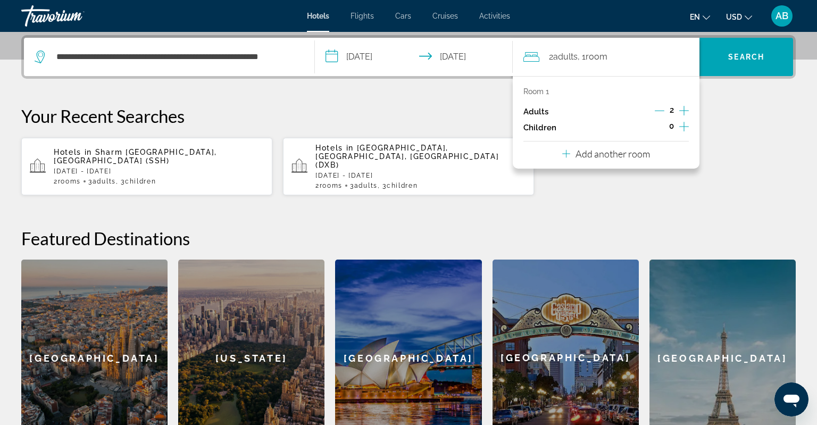
click at [684, 128] on icon "Increment children" at bounding box center [684, 126] width 10 height 13
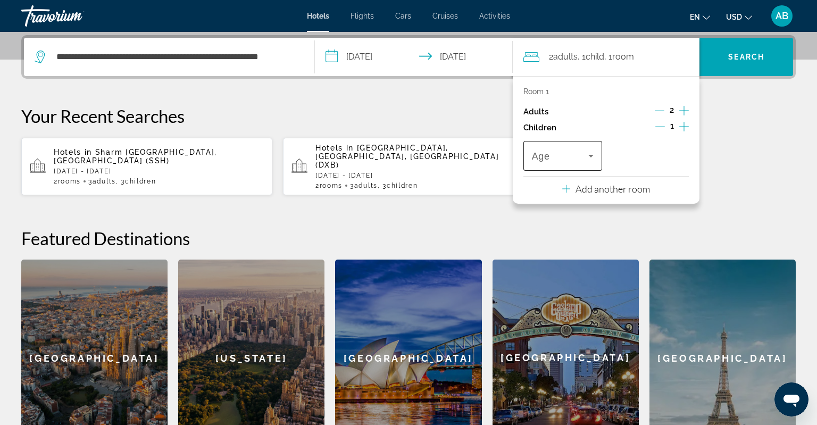
click at [588, 159] on icon "Travelers: 2 adults, 1 child" at bounding box center [590, 155] width 13 height 13
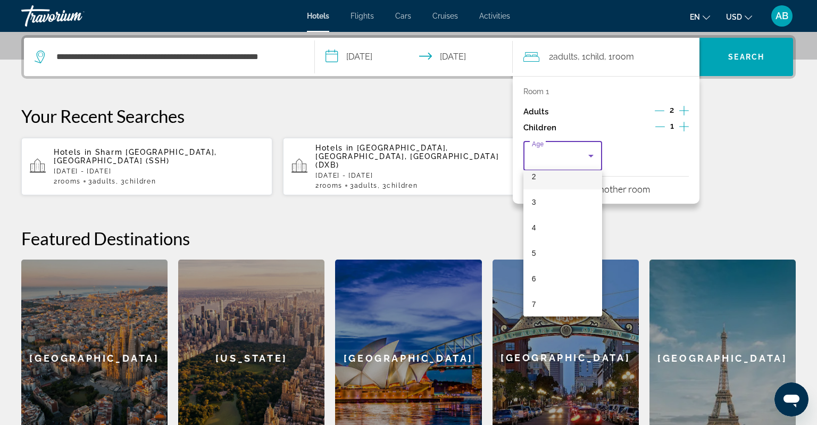
scroll to position [138, 0]
click at [543, 232] on mat-option "7" at bounding box center [562, 228] width 79 height 26
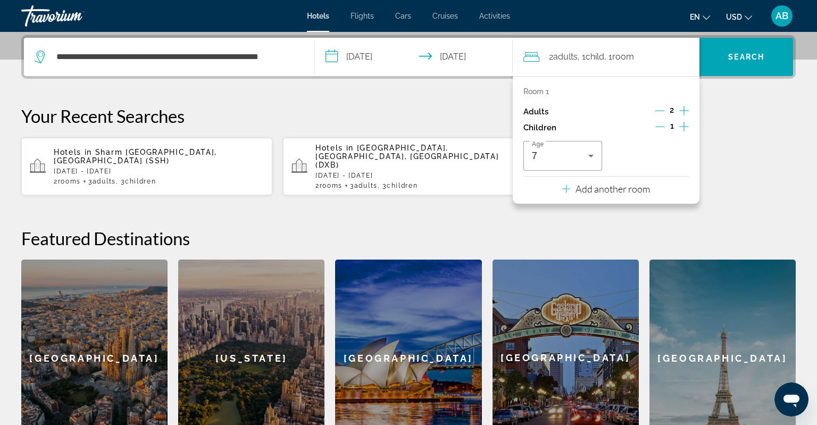
click at [638, 190] on p "Add another room" at bounding box center [612, 189] width 74 height 12
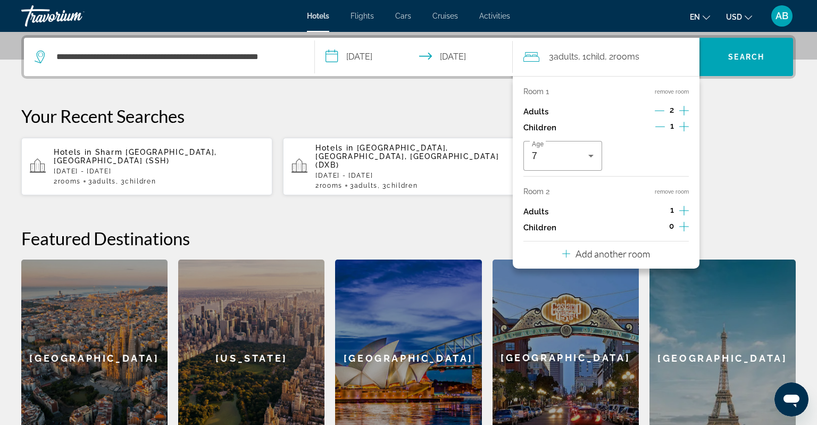
click at [684, 225] on icon "Increment children" at bounding box center [684, 226] width 10 height 13
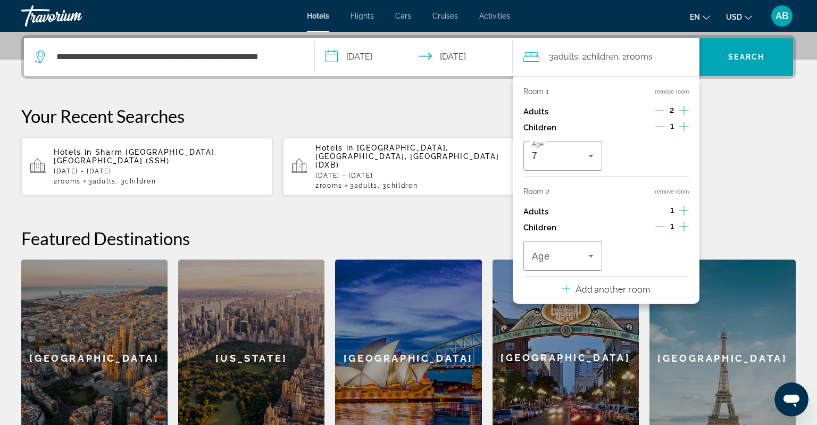
click at [684, 225] on icon "Increment children" at bounding box center [684, 226] width 10 height 13
click at [588, 257] on icon "Travelers: 3 adults, 3 children" at bounding box center [590, 255] width 13 height 13
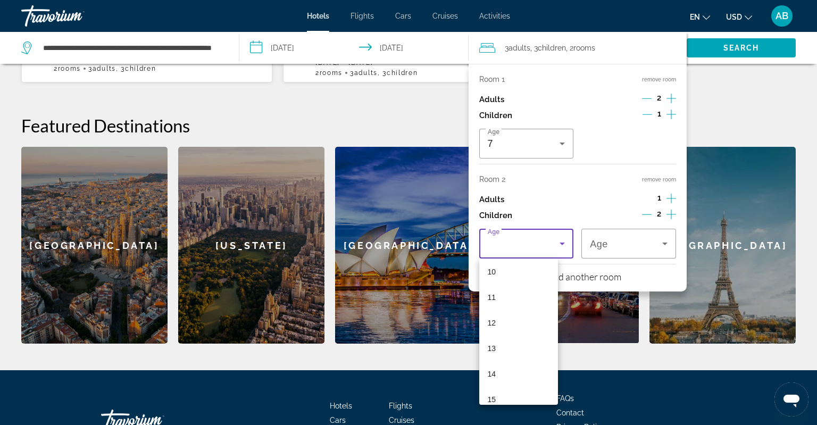
scroll to position [321, 0]
click at [509, 354] on mat-option "16" at bounding box center [518, 363] width 79 height 26
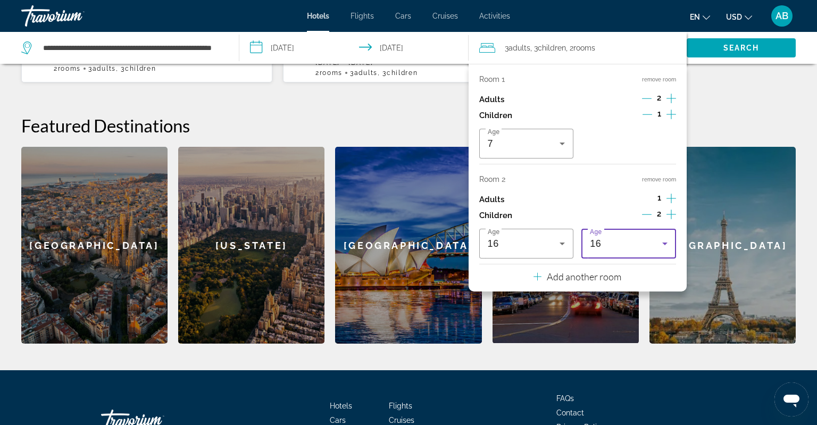
click at [625, 242] on div "16" at bounding box center [626, 243] width 72 height 13
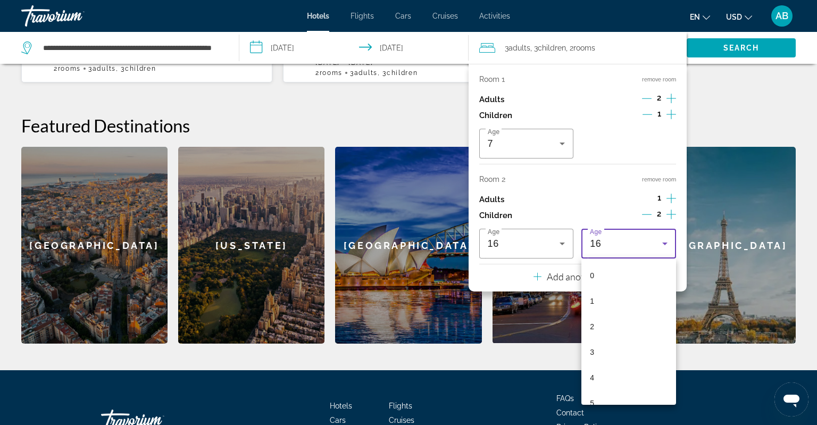
scroll to position [292, 0]
click at [608, 318] on mat-option "13" at bounding box center [628, 315] width 95 height 26
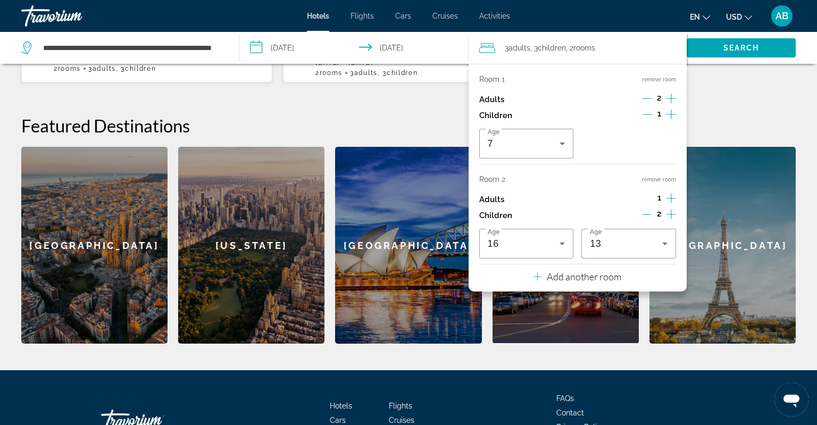
click at [616, 20] on div "en English Español Français Italiano Português русский USD USD ($) MXN (Mex$) C…" at bounding box center [657, 16] width 275 height 22
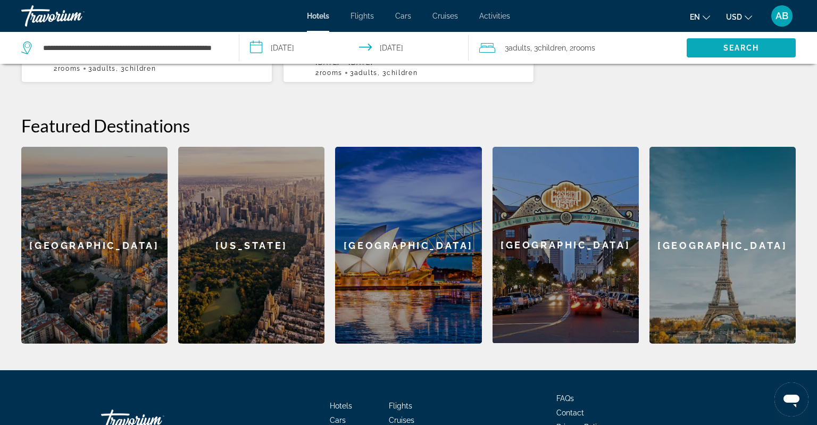
click at [716, 52] on span "Search" at bounding box center [740, 48] width 109 height 26
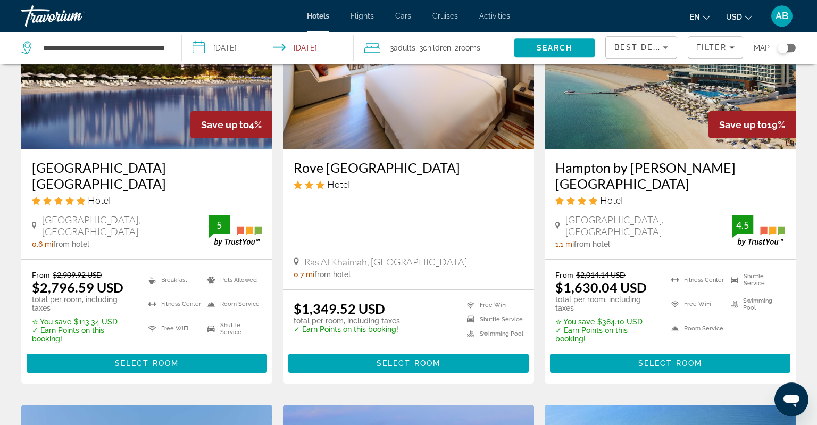
scroll to position [561, 0]
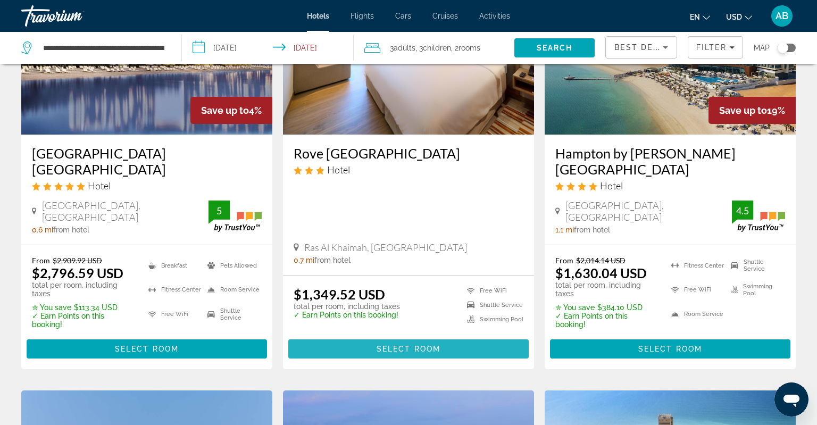
click at [382, 344] on span "Select Room" at bounding box center [408, 348] width 64 height 9
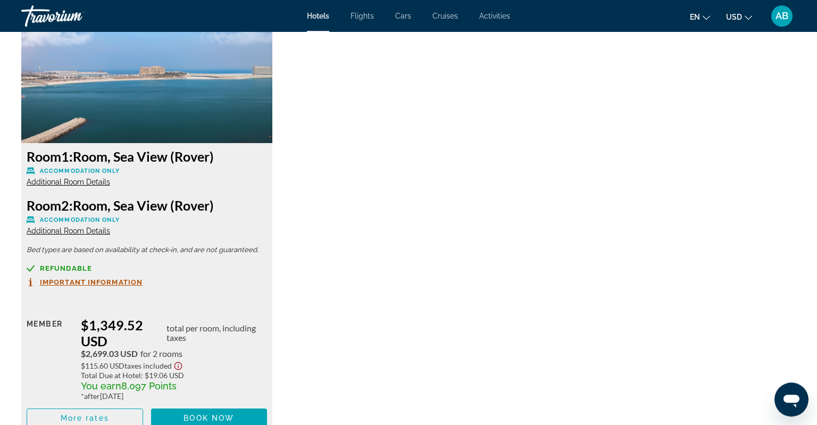
scroll to position [1516, 0]
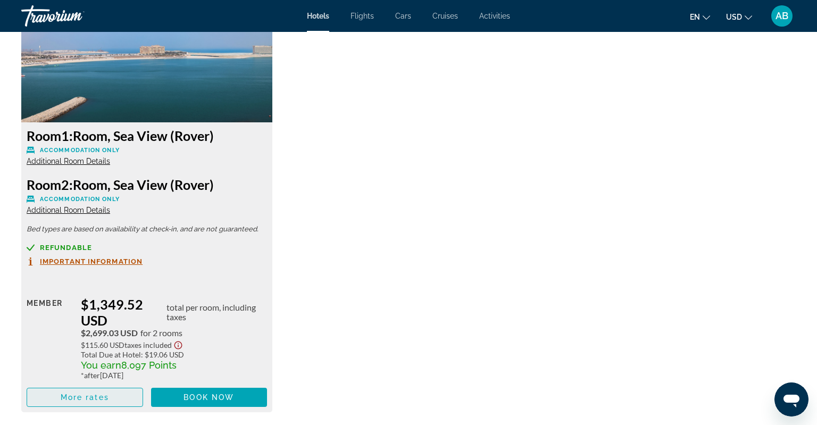
click at [111, 391] on span "Main content" at bounding box center [84, 397] width 115 height 26
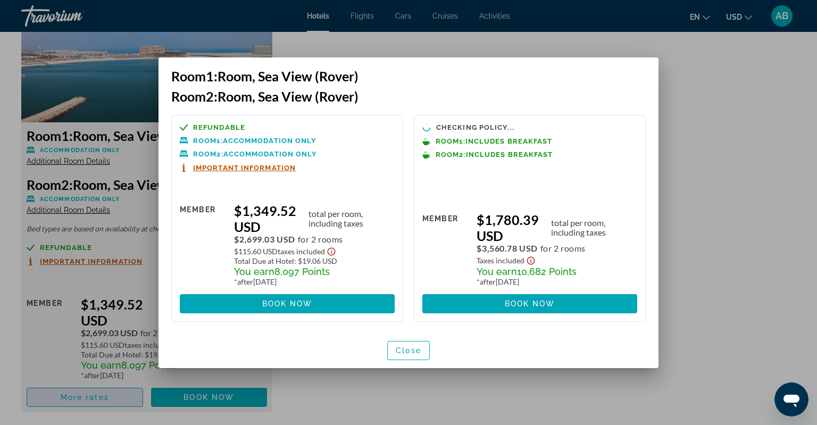
scroll to position [0, 0]
click at [407, 350] on span "Close" at bounding box center [408, 350] width 26 height 9
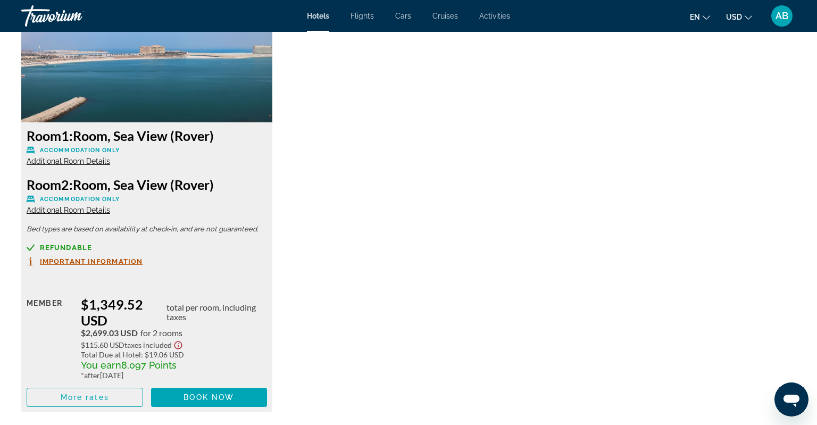
scroll to position [1684, 0]
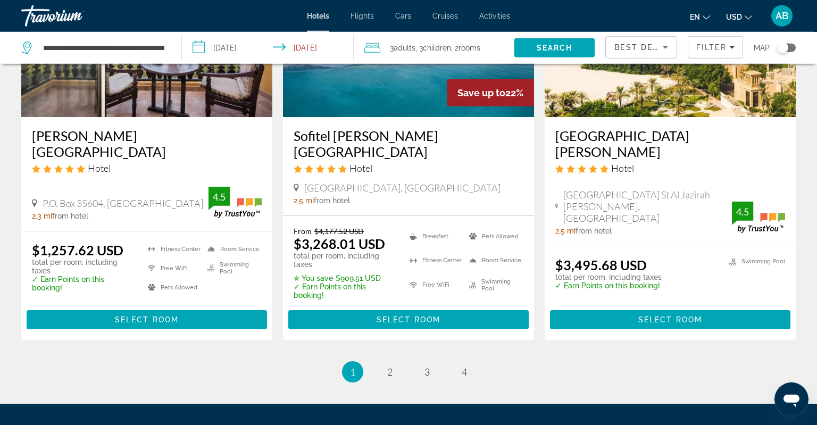
scroll to position [1459, 0]
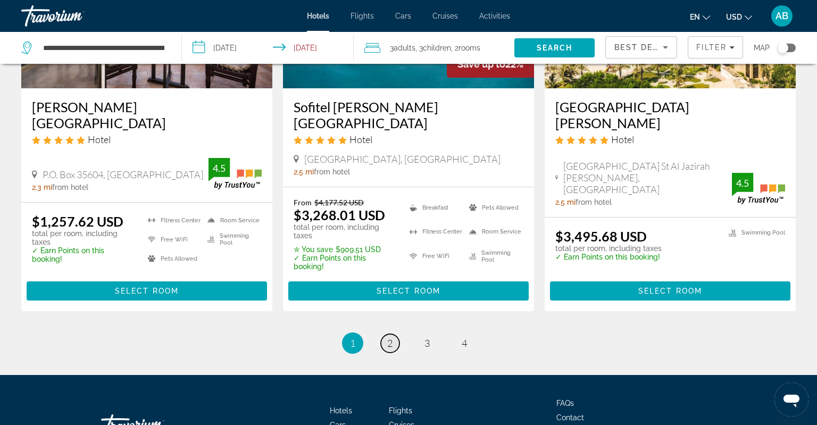
click at [387, 337] on span "2" at bounding box center [389, 343] width 5 height 12
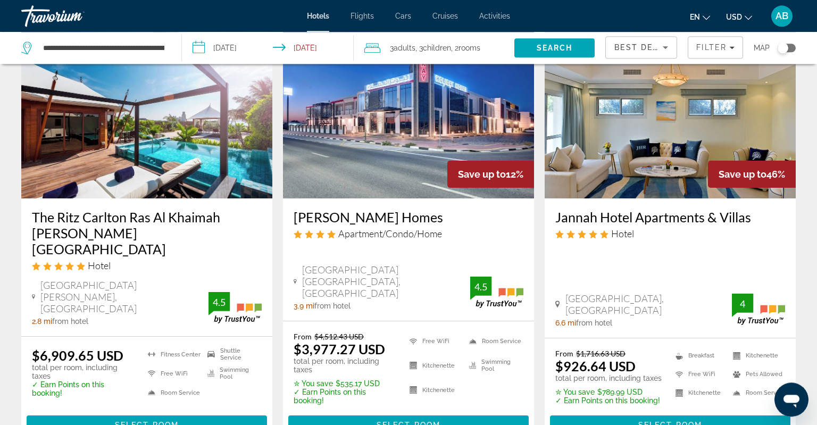
scroll to position [112, 0]
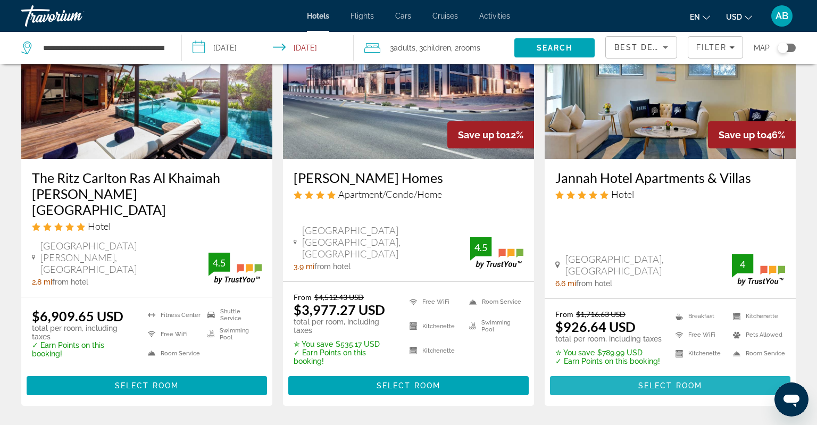
click at [650, 373] on span "Main content" at bounding box center [670, 386] width 240 height 26
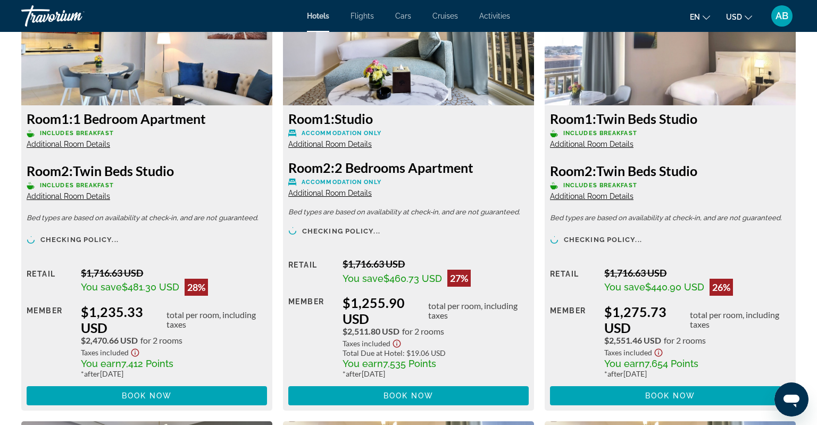
scroll to position [1740, 0]
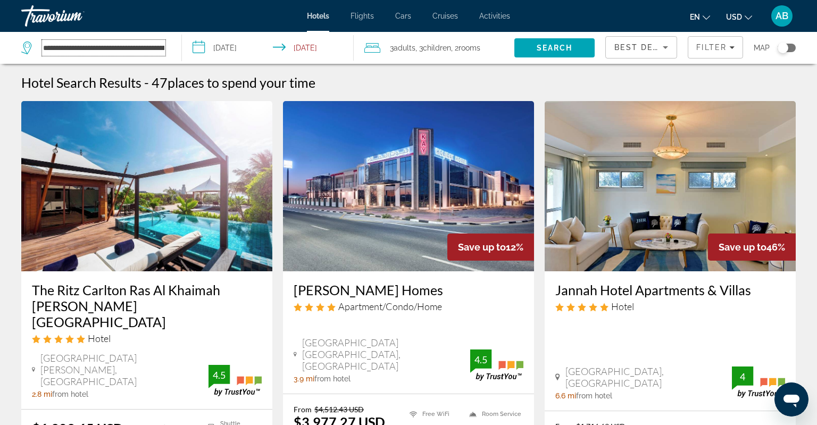
click at [135, 47] on input "**********" at bounding box center [103, 48] width 123 height 16
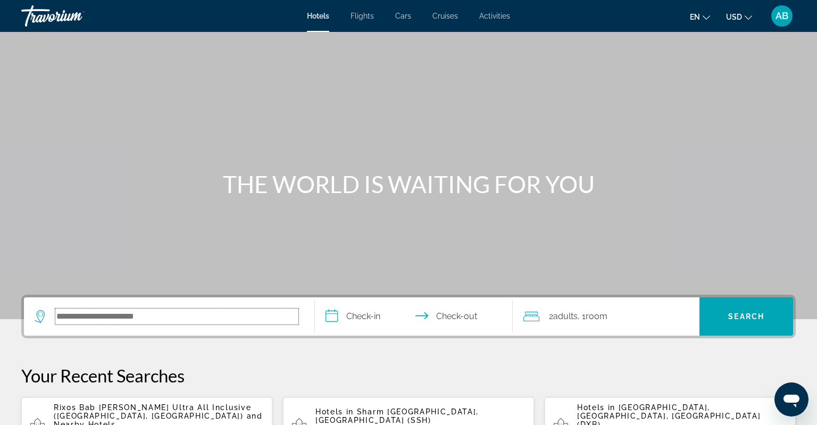
click at [77, 315] on input "Search hotel destination" at bounding box center [176, 316] width 243 height 16
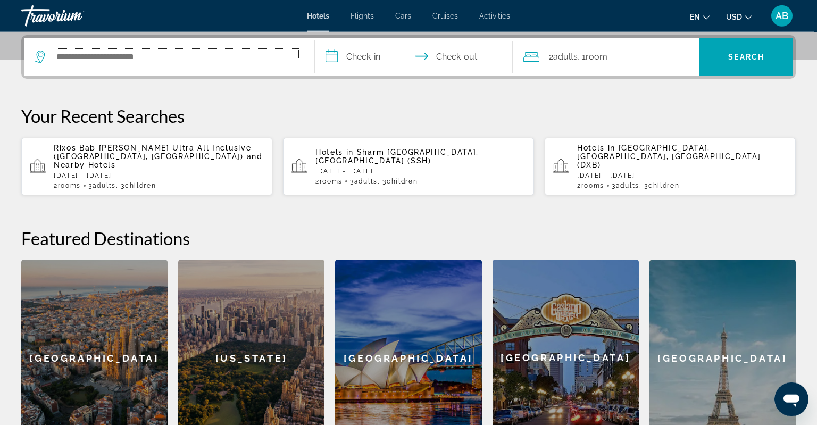
scroll to position [259, 0]
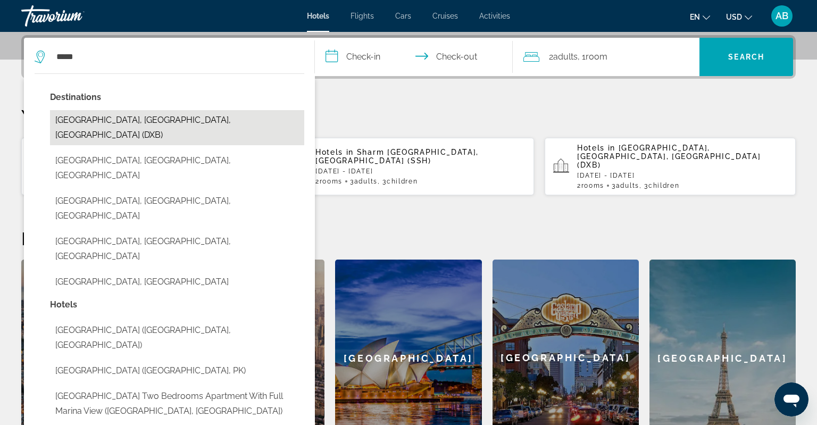
click at [190, 122] on button "[GEOGRAPHIC_DATA], [GEOGRAPHIC_DATA], [GEOGRAPHIC_DATA] (DXB)" at bounding box center [177, 127] width 254 height 35
type input "**********"
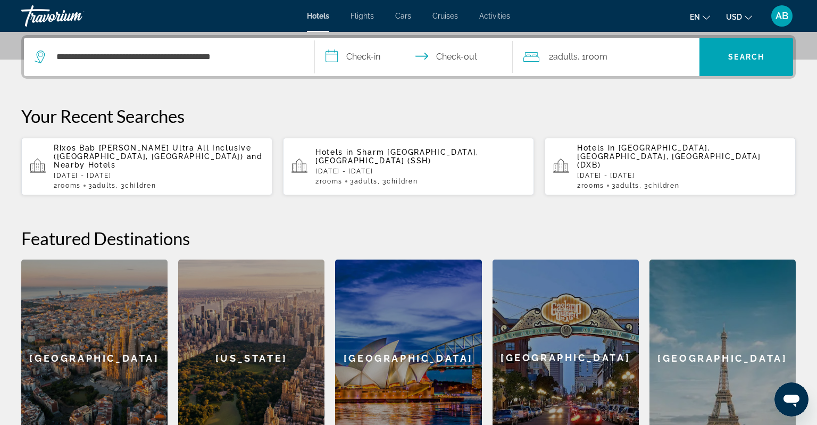
click at [368, 54] on input "**********" at bounding box center [416, 58] width 202 height 41
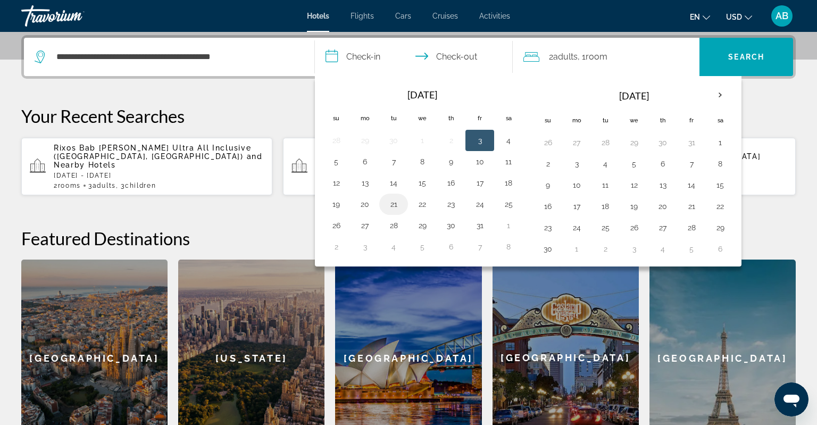
click at [388, 207] on button "21" at bounding box center [393, 204] width 17 height 15
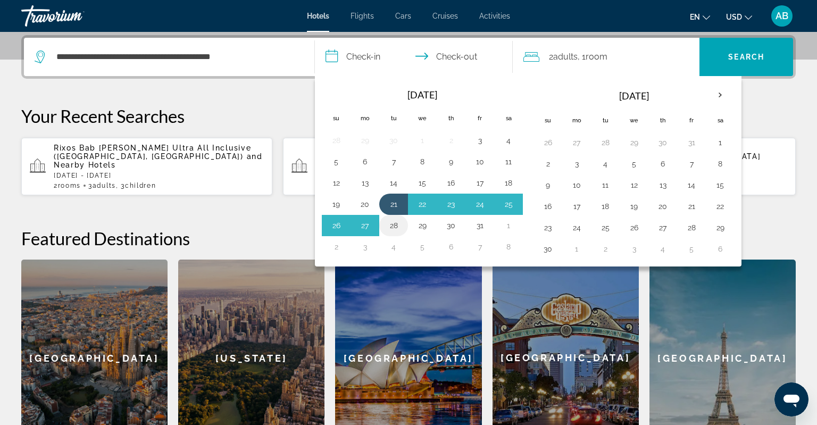
click at [388, 220] on button "28" at bounding box center [393, 225] width 17 height 15
type input "**********"
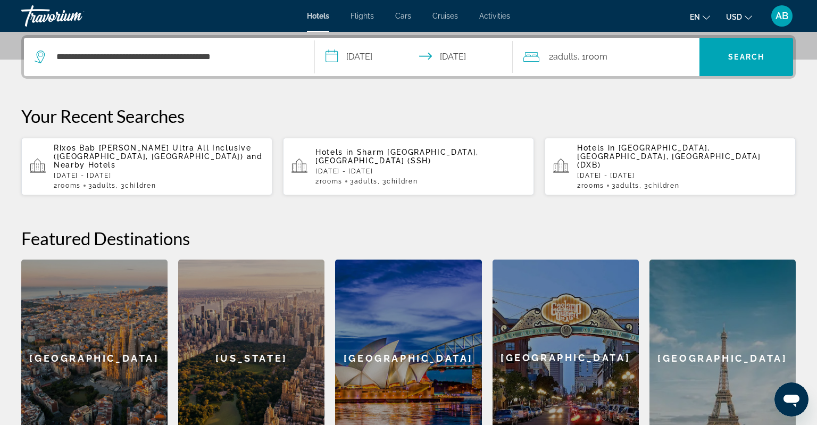
click at [585, 61] on span ", 1 Room rooms" at bounding box center [592, 56] width 30 height 15
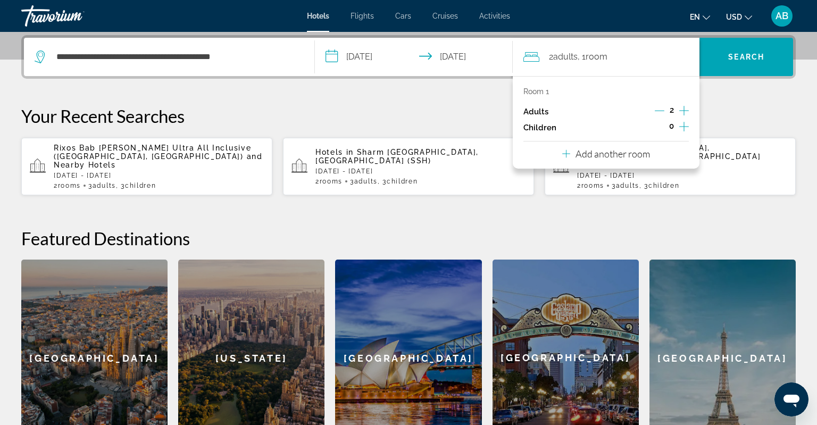
click at [682, 127] on icon "Increment children" at bounding box center [684, 126] width 10 height 13
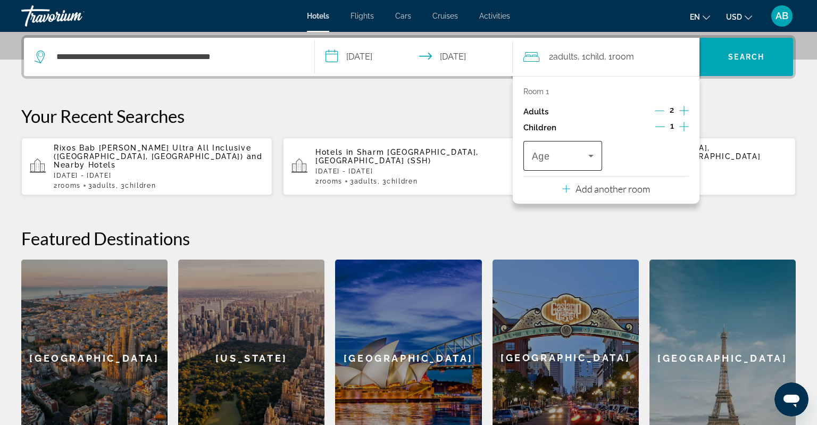
click at [552, 163] on div "Travelers: 2 adults, 1 child" at bounding box center [563, 156] width 62 height 30
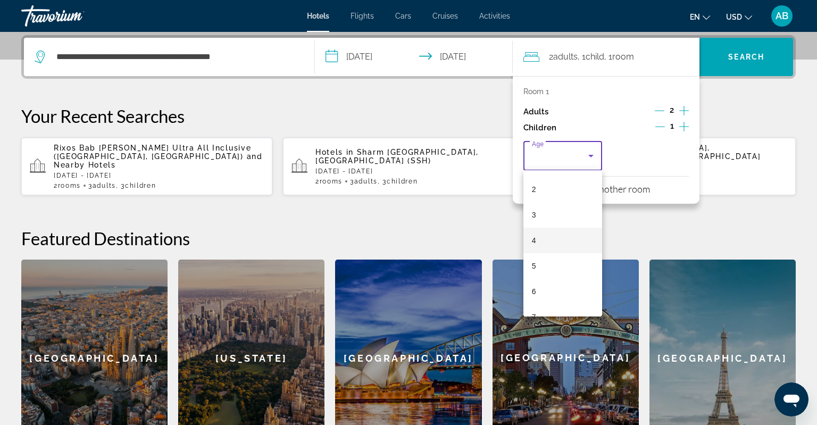
scroll to position [69, 0]
click at [538, 293] on mat-option "7" at bounding box center [562, 297] width 79 height 26
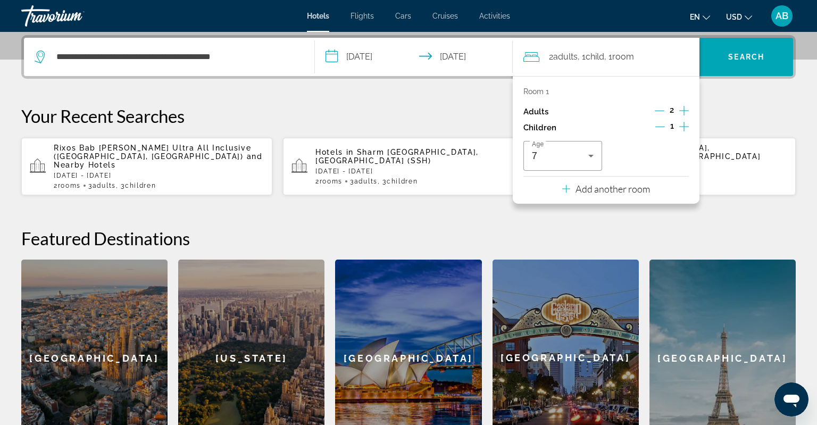
click at [625, 181] on button "Add another room" at bounding box center [606, 187] width 88 height 22
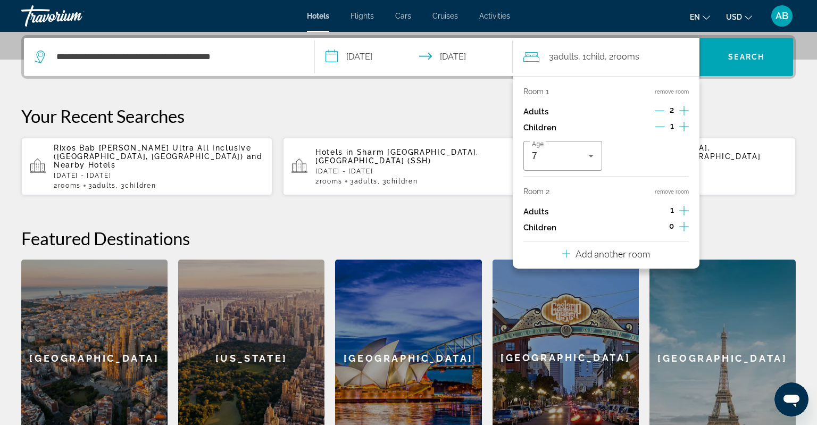
click at [680, 228] on icon "Increment children" at bounding box center [684, 226] width 10 height 13
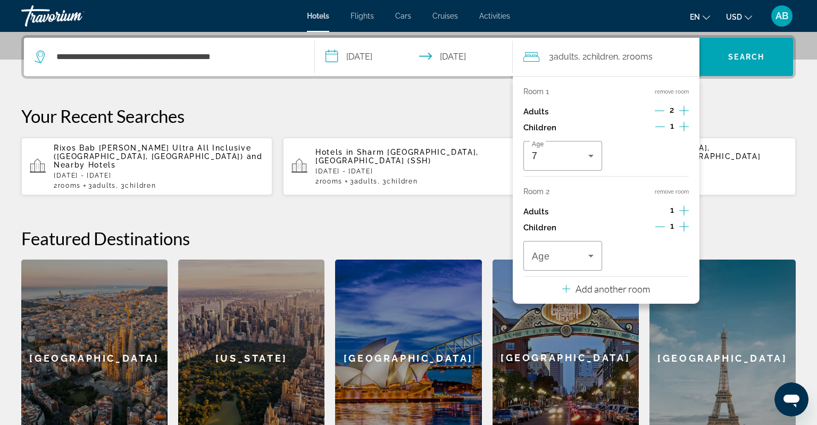
click at [680, 228] on icon "Increment children" at bounding box center [684, 226] width 10 height 13
click at [585, 264] on div "Travelers: 3 adults, 3 children" at bounding box center [563, 256] width 62 height 30
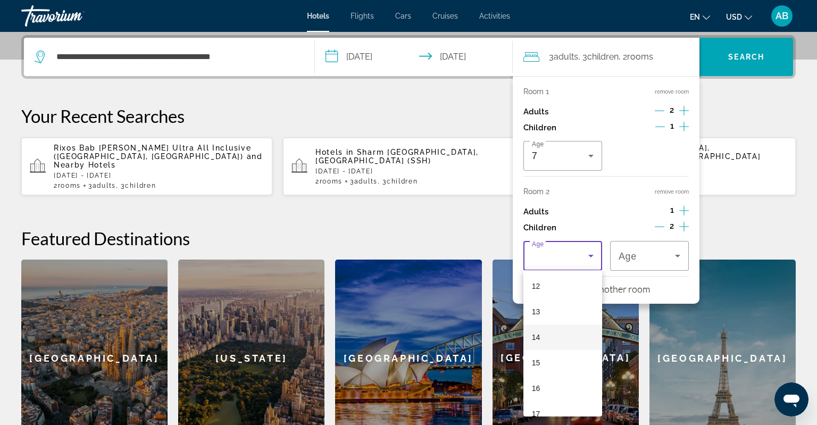
scroll to position [322, 0]
click at [557, 367] on mat-option "16" at bounding box center [562, 374] width 79 height 26
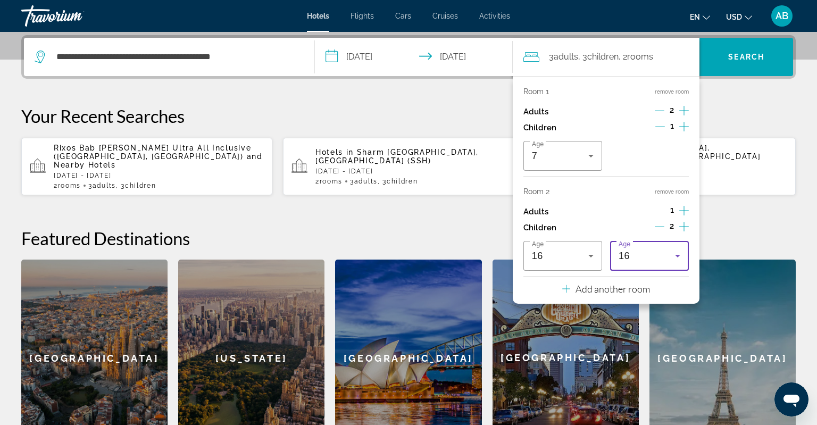
click at [650, 251] on div "16" at bounding box center [646, 255] width 56 height 13
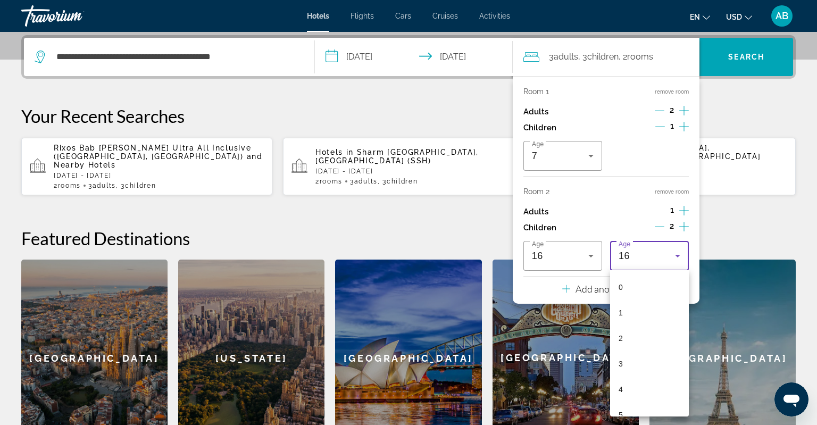
scroll to position [292, 0]
click at [631, 324] on mat-option "13" at bounding box center [649, 327] width 79 height 26
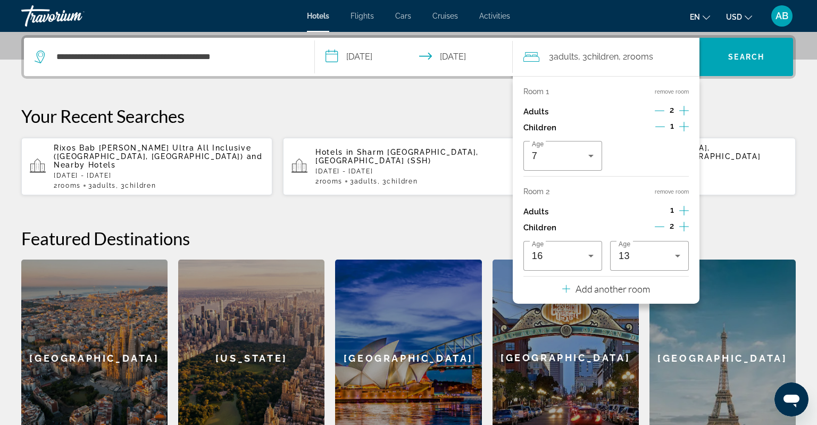
click at [556, 18] on div "en English Español Français Italiano Português русский USD USD ($) MXN (Mex$) C…" at bounding box center [657, 16] width 275 height 22
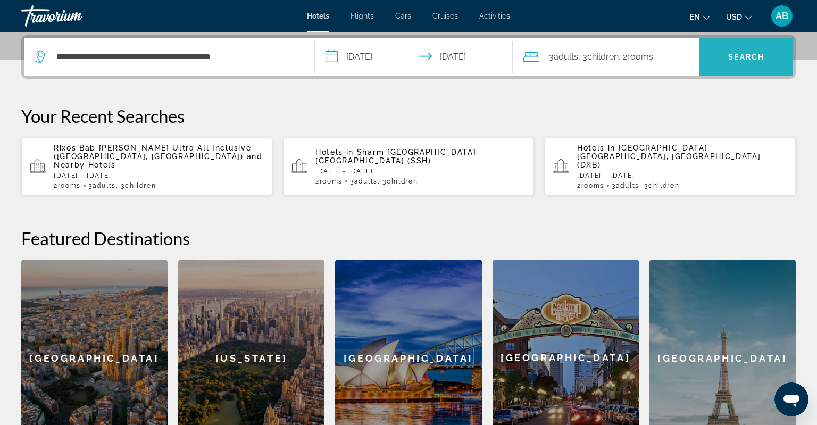
click at [756, 63] on span "Search" at bounding box center [746, 57] width 94 height 26
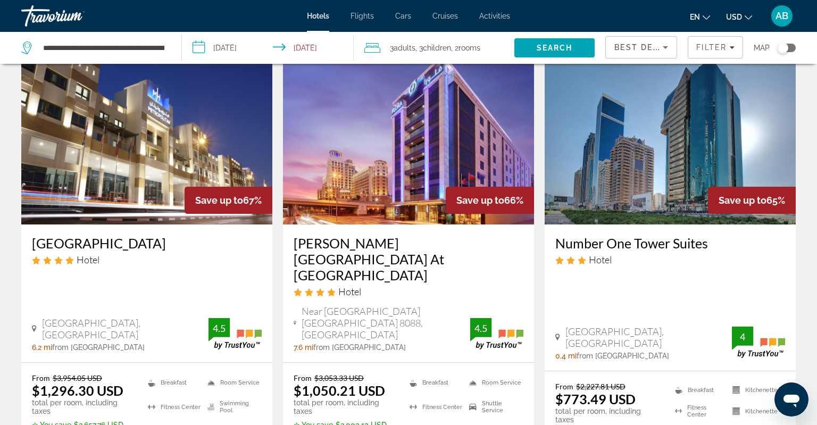
scroll to position [561, 0]
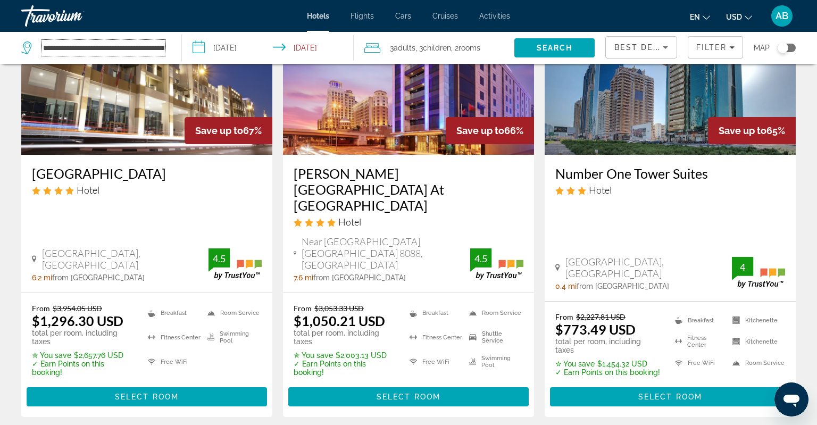
click at [161, 46] on input "**********" at bounding box center [103, 48] width 123 height 16
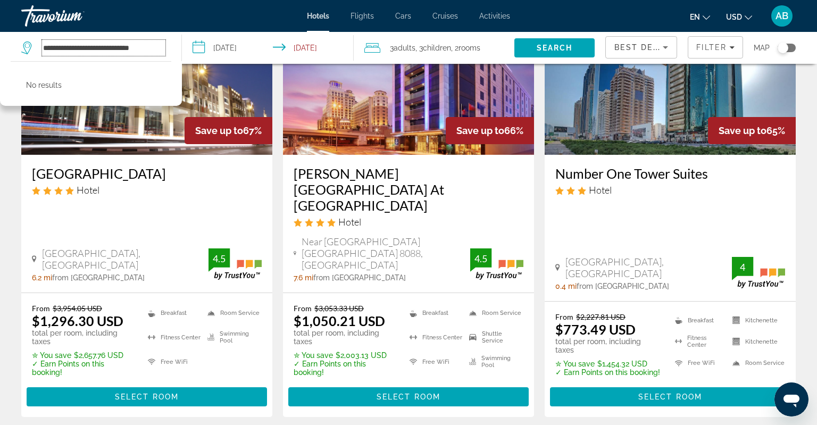
scroll to position [0, 0]
type input "*"
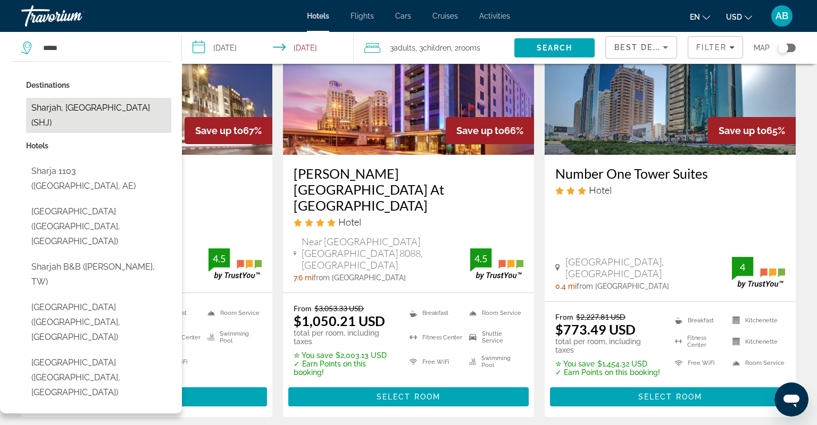
click at [61, 122] on button "Sharjah, [GEOGRAPHIC_DATA] (SHJ)" at bounding box center [98, 115] width 145 height 35
type input "**********"
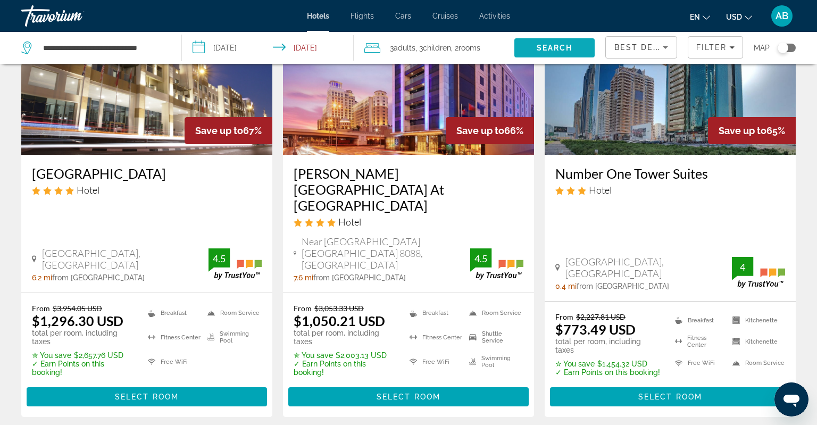
click at [552, 48] on span "Search" at bounding box center [554, 48] width 36 height 9
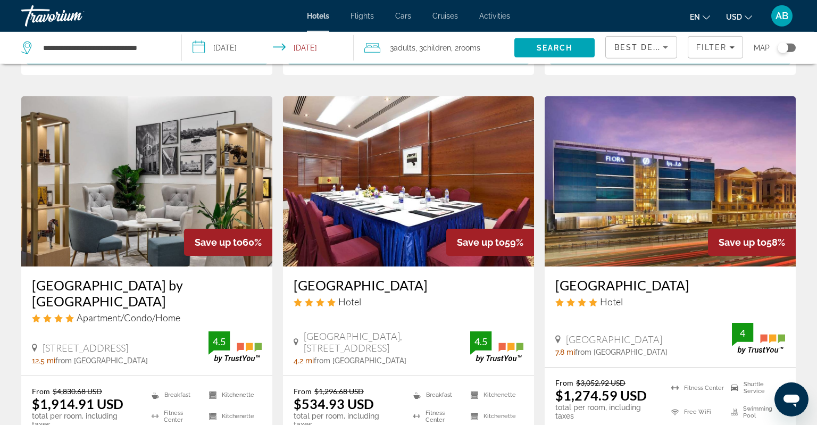
scroll to position [954, 0]
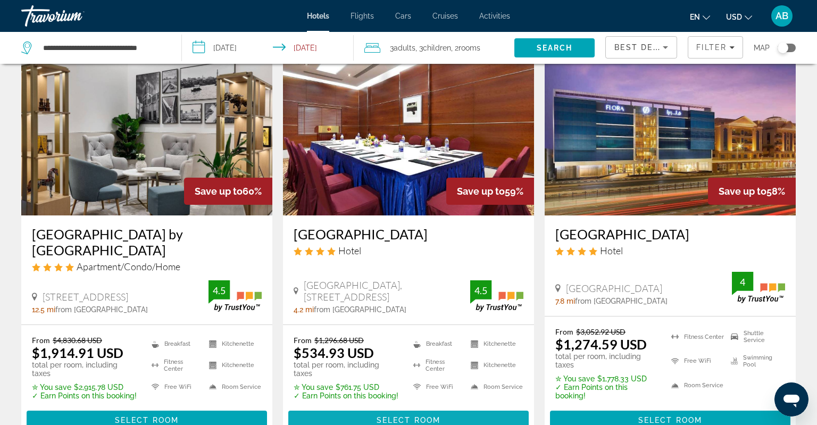
click at [391, 407] on span "Main content" at bounding box center [408, 420] width 240 height 26
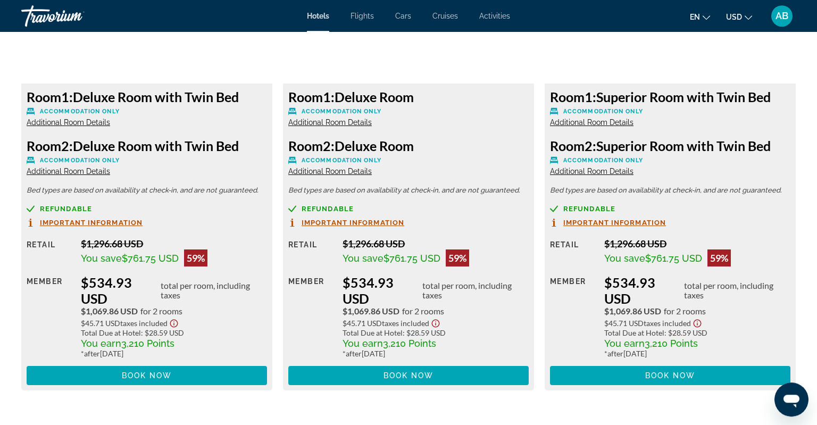
scroll to position [1628, 0]
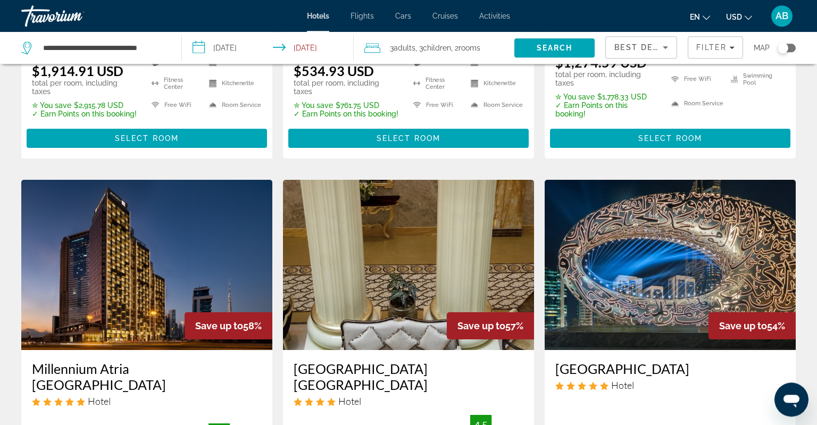
scroll to position [1235, 0]
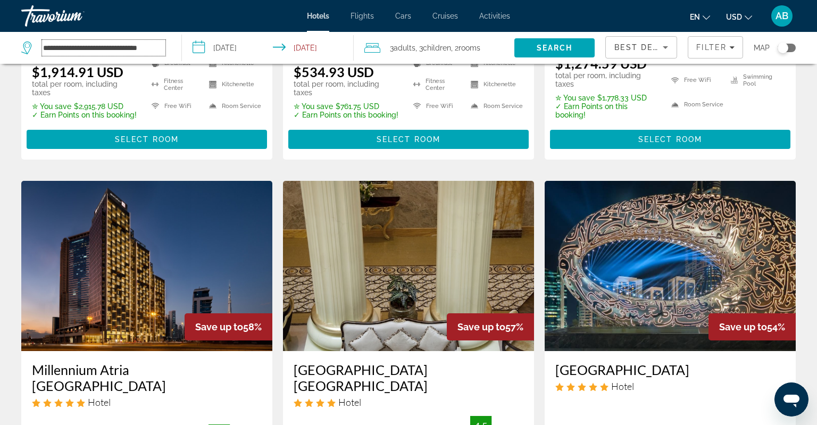
click at [163, 49] on input "**********" at bounding box center [103, 48] width 123 height 16
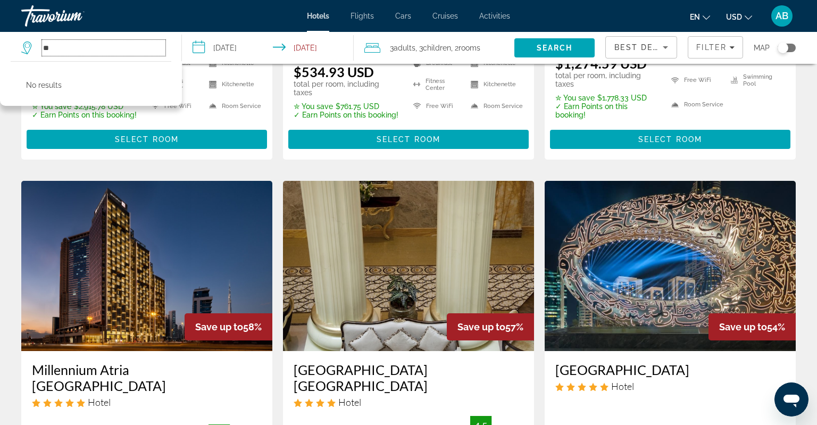
type input "*"
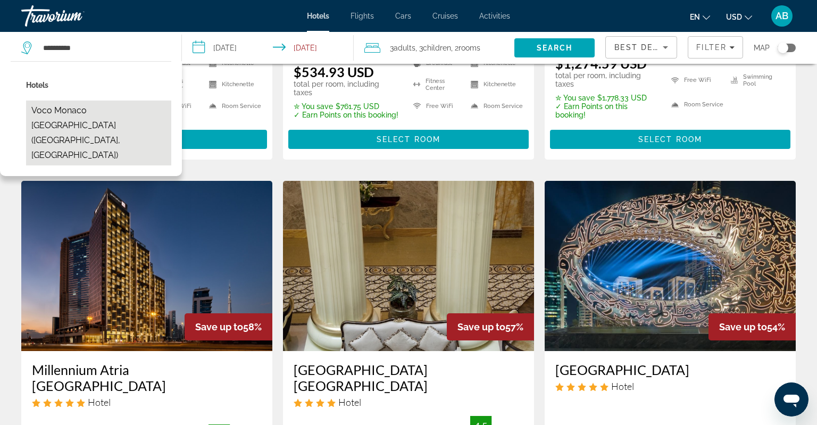
click at [91, 113] on button "voco Monaco [GEOGRAPHIC_DATA] ([GEOGRAPHIC_DATA], [GEOGRAPHIC_DATA])" at bounding box center [98, 132] width 145 height 65
type input "**********"
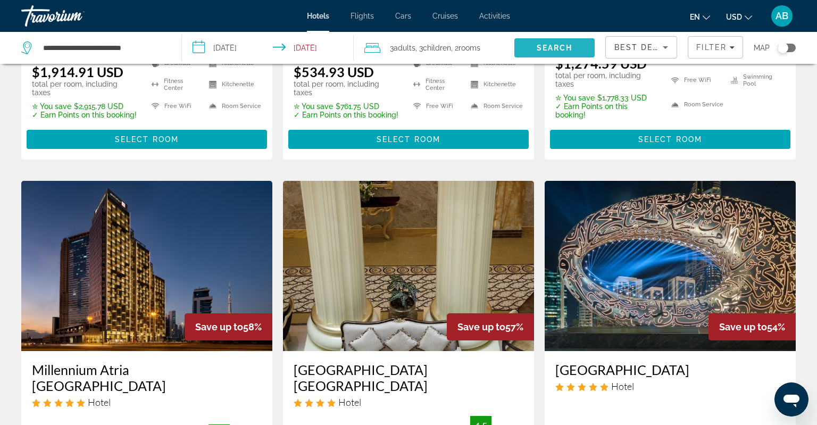
click at [543, 49] on span "Search" at bounding box center [554, 48] width 36 height 9
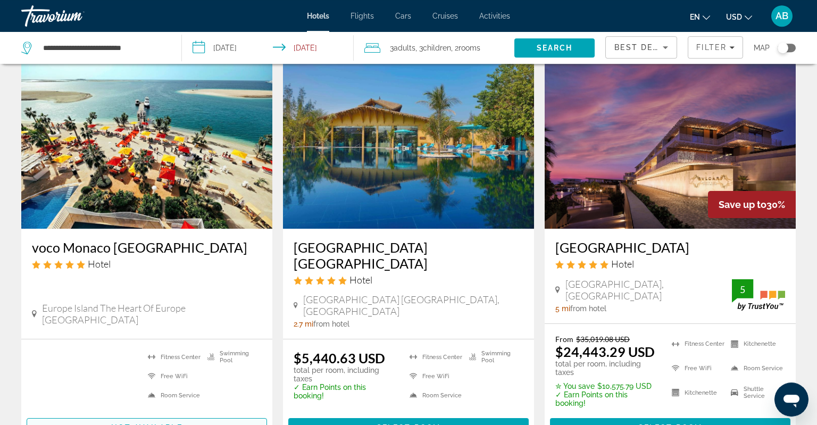
scroll to position [0, 0]
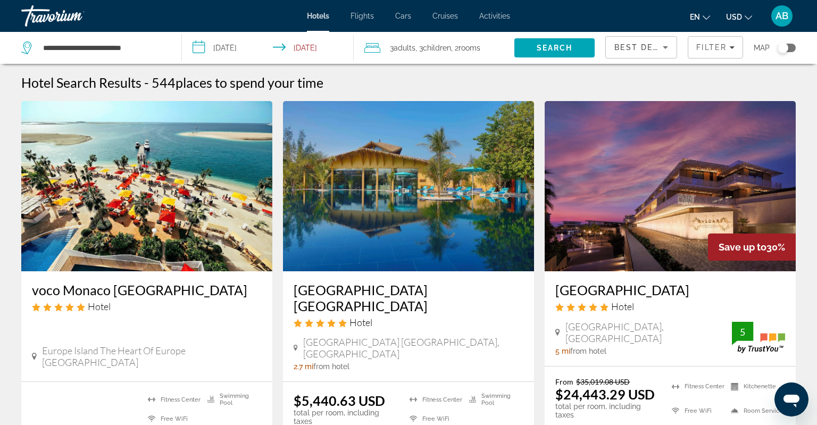
click at [144, 240] on img "Main content" at bounding box center [146, 186] width 251 height 170
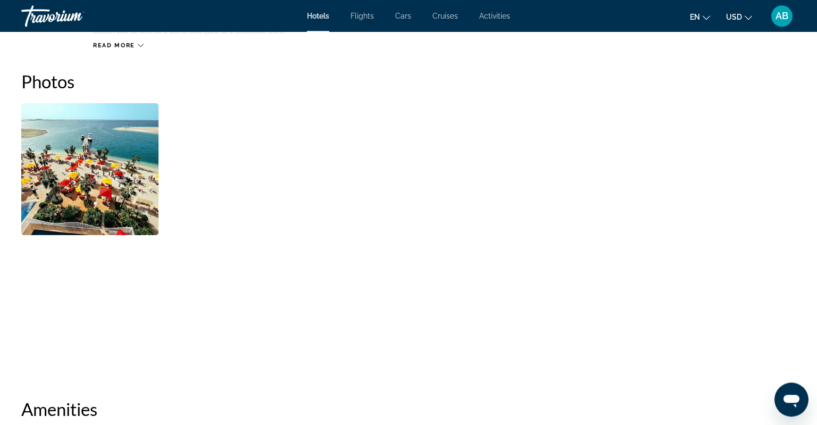
scroll to position [505, 0]
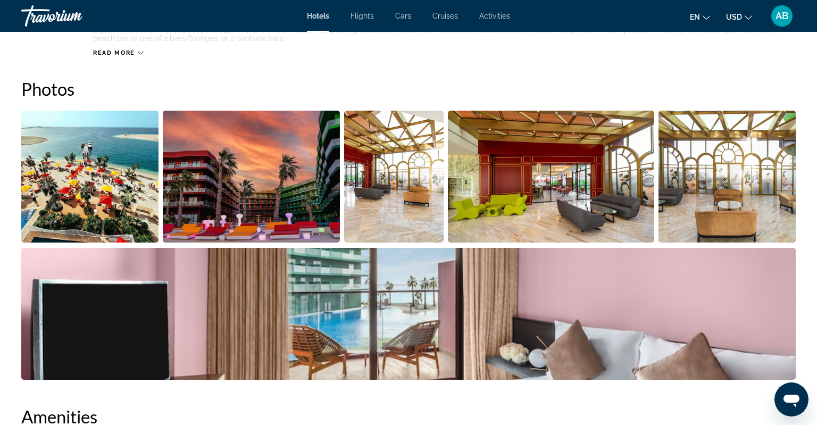
click at [105, 183] on img "Open full-screen image slider" at bounding box center [89, 177] width 137 height 132
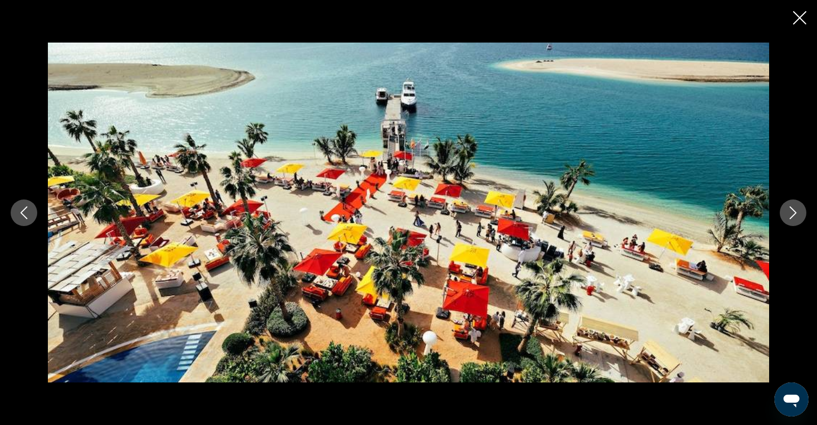
click at [787, 223] on button "Next image" at bounding box center [792, 212] width 27 height 27
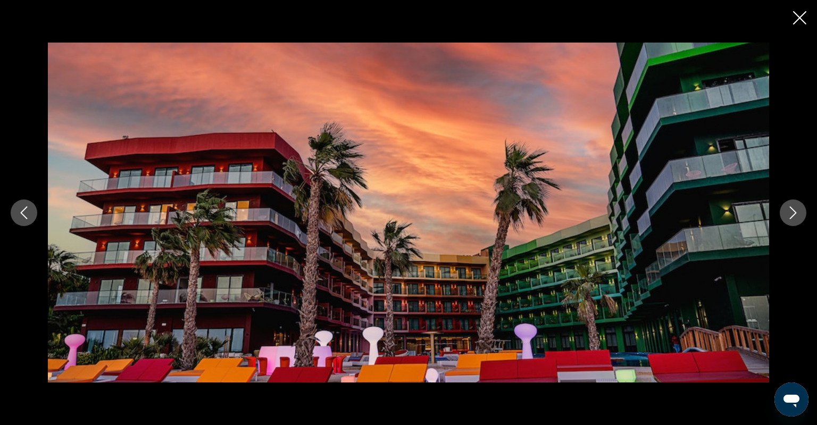
click at [787, 223] on button "Next image" at bounding box center [792, 212] width 27 height 27
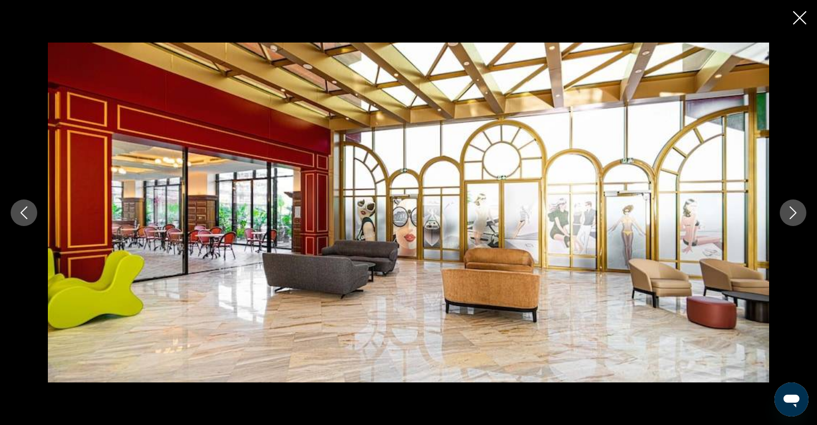
click at [787, 223] on button "Next image" at bounding box center [792, 212] width 27 height 27
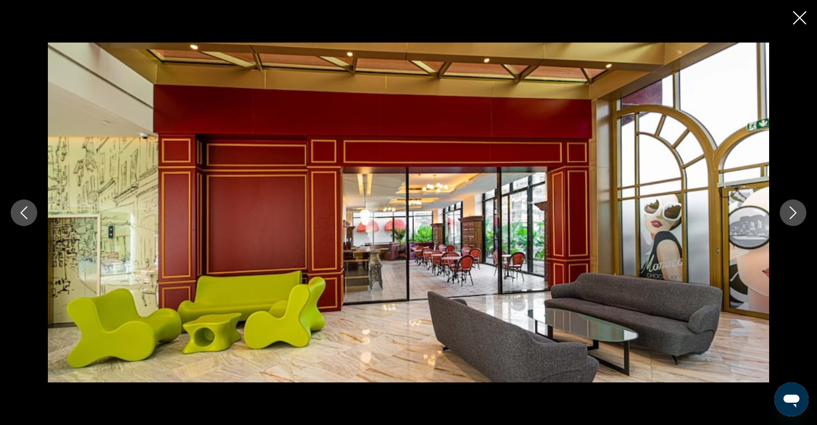
click at [787, 223] on button "Next image" at bounding box center [792, 212] width 27 height 27
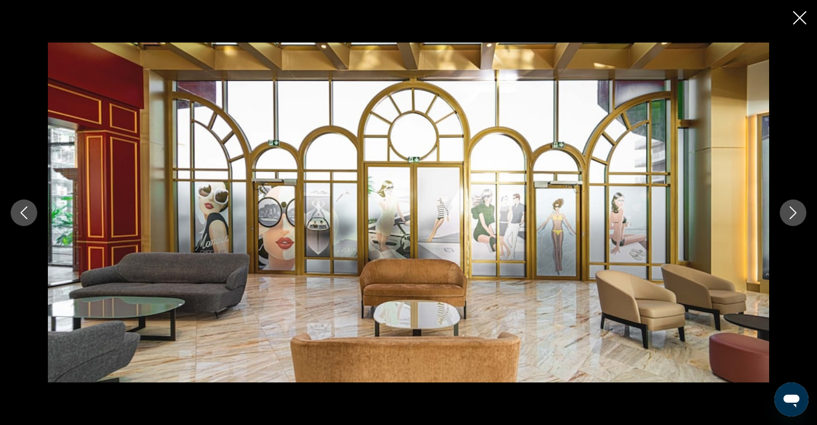
click at [787, 223] on button "Next image" at bounding box center [792, 212] width 27 height 27
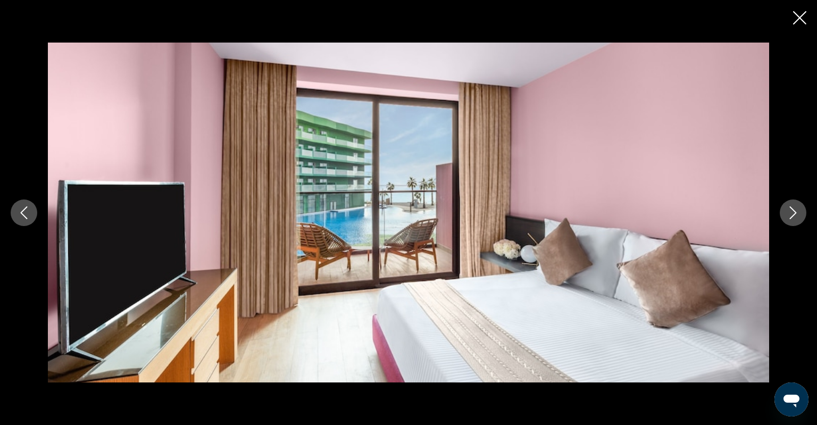
click at [787, 223] on button "Next image" at bounding box center [792, 212] width 27 height 27
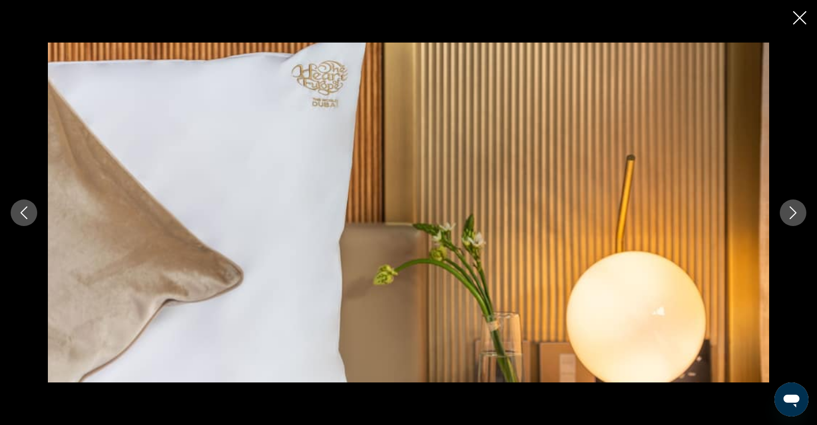
click at [787, 223] on button "Next image" at bounding box center [792, 212] width 27 height 27
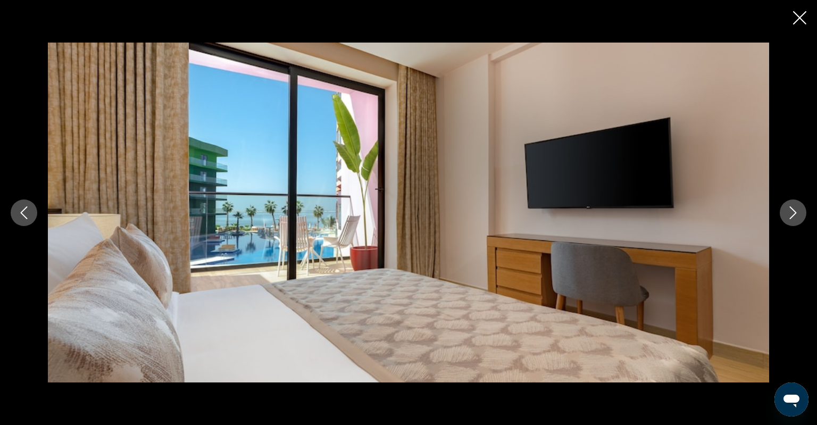
click at [787, 223] on button "Next image" at bounding box center [792, 212] width 27 height 27
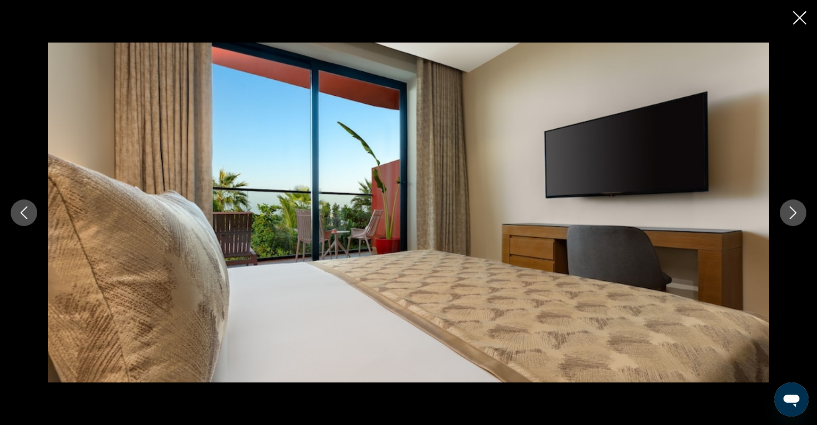
click at [787, 223] on button "Next image" at bounding box center [792, 212] width 27 height 27
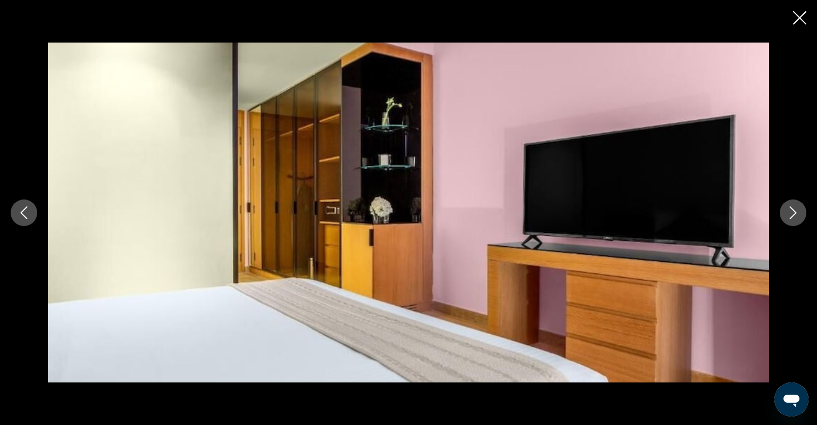
click at [787, 223] on button "Next image" at bounding box center [792, 212] width 27 height 27
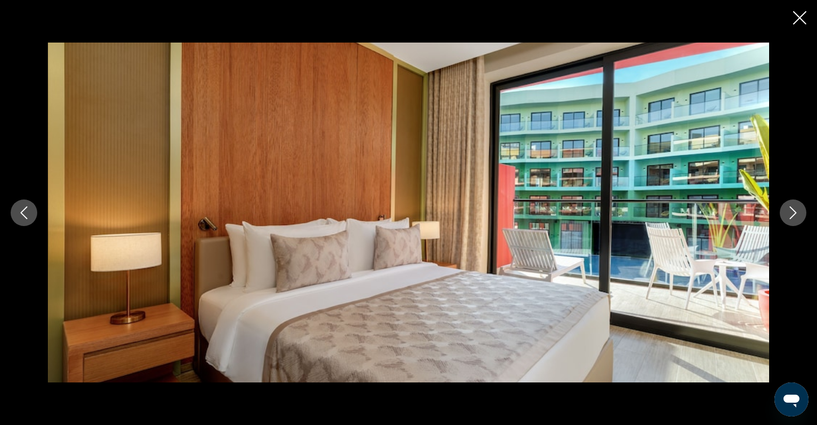
click at [787, 223] on button "Next image" at bounding box center [792, 212] width 27 height 27
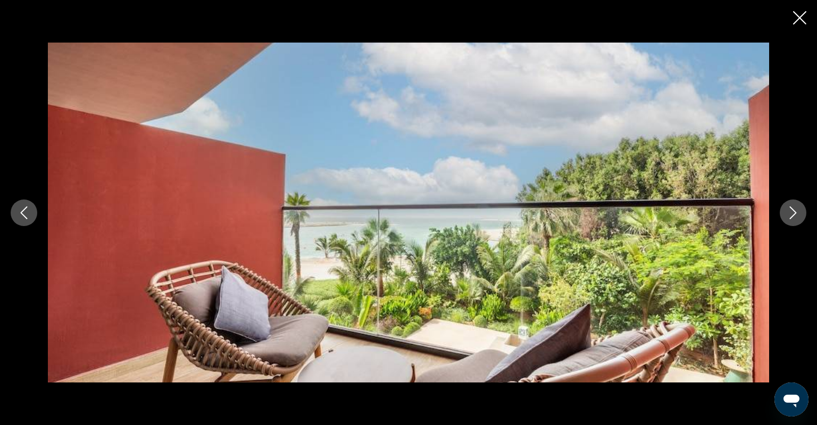
click at [797, 225] on div "prev next" at bounding box center [408, 213] width 817 height 340
click at [794, 220] on button "Next image" at bounding box center [792, 212] width 27 height 27
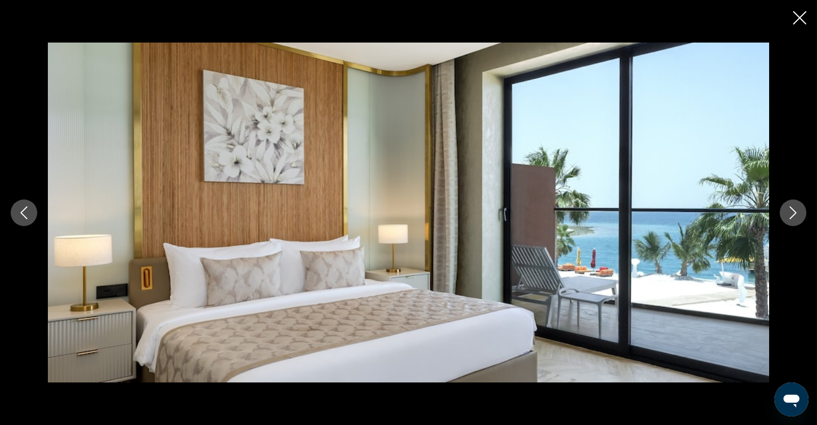
click at [796, 216] on icon "Next image" at bounding box center [792, 212] width 13 height 13
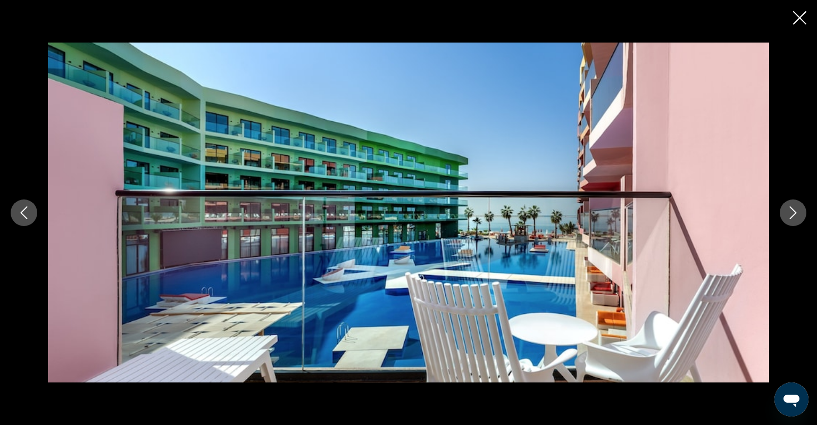
click at [793, 216] on icon "Next image" at bounding box center [792, 212] width 13 height 13
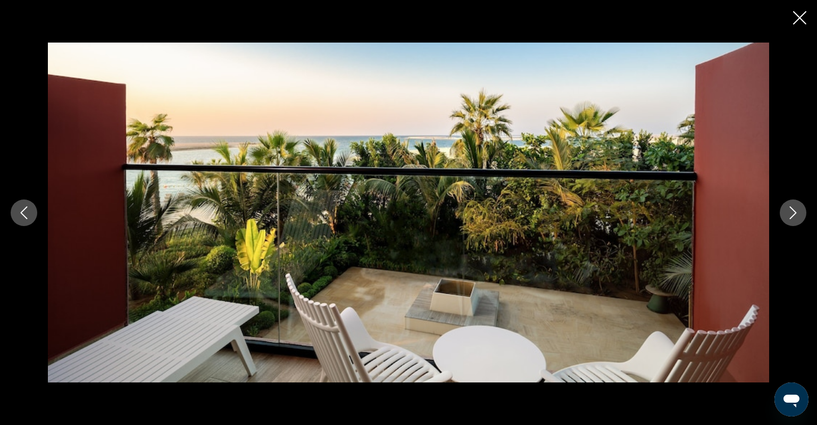
click at [793, 216] on icon "Next image" at bounding box center [792, 212] width 13 height 13
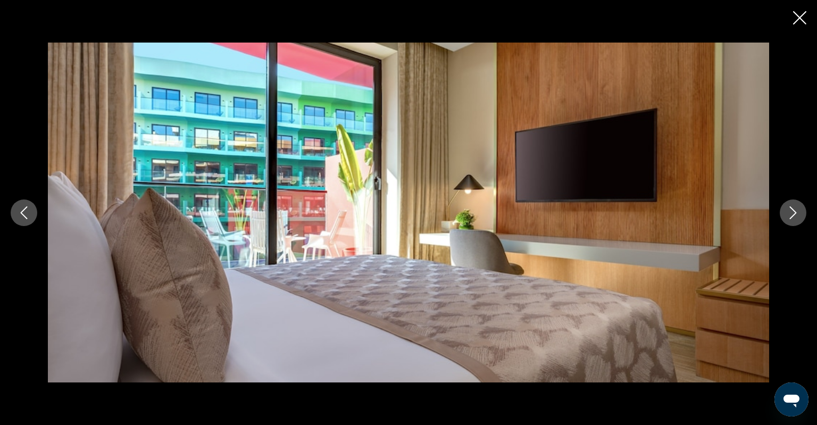
click at [793, 216] on icon "Next image" at bounding box center [792, 212] width 13 height 13
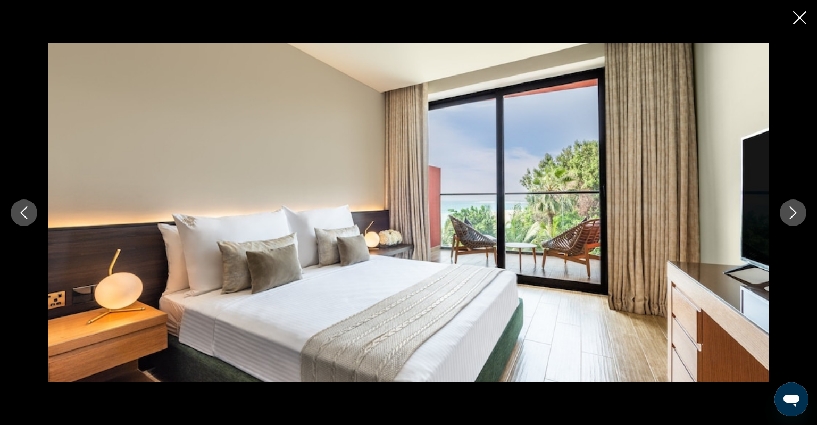
click at [785, 216] on button "Next image" at bounding box center [792, 212] width 27 height 27
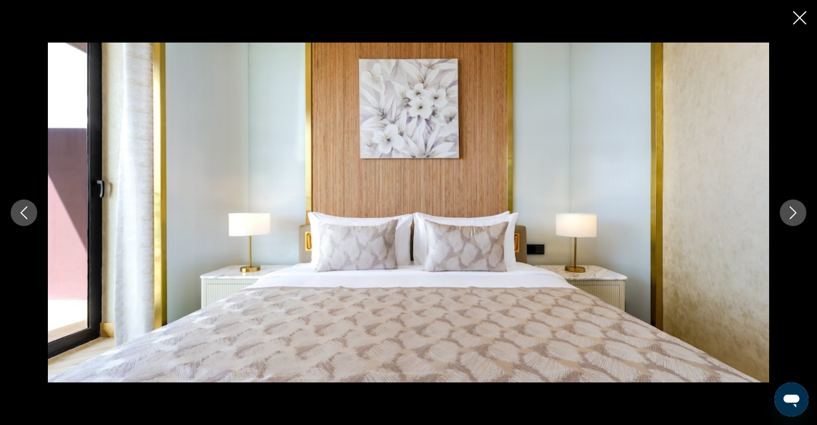
click at [796, 217] on icon "Next image" at bounding box center [792, 212] width 13 height 13
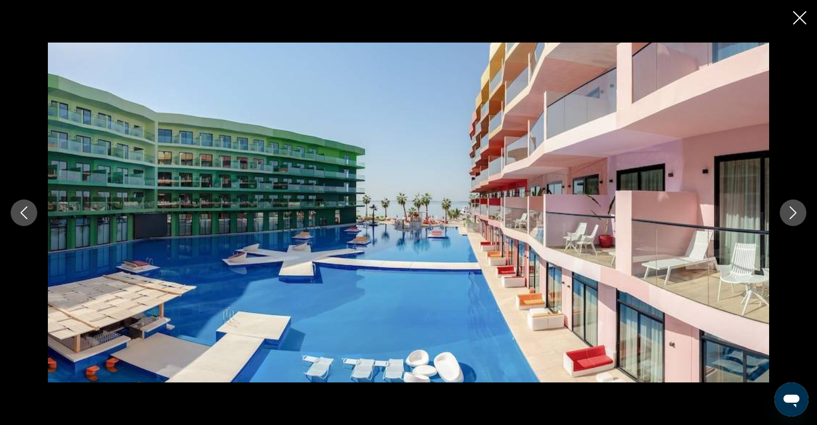
click at [784, 216] on button "Next image" at bounding box center [792, 212] width 27 height 27
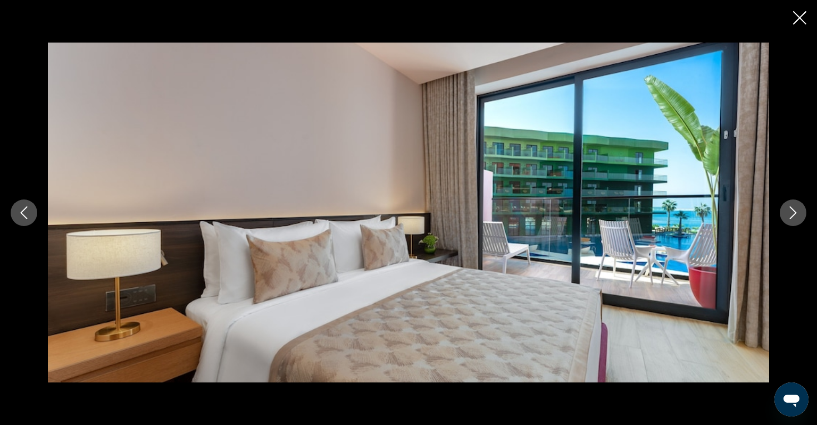
click at [25, 215] on icon "Previous image" at bounding box center [24, 212] width 13 height 13
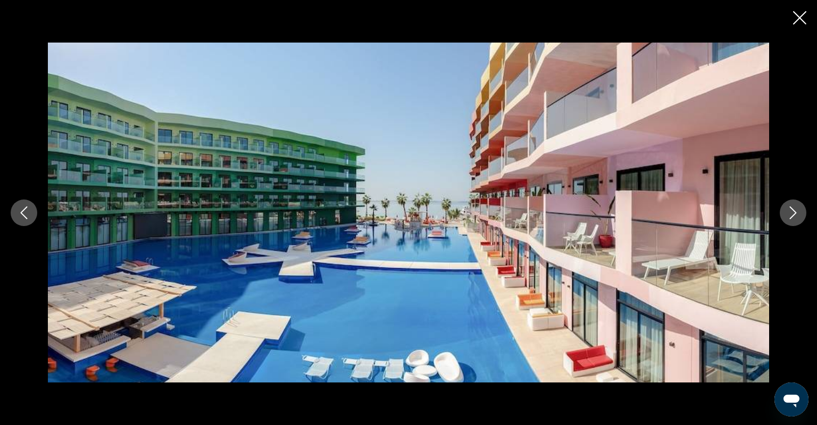
click at [790, 218] on button "Next image" at bounding box center [792, 212] width 27 height 27
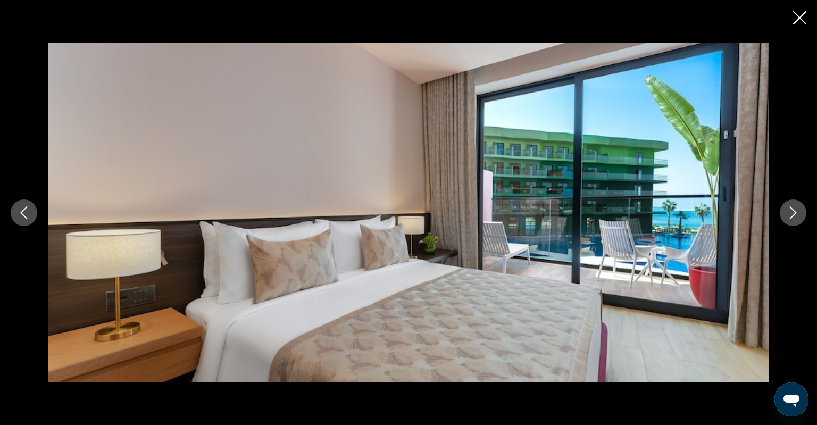
click at [790, 218] on button "Next image" at bounding box center [792, 212] width 27 height 27
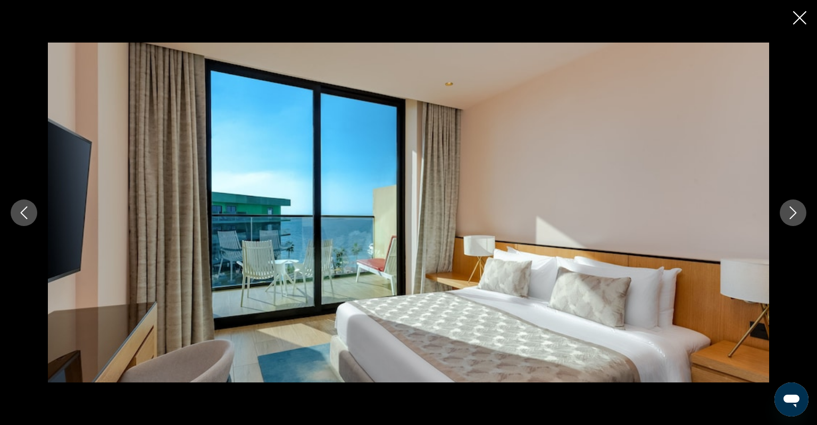
click at [790, 218] on button "Next image" at bounding box center [792, 212] width 27 height 27
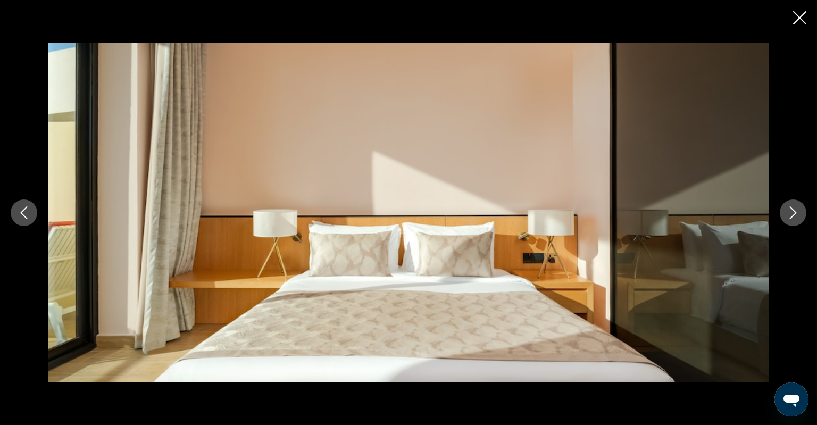
click at [790, 218] on button "Next image" at bounding box center [792, 212] width 27 height 27
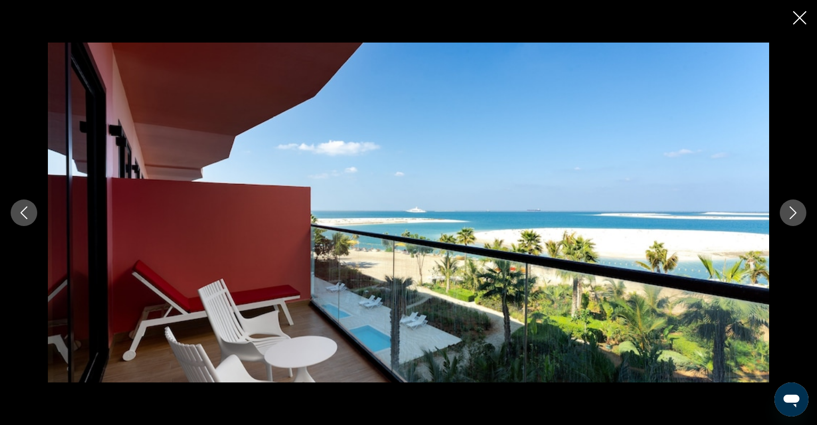
click at [800, 211] on button "Next image" at bounding box center [792, 212] width 27 height 27
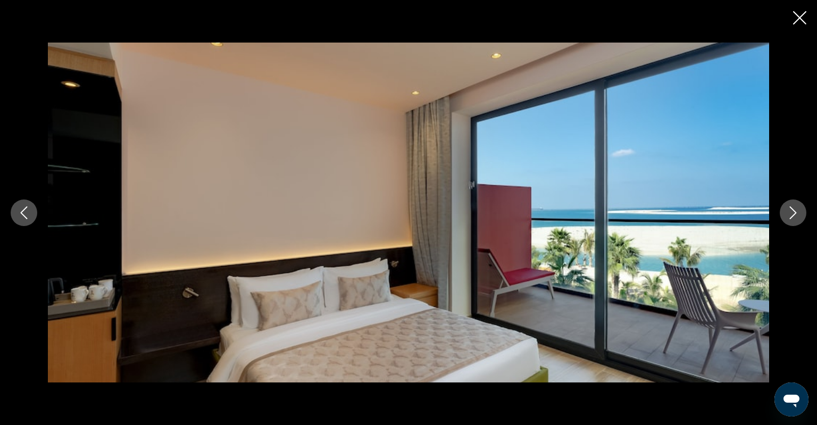
click at [800, 211] on button "Next image" at bounding box center [792, 212] width 27 height 27
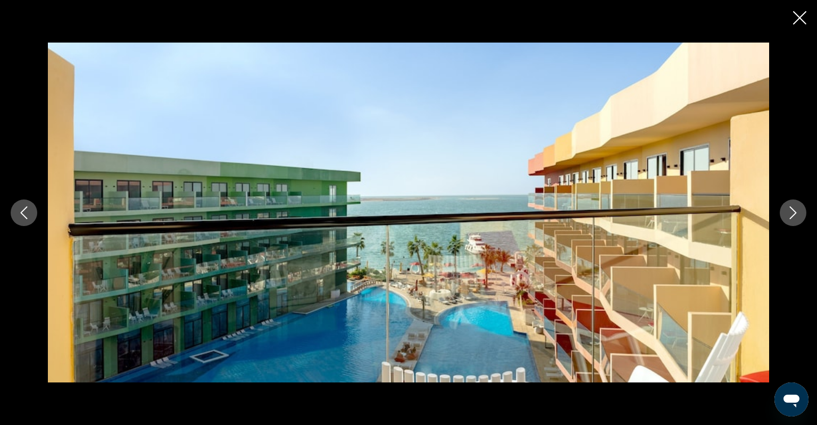
click at [800, 211] on button "Next image" at bounding box center [792, 212] width 27 height 27
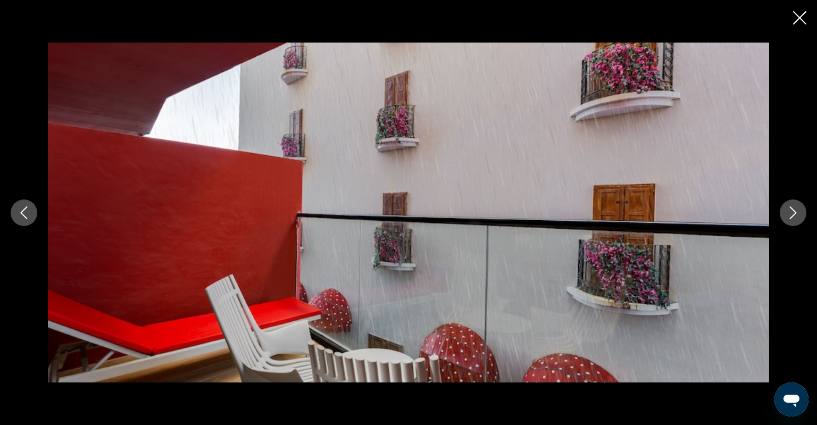
click at [800, 211] on button "Next image" at bounding box center [792, 212] width 27 height 27
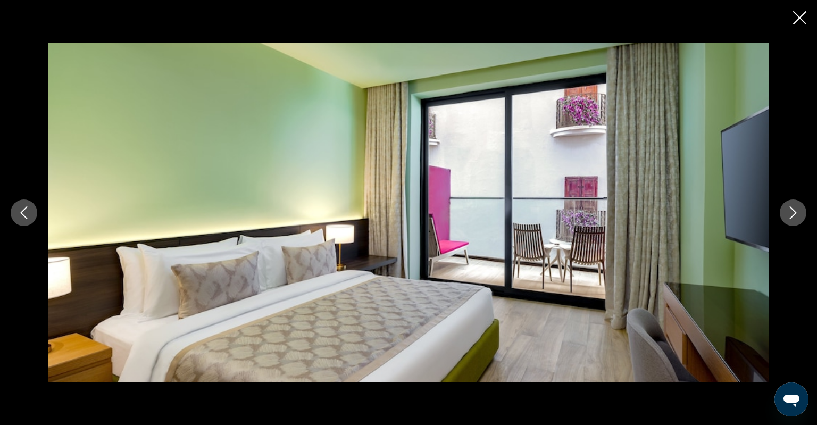
click at [800, 211] on button "Next image" at bounding box center [792, 212] width 27 height 27
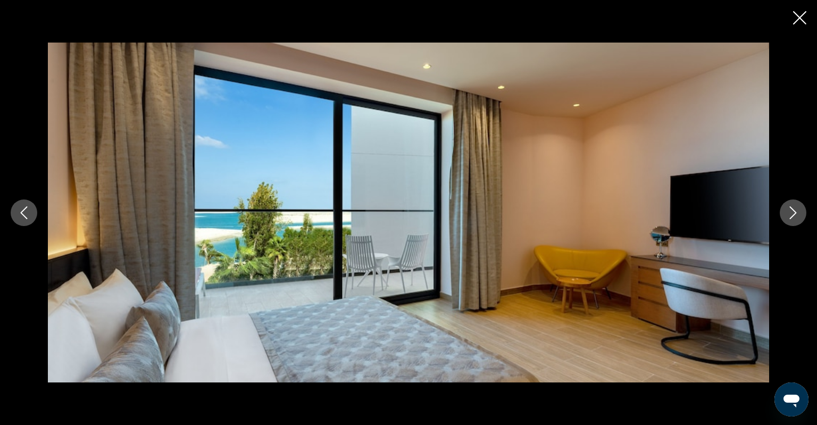
click at [800, 211] on button "Next image" at bounding box center [792, 212] width 27 height 27
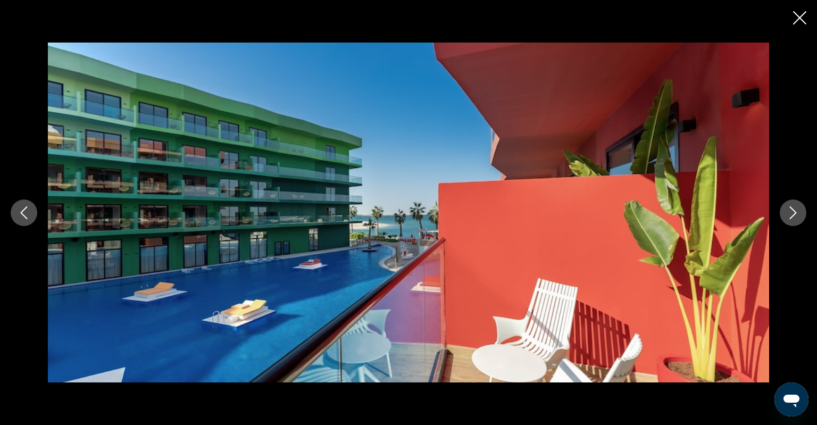
click at [800, 211] on button "Next image" at bounding box center [792, 212] width 27 height 27
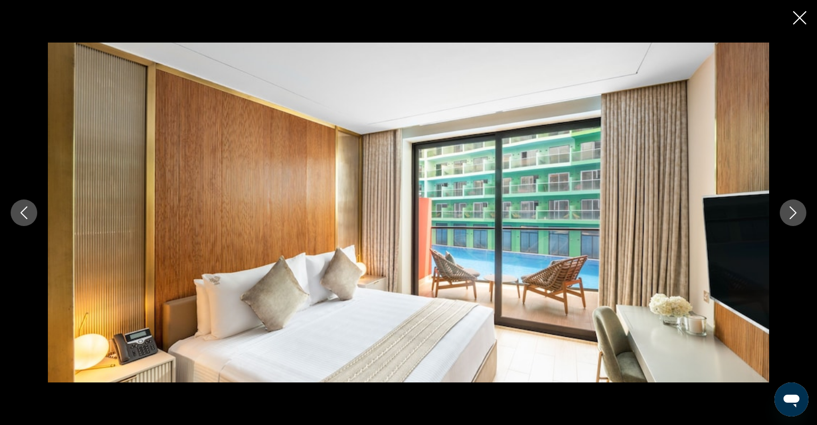
click at [800, 211] on button "Next image" at bounding box center [792, 212] width 27 height 27
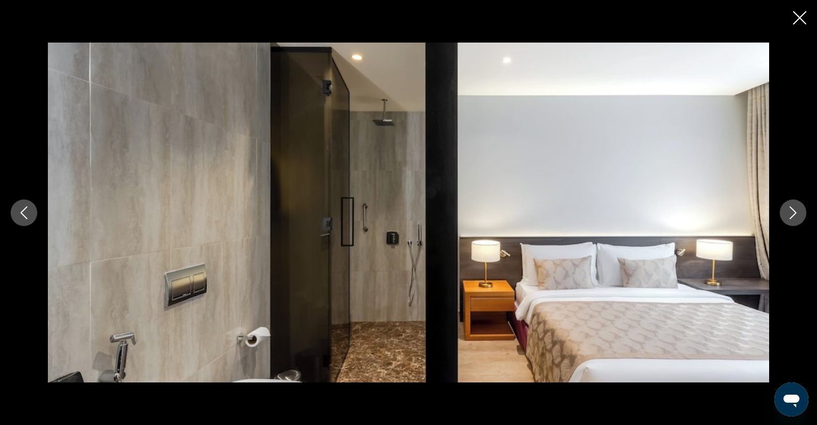
click at [781, 214] on button "Next image" at bounding box center [792, 212] width 27 height 27
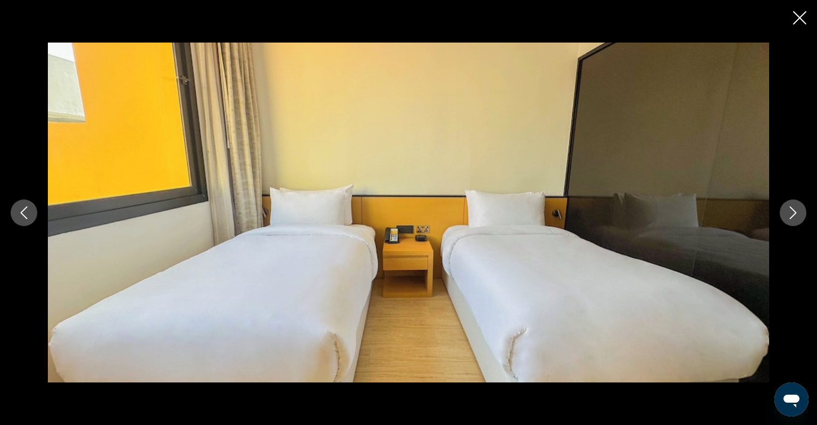
click at [781, 214] on button "Next image" at bounding box center [792, 212] width 27 height 27
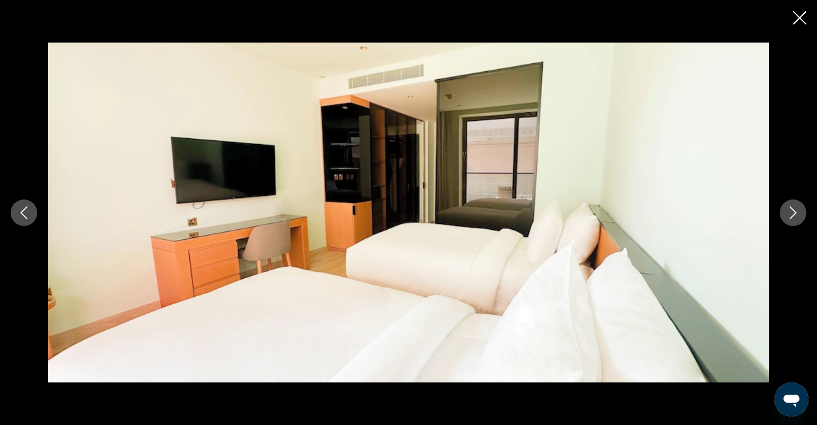
click at [781, 214] on button "Next image" at bounding box center [792, 212] width 27 height 27
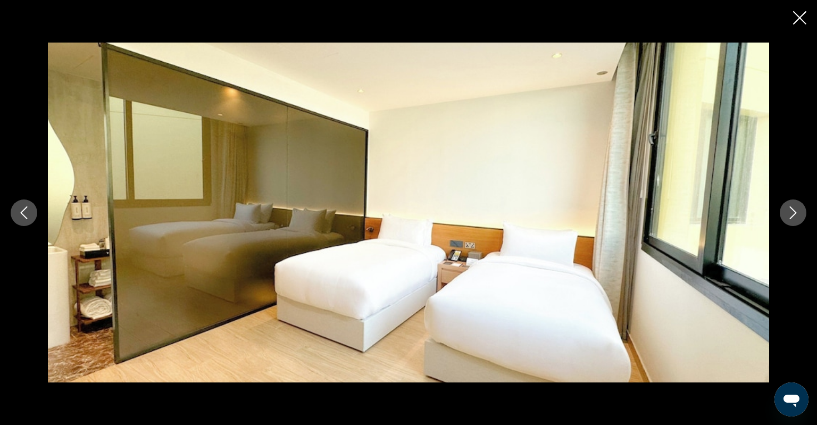
click at [781, 214] on button "Next image" at bounding box center [792, 212] width 27 height 27
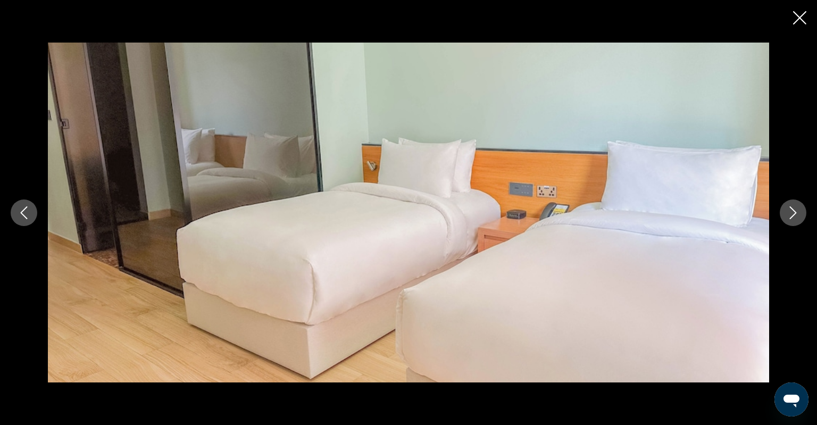
click at [781, 214] on button "Next image" at bounding box center [792, 212] width 27 height 27
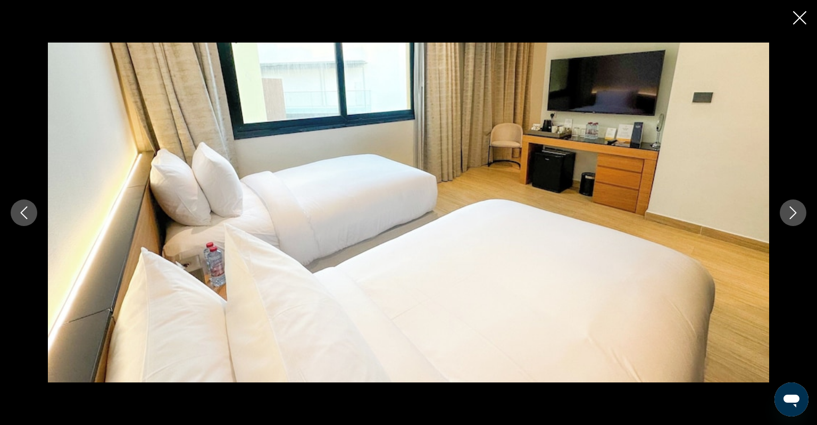
click at [781, 214] on button "Next image" at bounding box center [792, 212] width 27 height 27
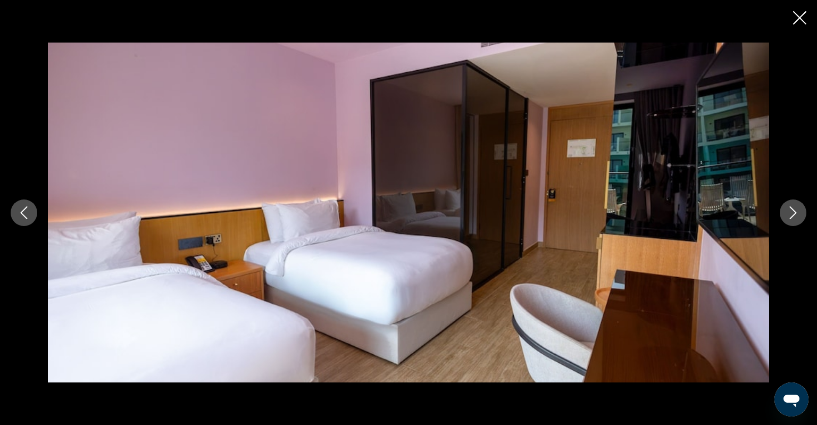
click at [781, 214] on button "Next image" at bounding box center [792, 212] width 27 height 27
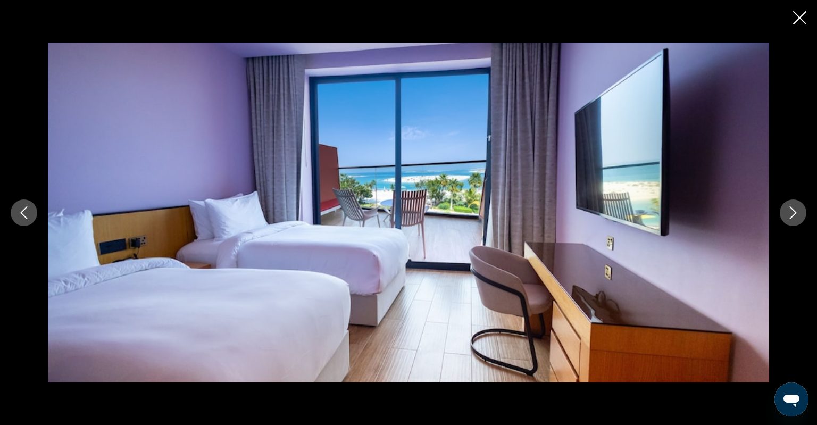
click at [796, 21] on icon "Close slideshow" at bounding box center [799, 17] width 13 height 13
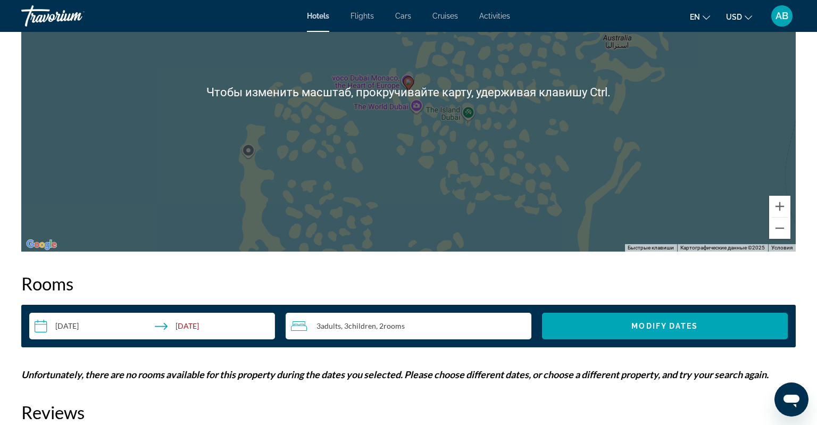
scroll to position [1083, 0]
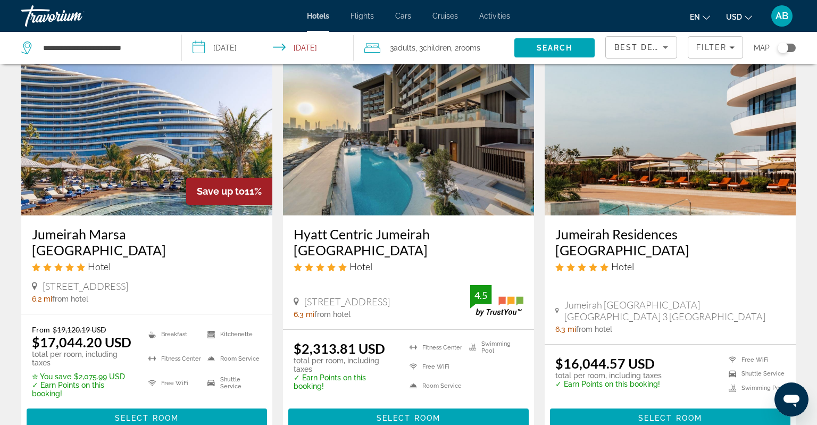
scroll to position [1347, 0]
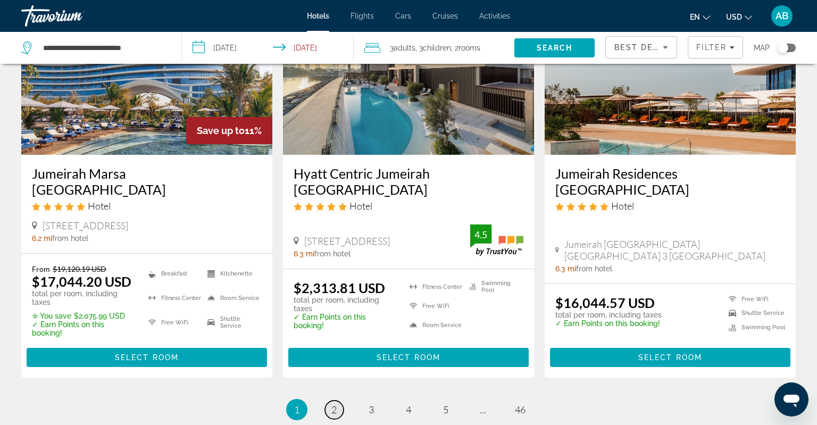
click at [334, 403] on span "2" at bounding box center [333, 409] width 5 height 12
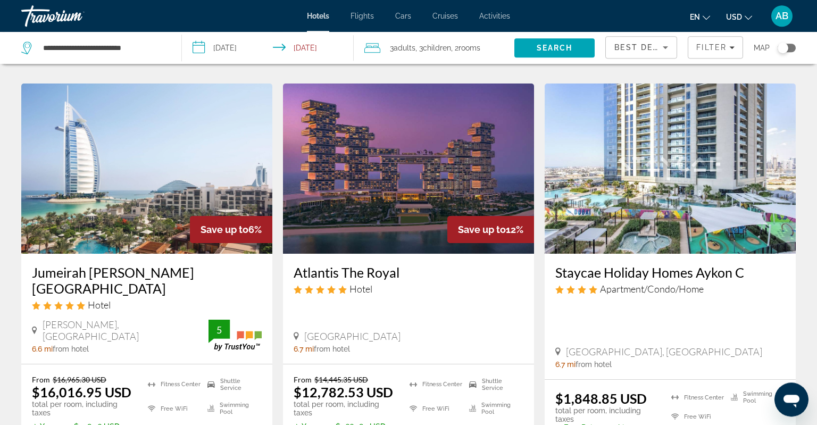
scroll to position [1403, 0]
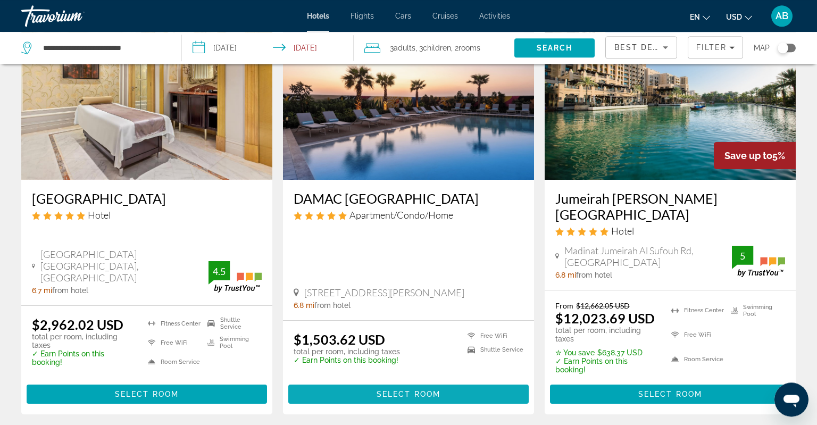
scroll to position [112, 0]
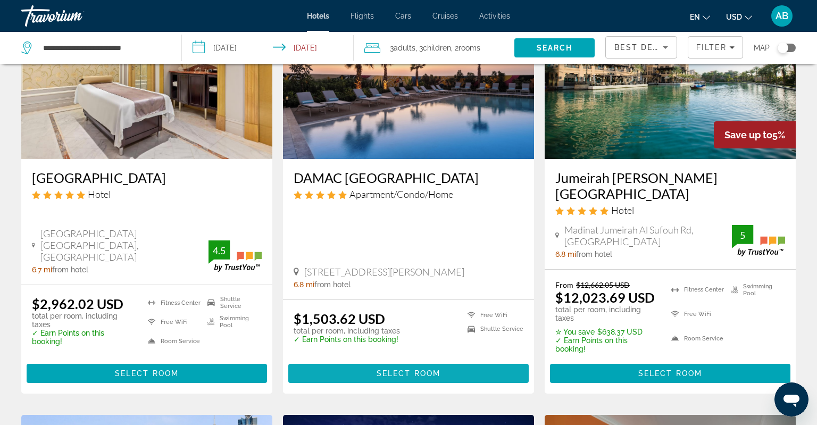
click at [379, 369] on span "Select Room" at bounding box center [408, 373] width 64 height 9
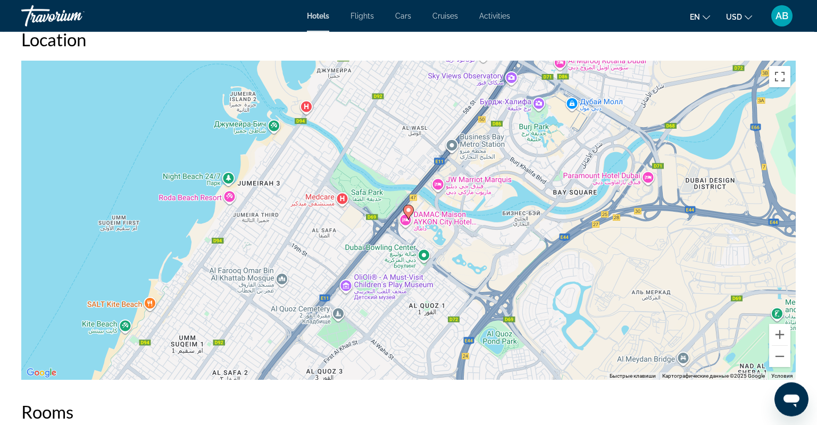
scroll to position [1010, 0]
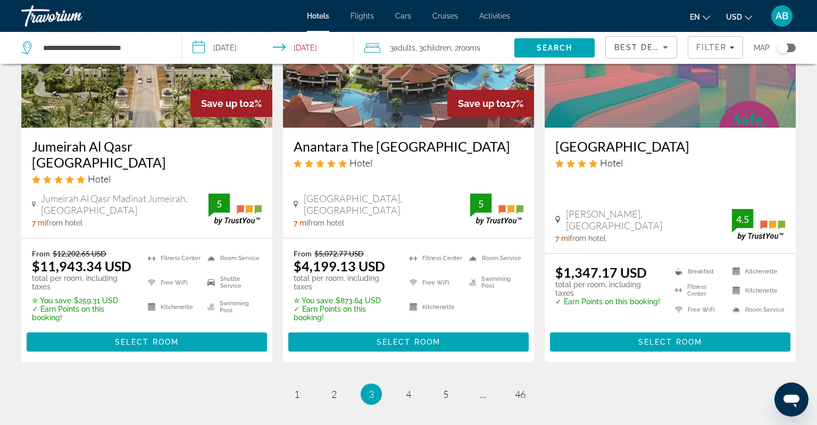
scroll to position [1403, 0]
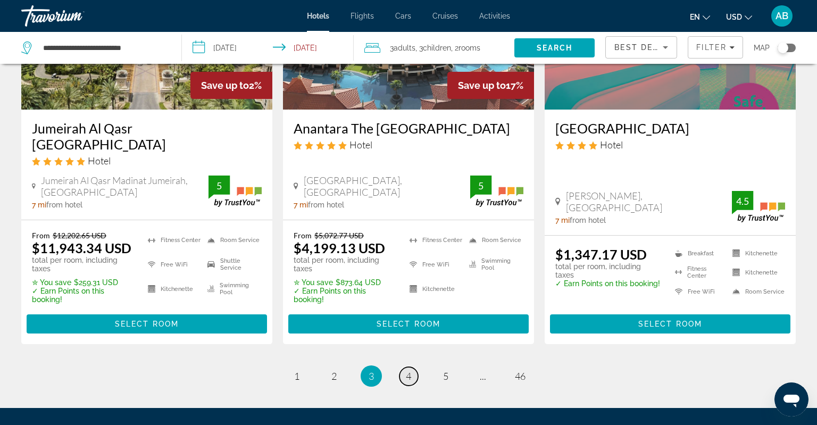
click at [407, 370] on span "4" at bounding box center [408, 376] width 5 height 12
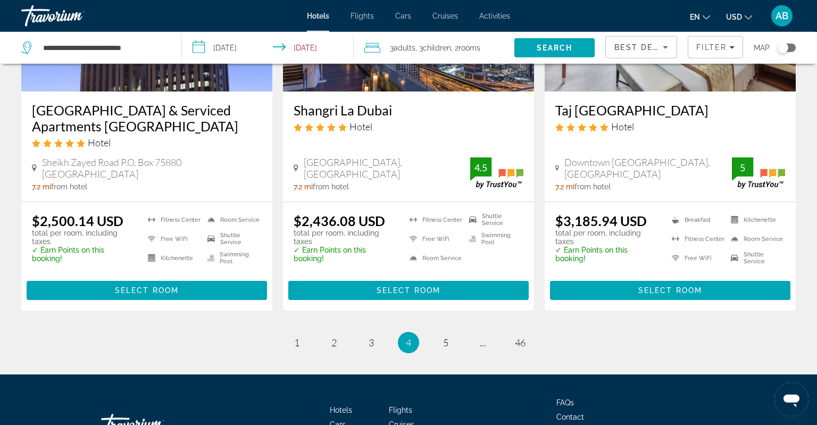
scroll to position [1459, 0]
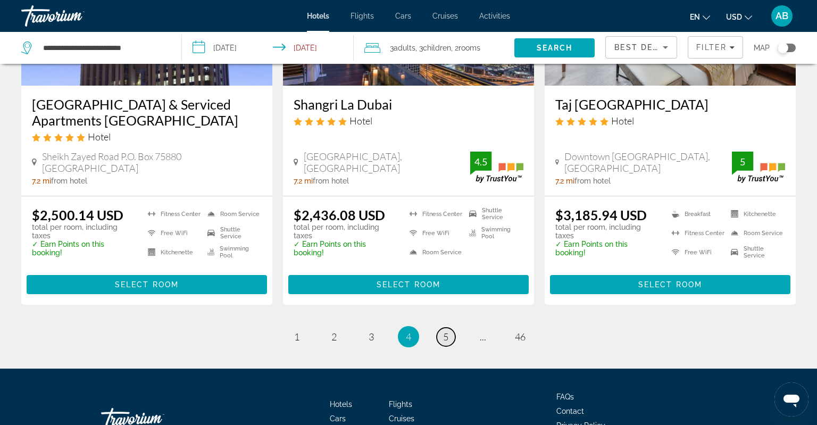
click at [448, 331] on span "5" at bounding box center [445, 337] width 5 height 12
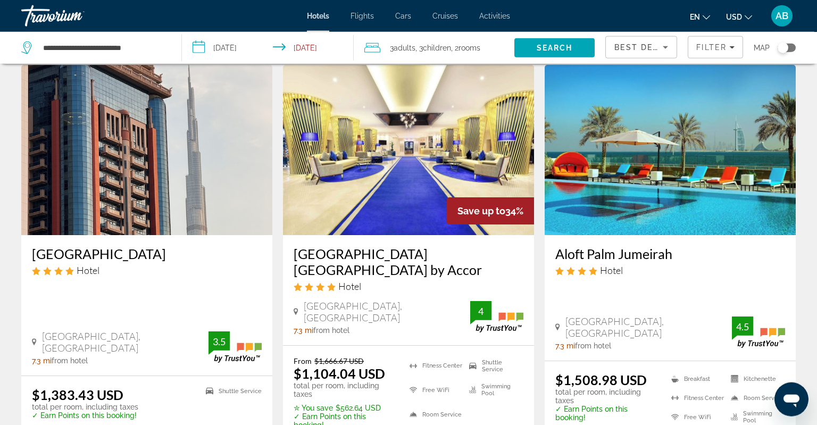
scroll to position [898, 0]
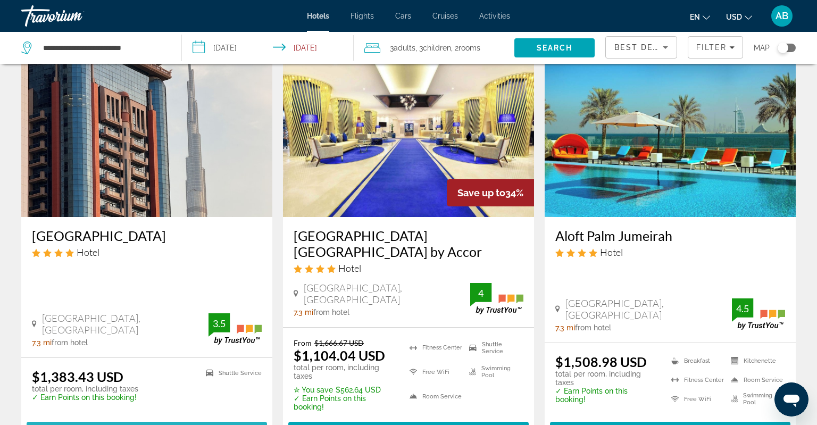
click at [125, 424] on span "Select Room" at bounding box center [147, 431] width 64 height 9
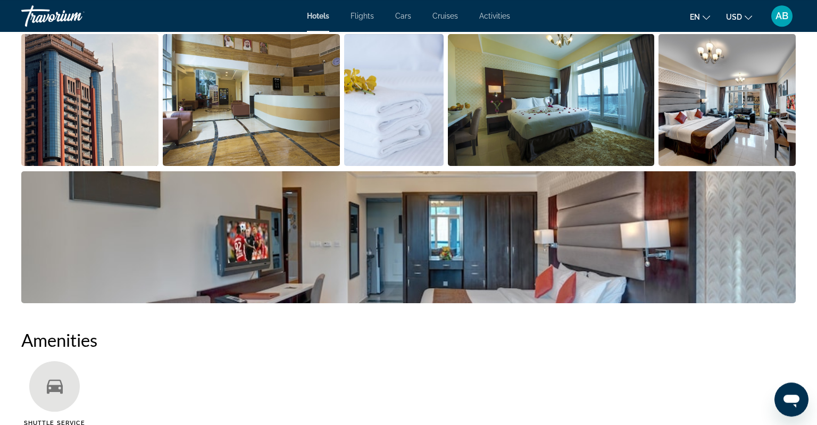
scroll to position [561, 0]
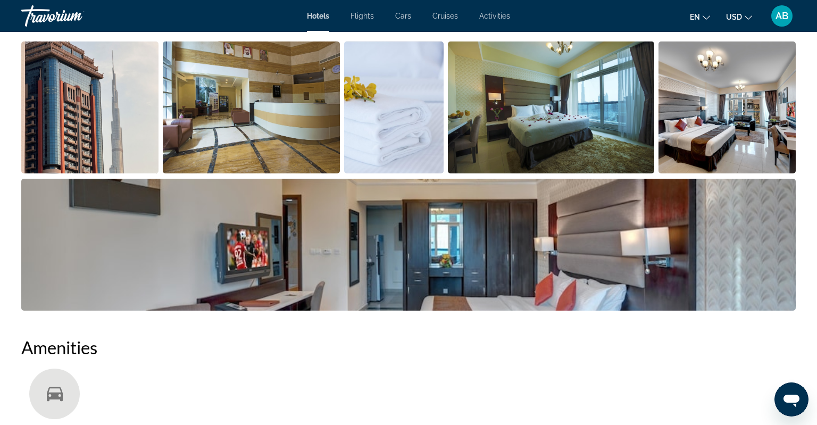
click at [735, 145] on img "Open full-screen image slider" at bounding box center [726, 107] width 137 height 132
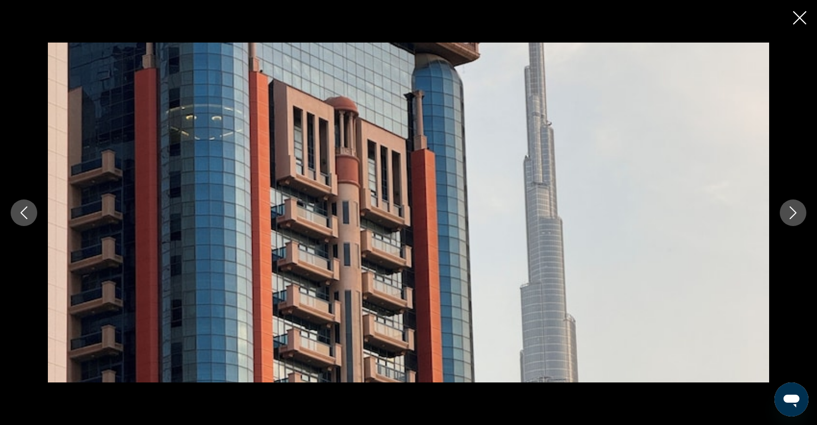
click at [787, 220] on button "Next image" at bounding box center [792, 212] width 27 height 27
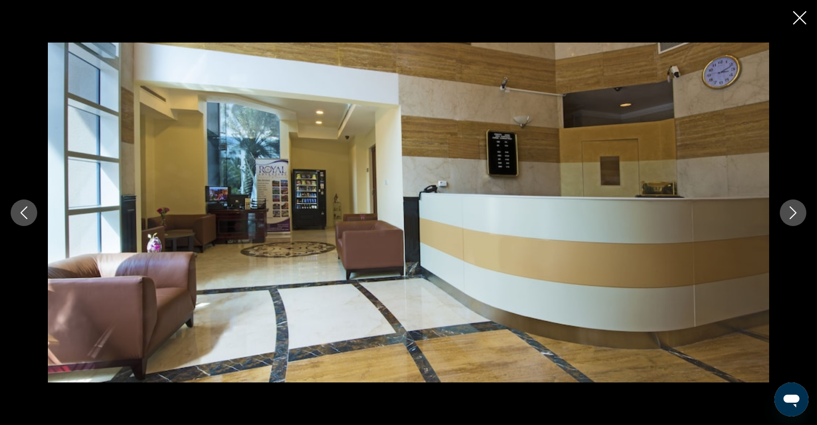
click at [787, 220] on button "Next image" at bounding box center [792, 212] width 27 height 27
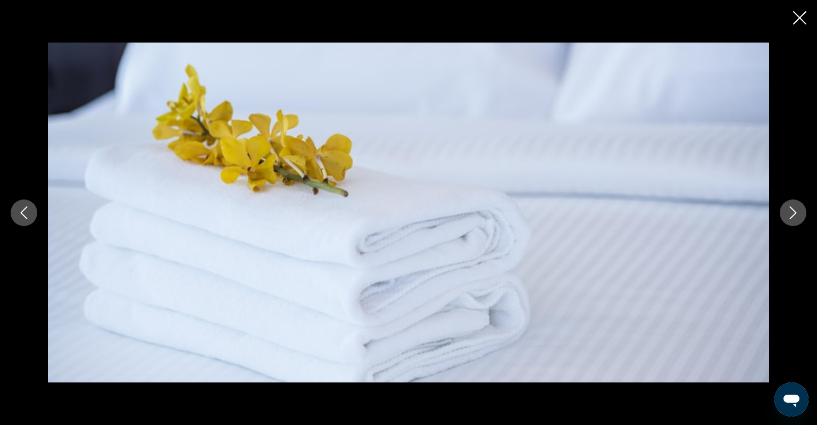
click at [787, 220] on button "Next image" at bounding box center [792, 212] width 27 height 27
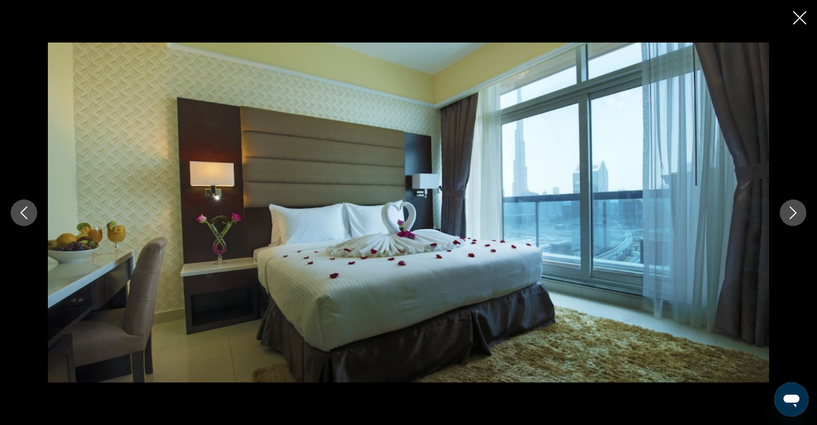
click at [787, 220] on button "Next image" at bounding box center [792, 212] width 27 height 27
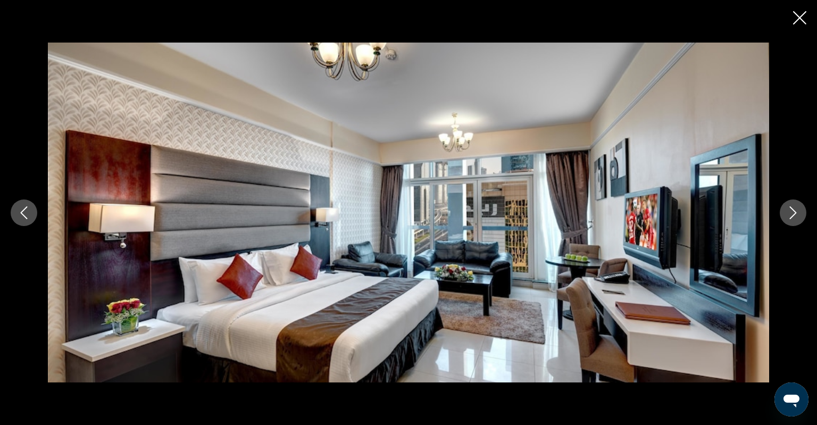
click at [785, 220] on button "Next image" at bounding box center [792, 212] width 27 height 27
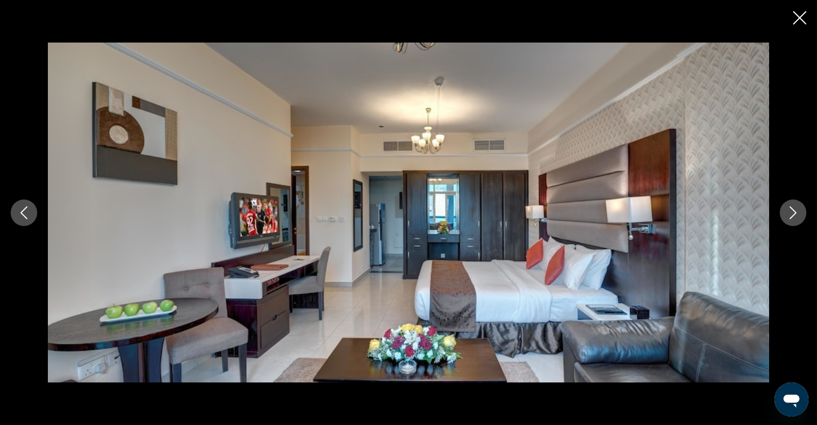
click at [779, 210] on div "prev next" at bounding box center [408, 213] width 817 height 340
click at [786, 211] on button "Next image" at bounding box center [792, 212] width 27 height 27
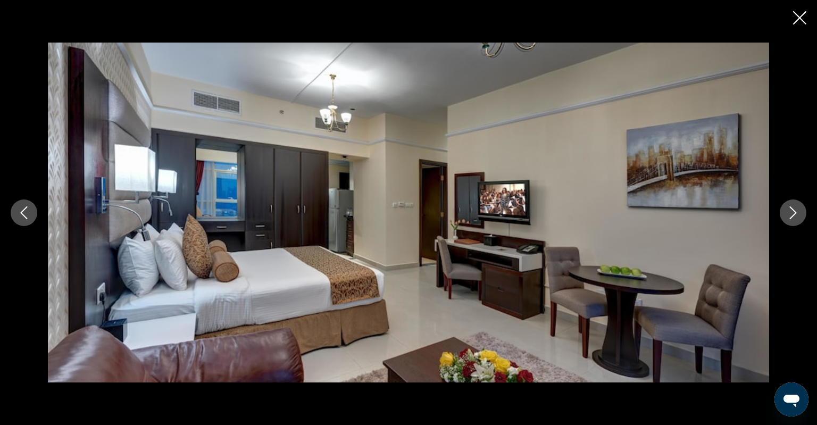
click at [786, 211] on button "Next image" at bounding box center [792, 212] width 27 height 27
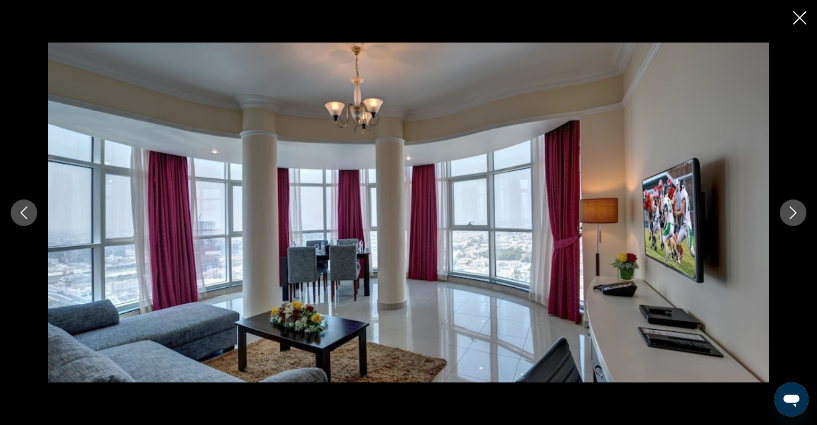
click at [792, 207] on icon "Next image" at bounding box center [792, 212] width 7 height 13
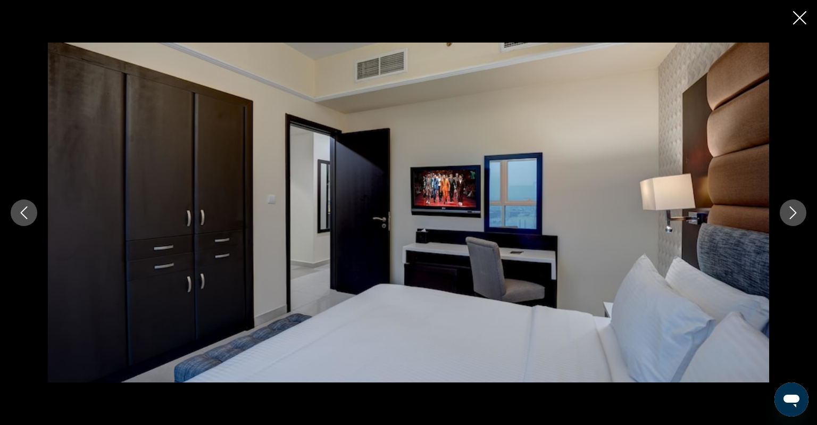
click at [19, 209] on icon "Previous image" at bounding box center [24, 212] width 13 height 13
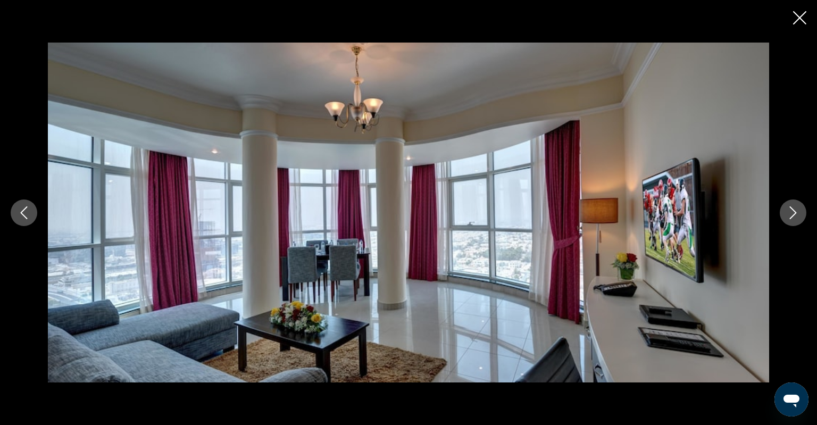
click at [794, 216] on icon "Next image" at bounding box center [792, 212] width 13 height 13
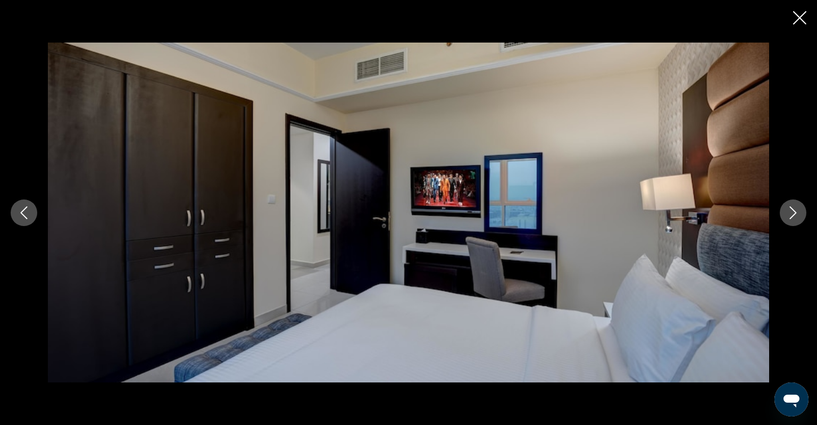
click at [796, 13] on icon "Close slideshow" at bounding box center [799, 17] width 13 height 13
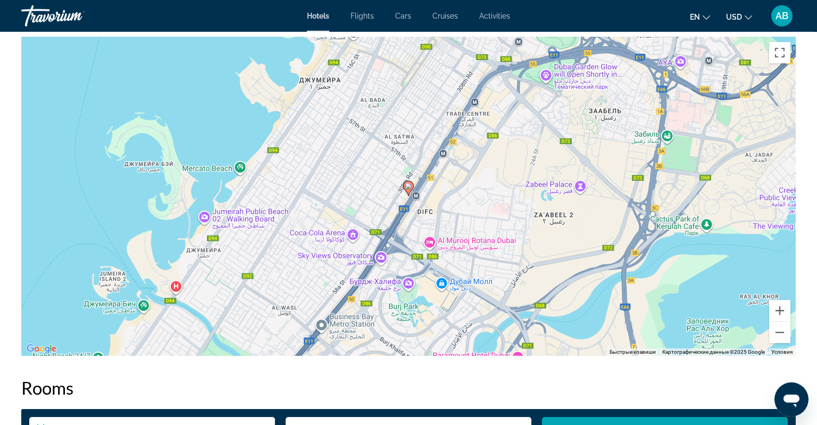
scroll to position [954, 0]
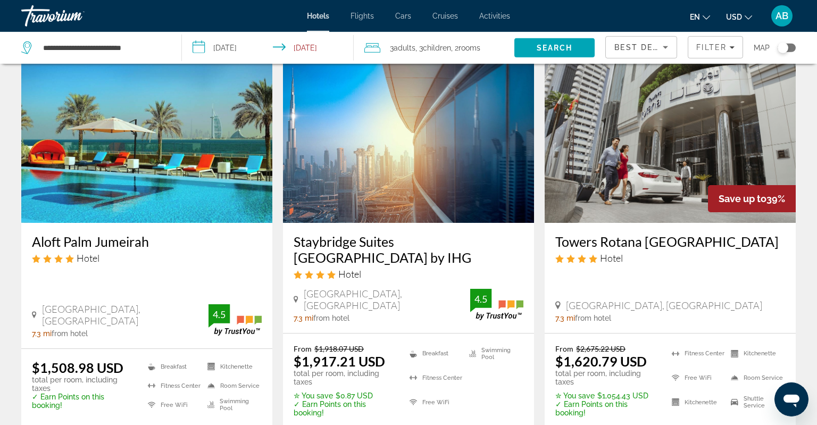
scroll to position [1347, 0]
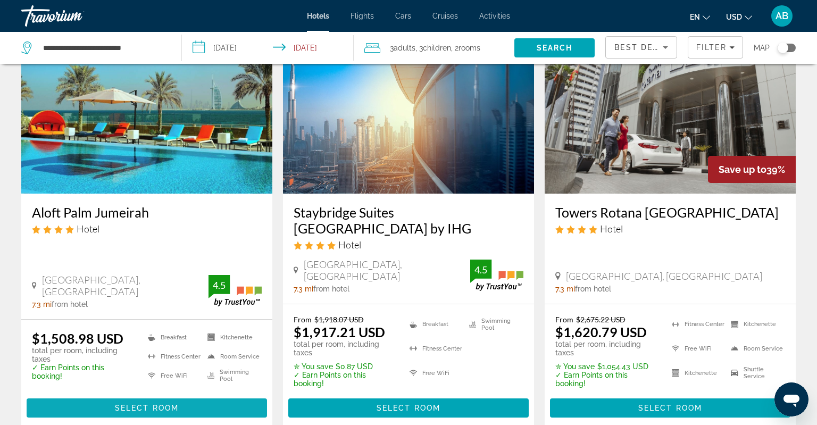
click at [169, 403] on span "Select Room" at bounding box center [147, 407] width 64 height 9
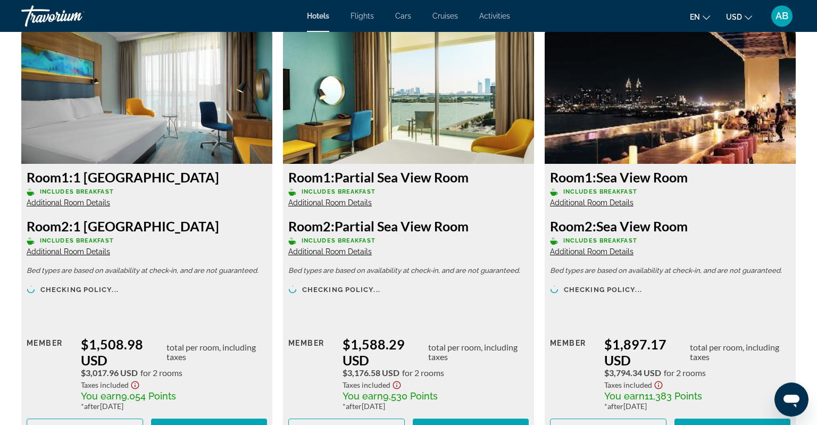
scroll to position [1516, 0]
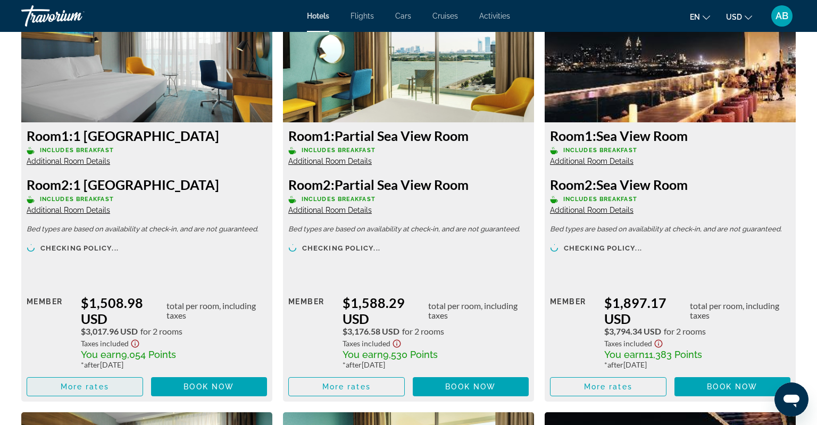
click at [98, 387] on span "More rates" at bounding box center [85, 386] width 48 height 9
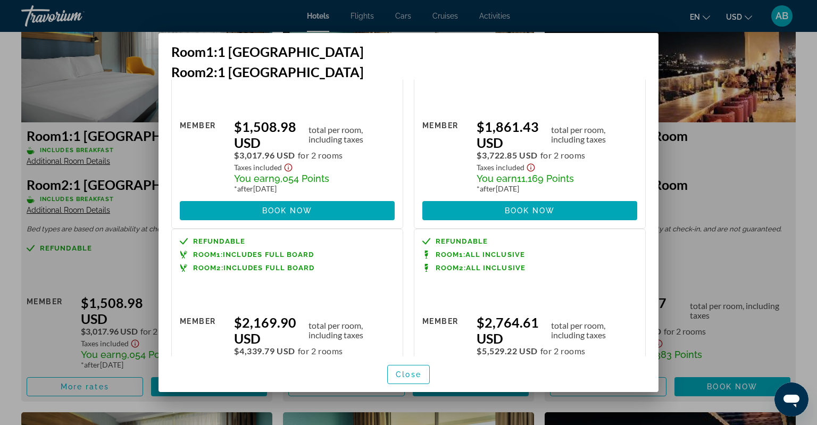
scroll to position [147, 0]
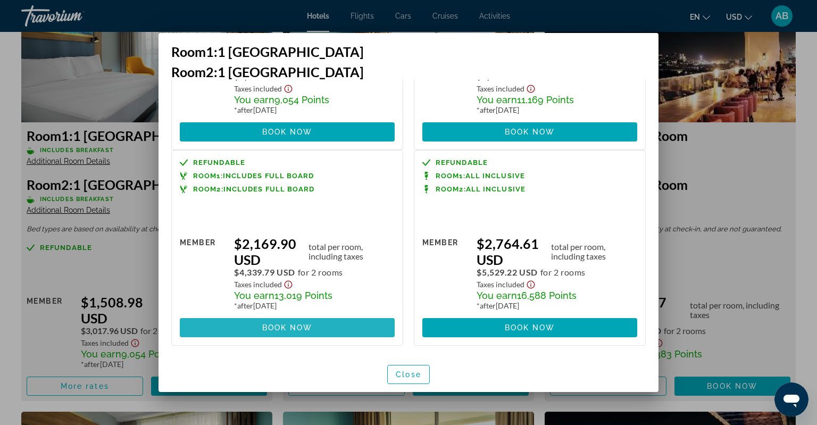
click at [268, 321] on span at bounding box center [287, 328] width 215 height 26
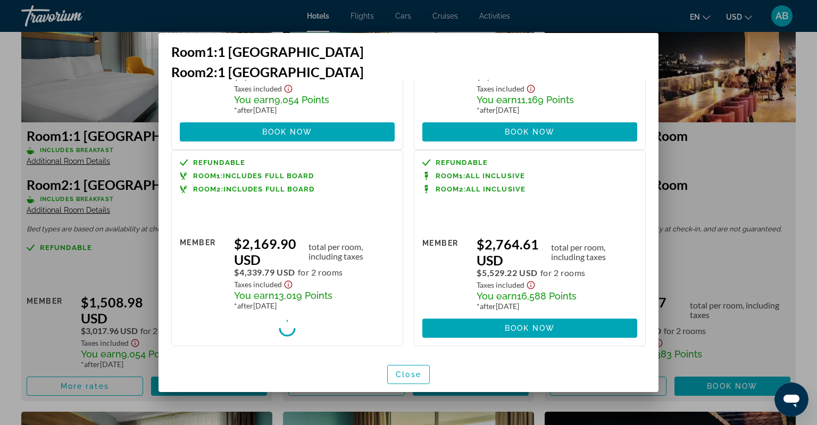
scroll to position [1516, 0]
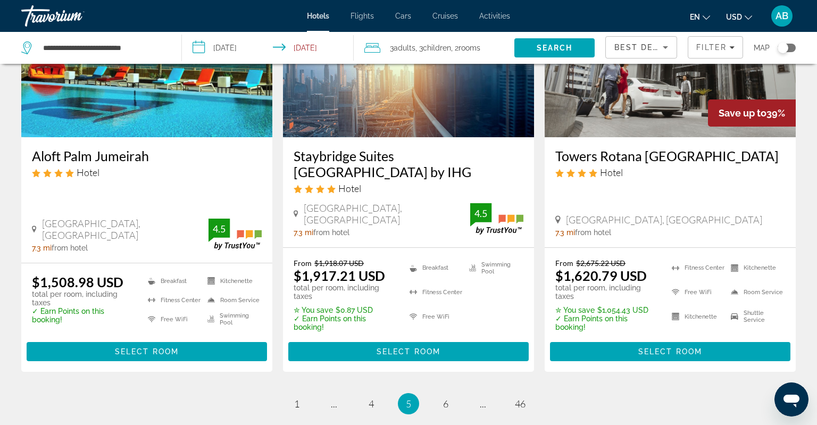
scroll to position [1503, 0]
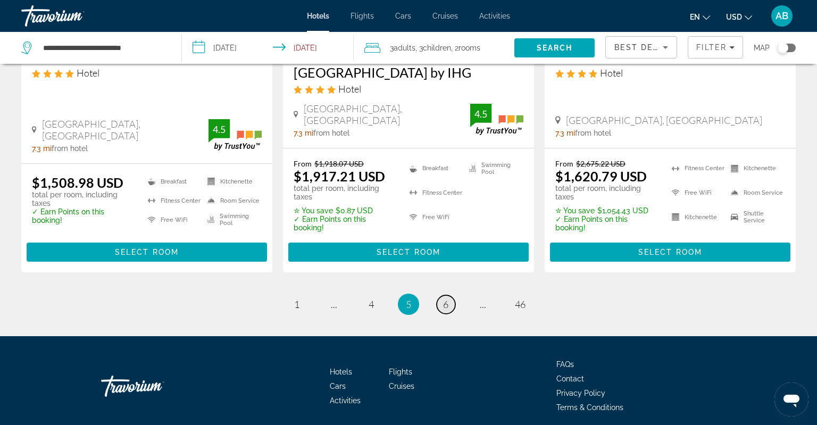
click at [445, 298] on span "6" at bounding box center [445, 304] width 5 height 12
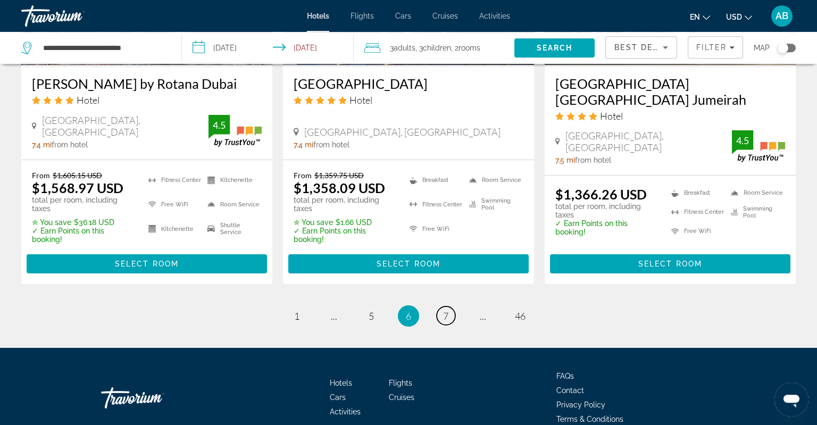
scroll to position [1492, 0]
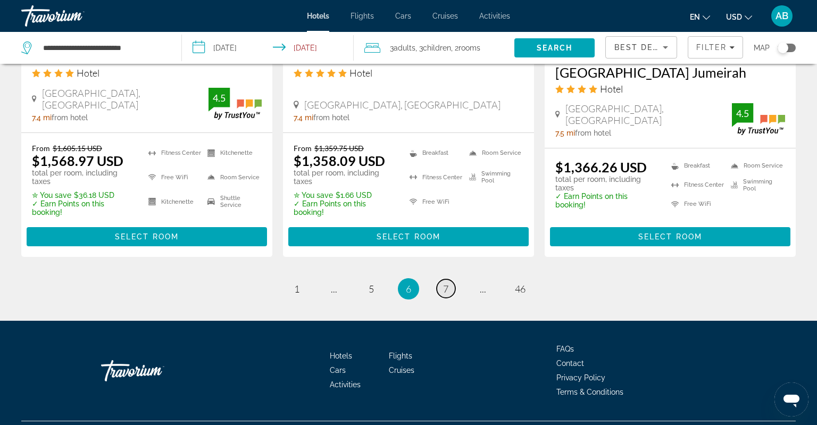
click at [443, 283] on span "7" at bounding box center [445, 289] width 5 height 12
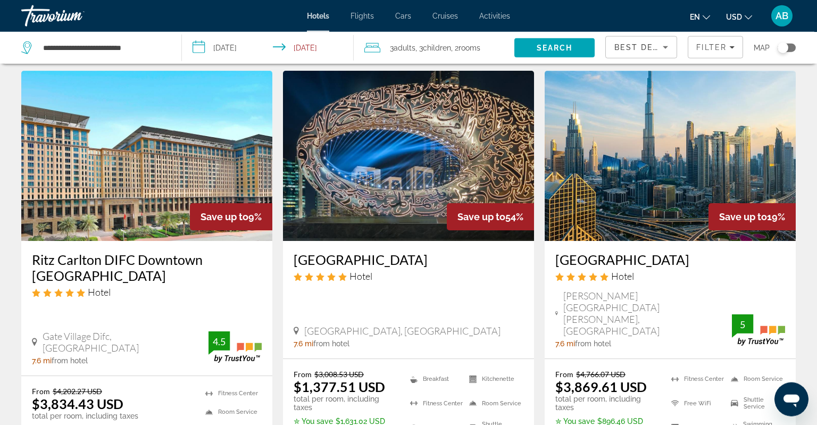
scroll to position [1347, 0]
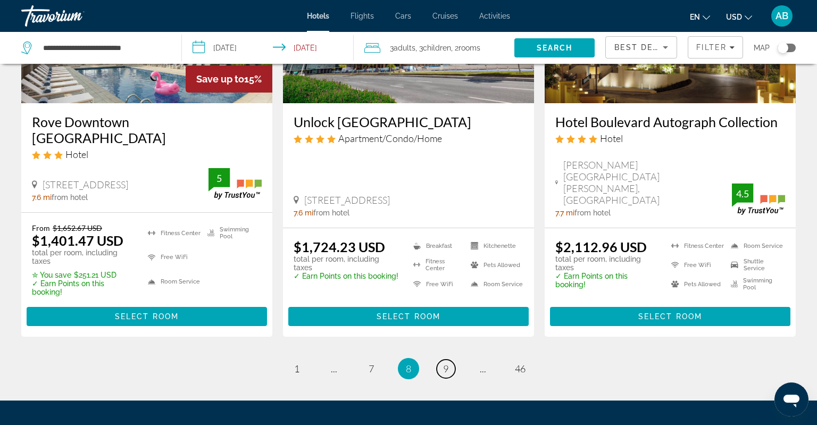
scroll to position [1459, 0]
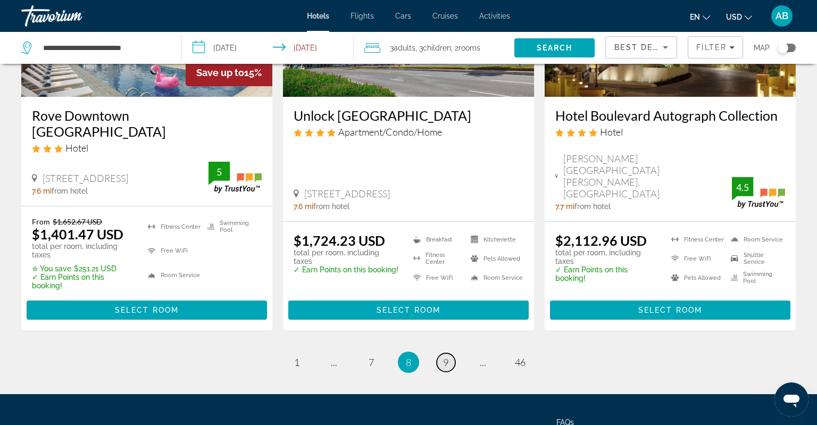
click at [448, 356] on span "9" at bounding box center [445, 362] width 5 height 12
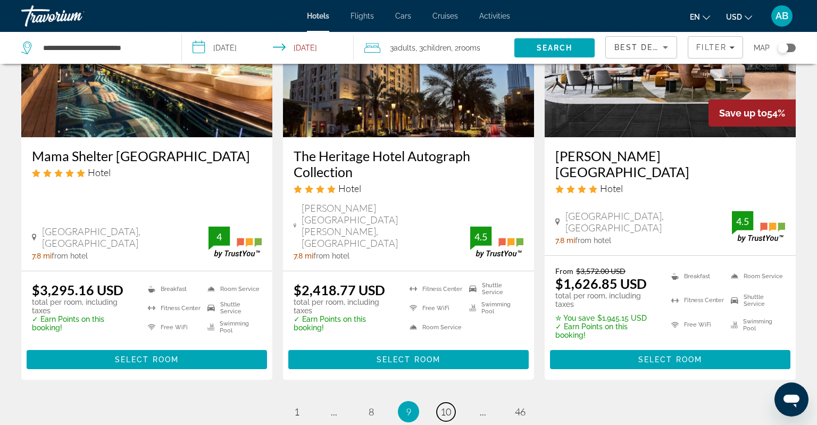
scroll to position [1459, 0]
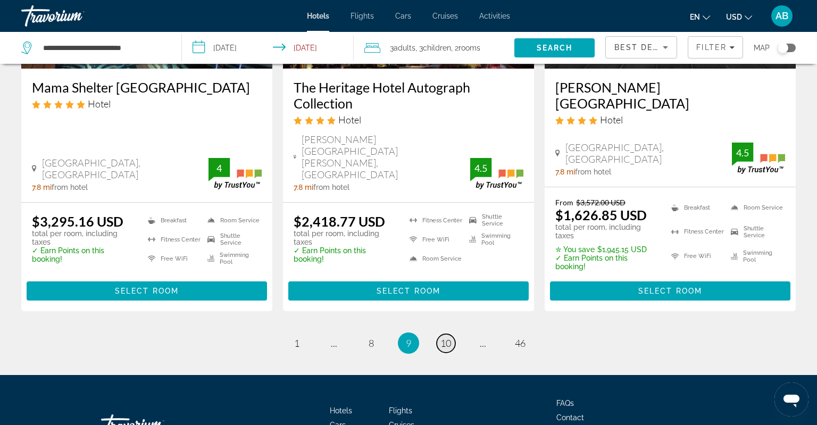
click at [445, 337] on span "10" at bounding box center [445, 343] width 11 height 12
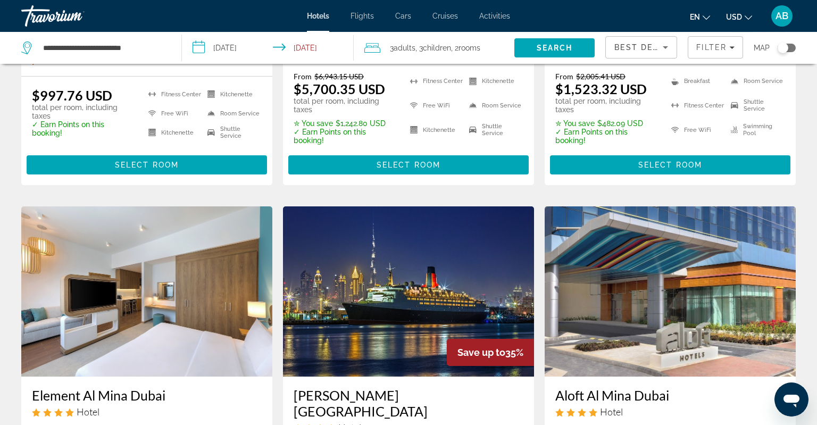
scroll to position [842, 0]
